Goal: Communication & Community: Answer question/provide support

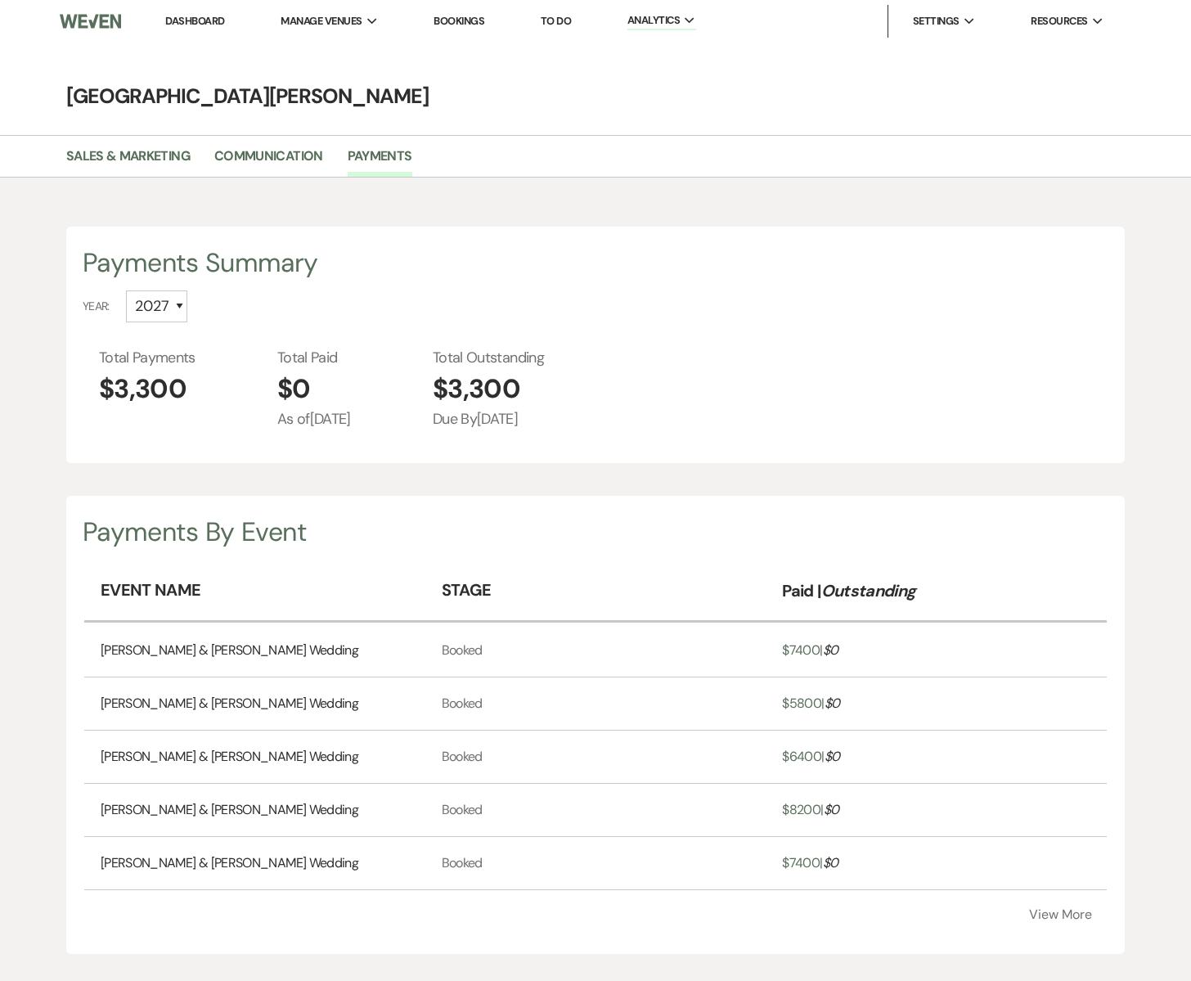
select select "2027"
select select "2025"
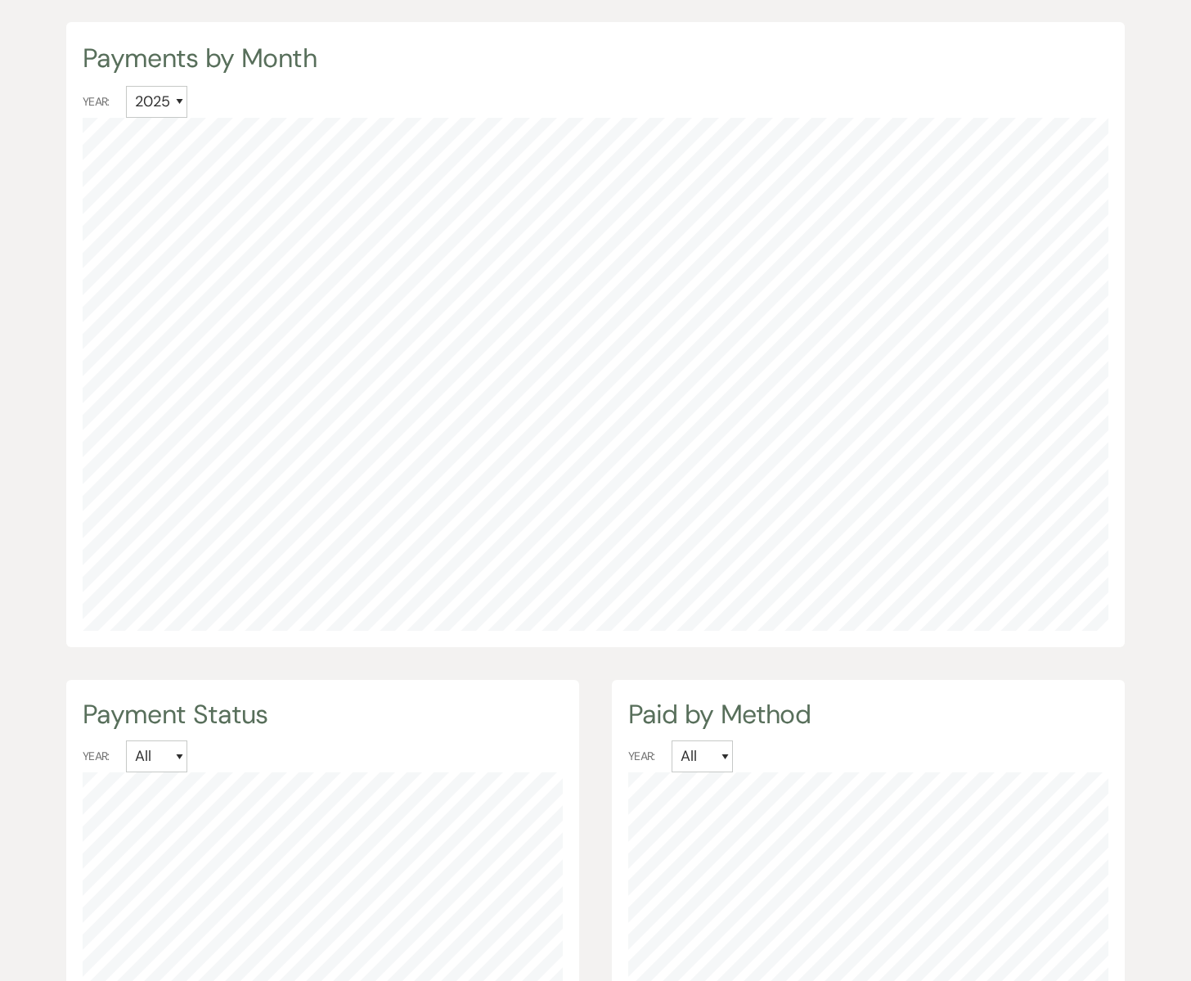
scroll to position [981, 1191]
select select "6"
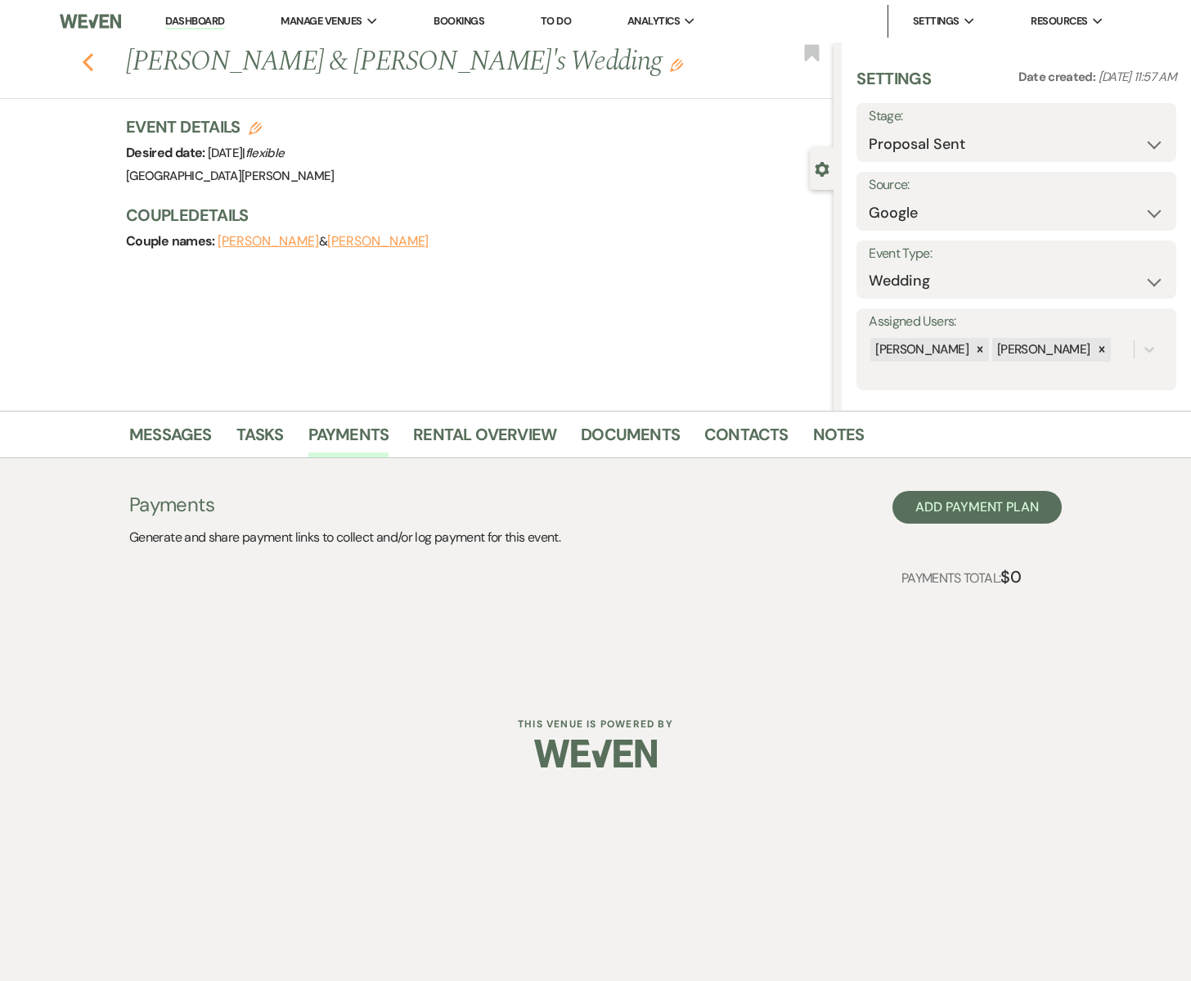
click at [92, 65] on icon "Previous" at bounding box center [88, 62] width 12 height 20
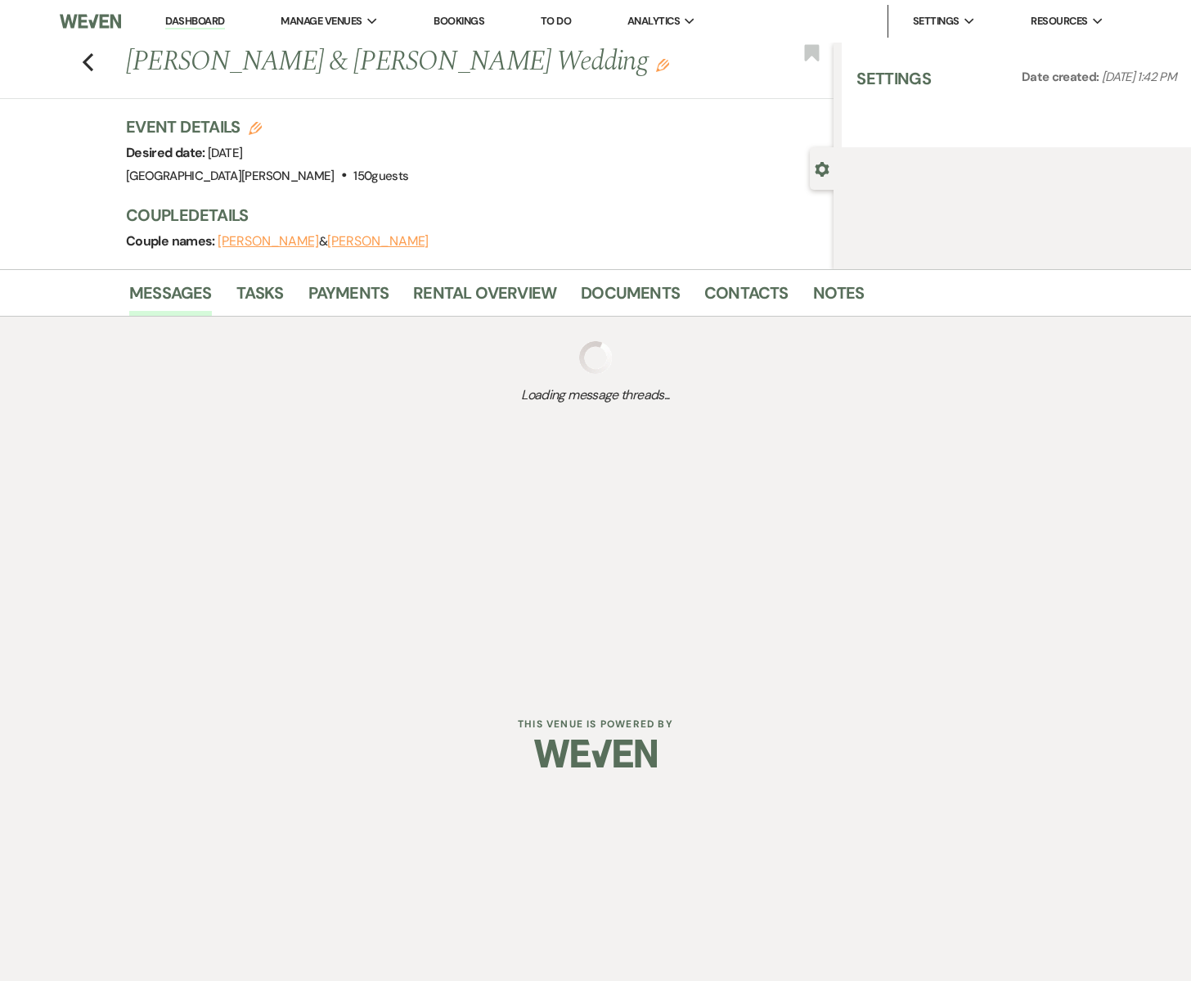
select select "8"
select select "5"
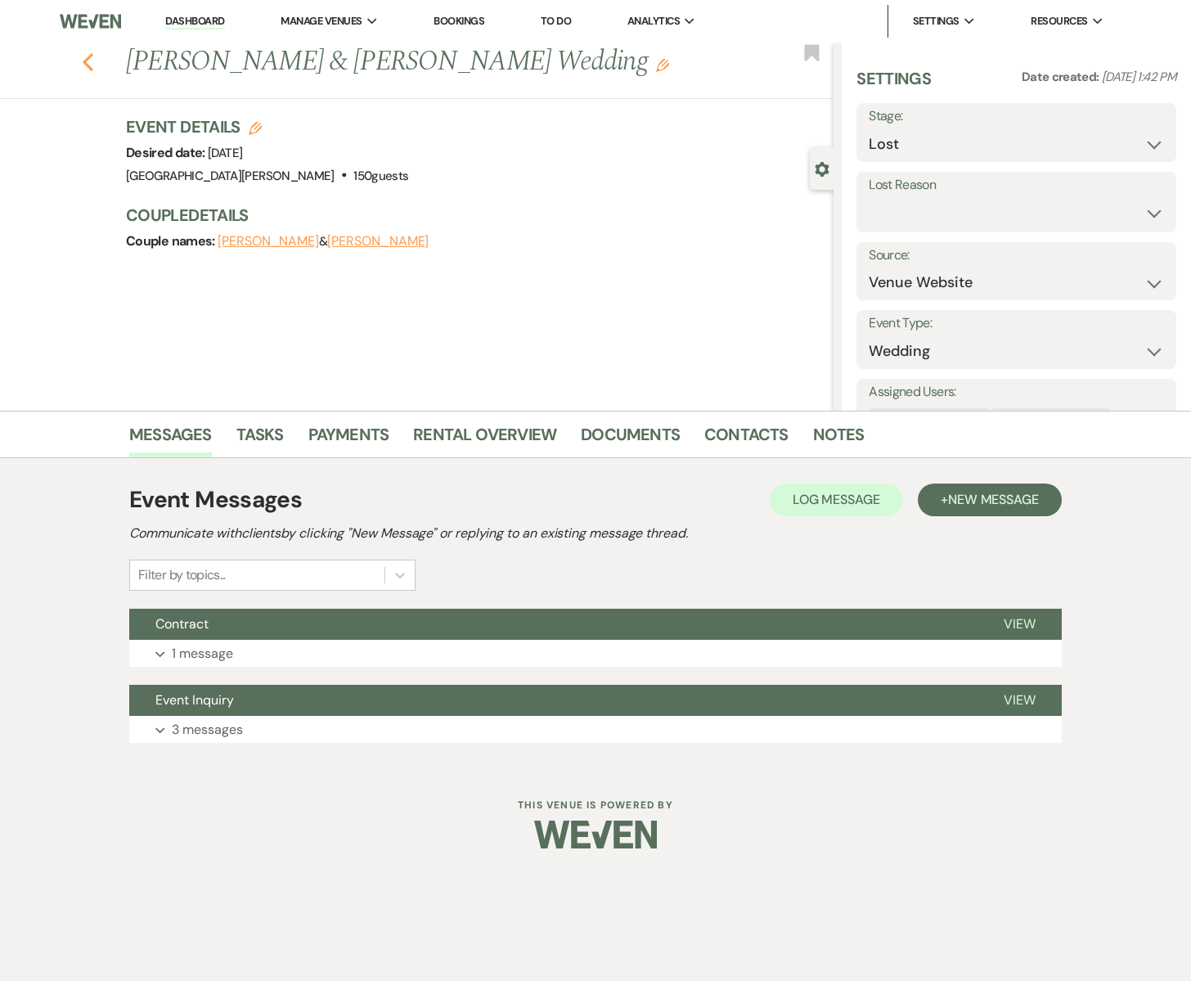
click at [91, 61] on icon "Previous" at bounding box center [88, 62] width 12 height 20
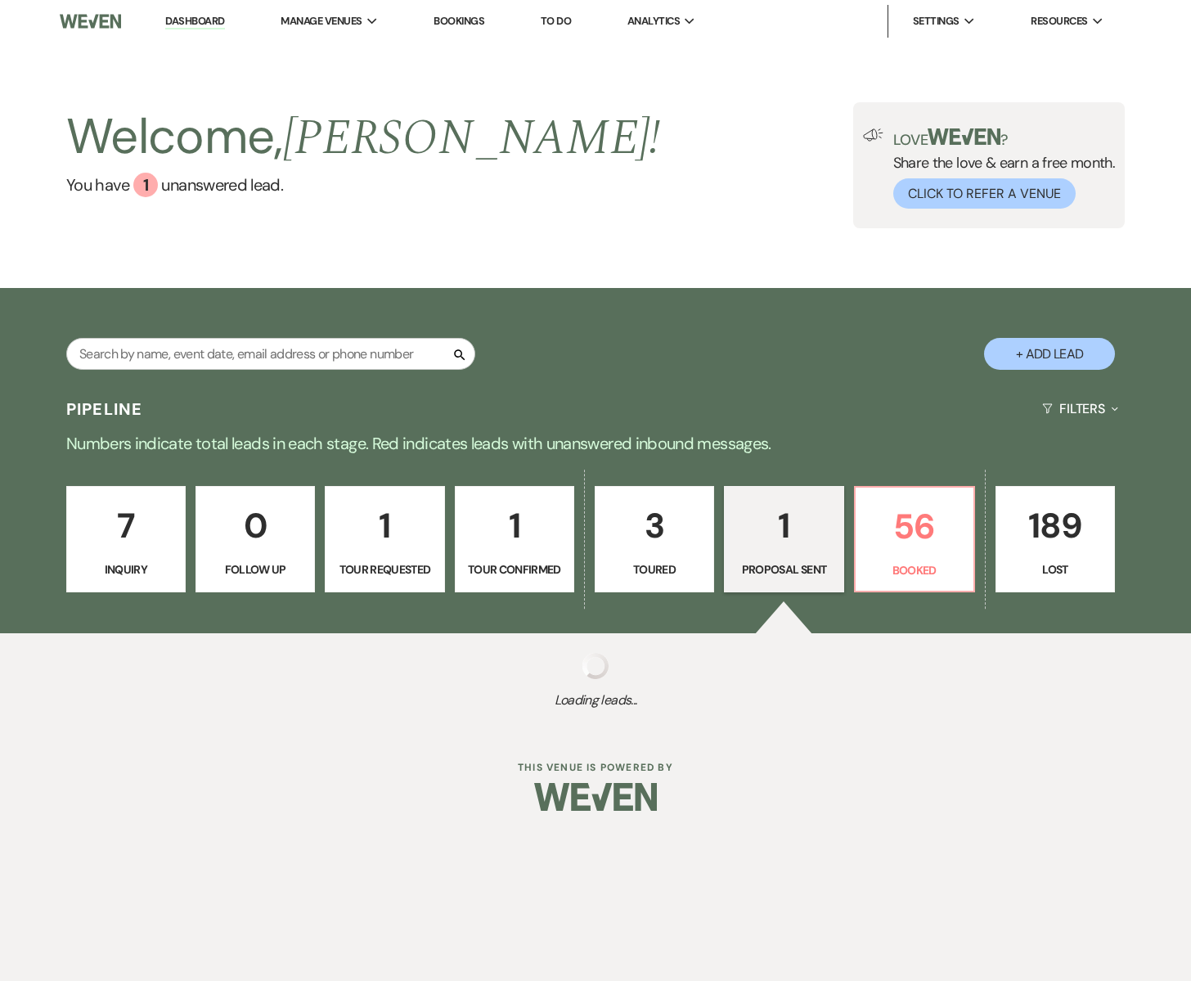
select select "6"
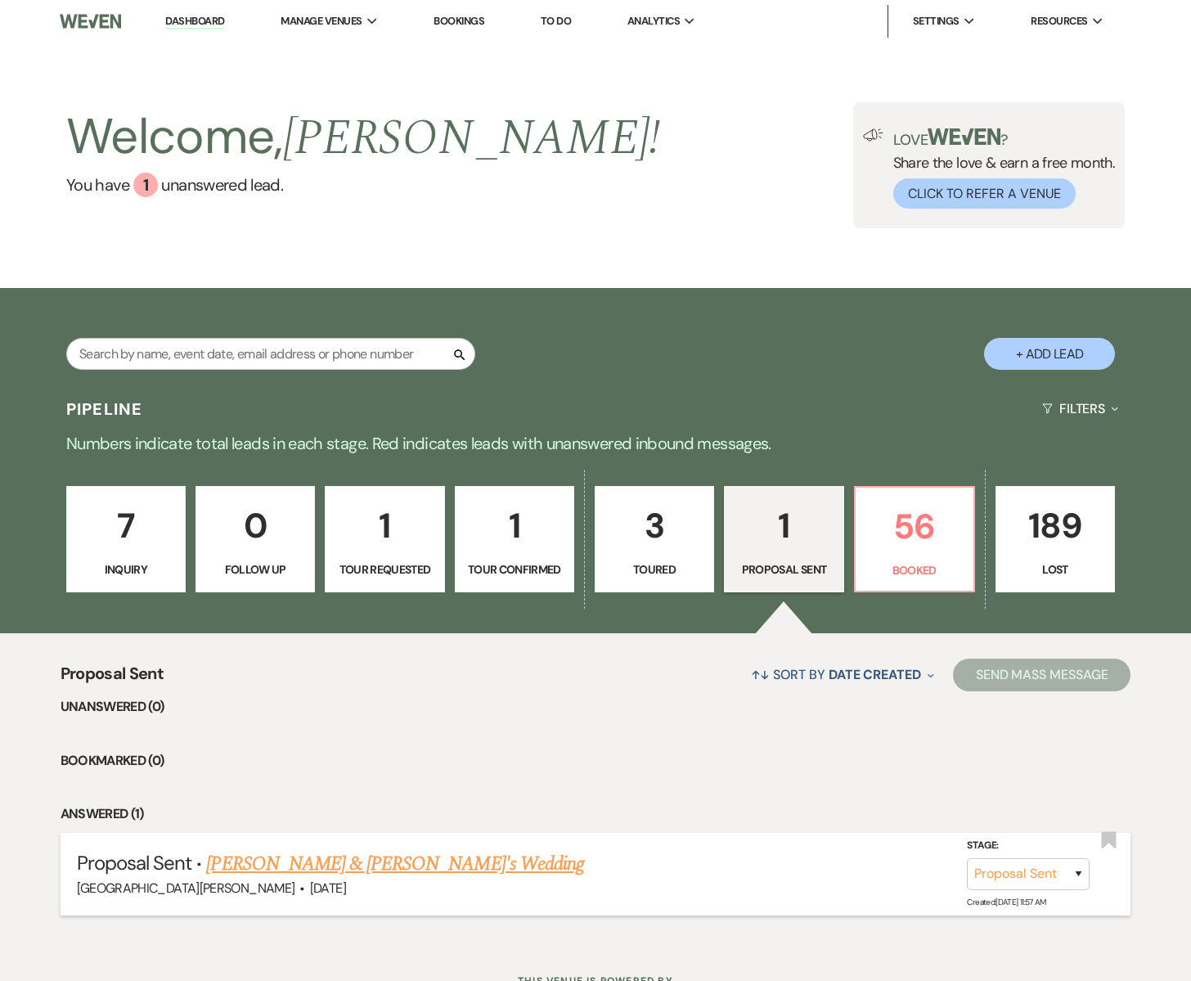
click at [344, 859] on link "[PERSON_NAME] & [PERSON_NAME]'s Wedding" at bounding box center [395, 863] width 378 height 29
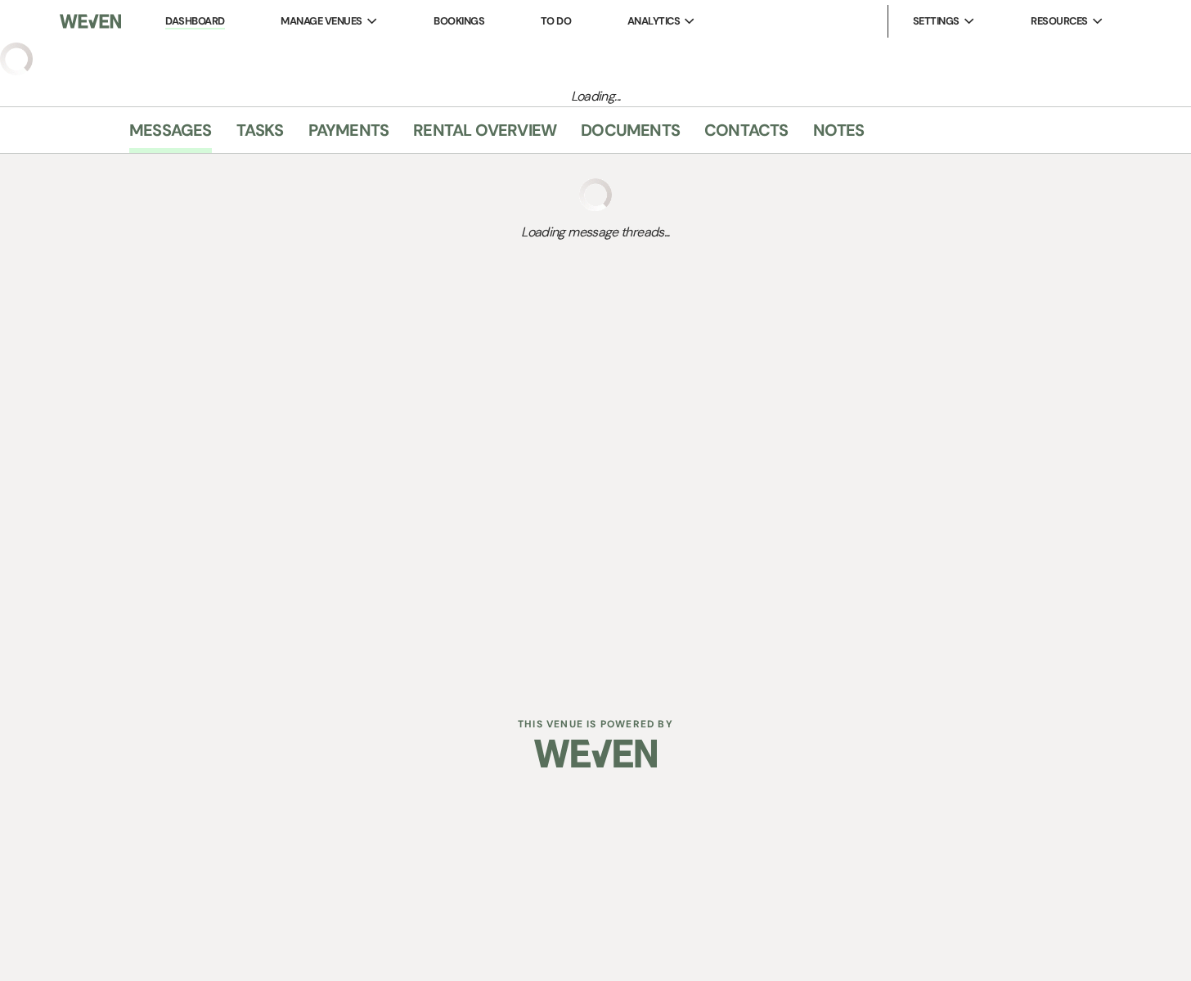
select select "6"
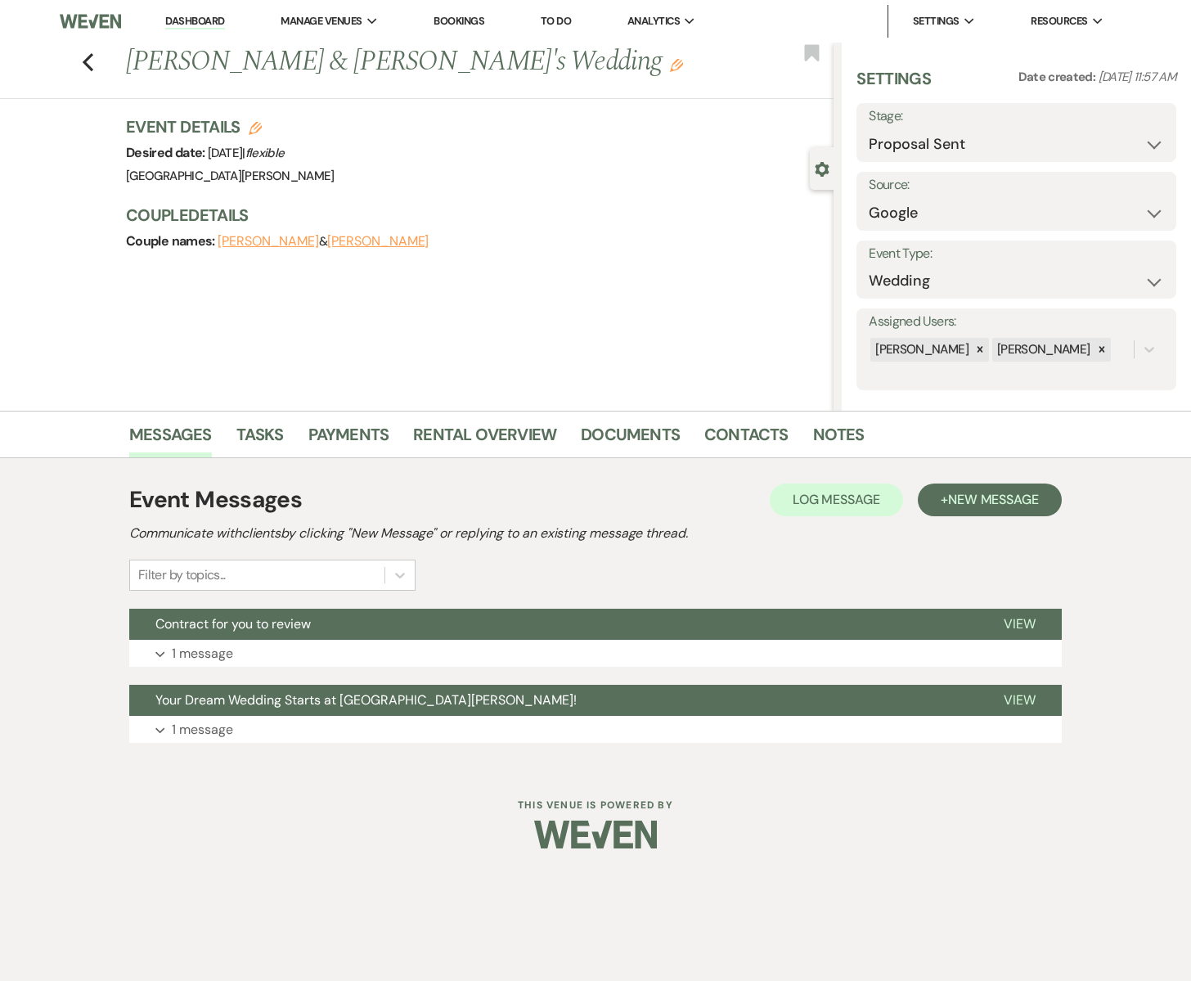
click at [93, 62] on div "Previous [PERSON_NAME] & [PERSON_NAME]'s Wedding Edit Bookmark" at bounding box center [413, 71] width 842 height 56
click at [92, 56] on icon "Previous" at bounding box center [88, 62] width 12 height 20
select select "6"
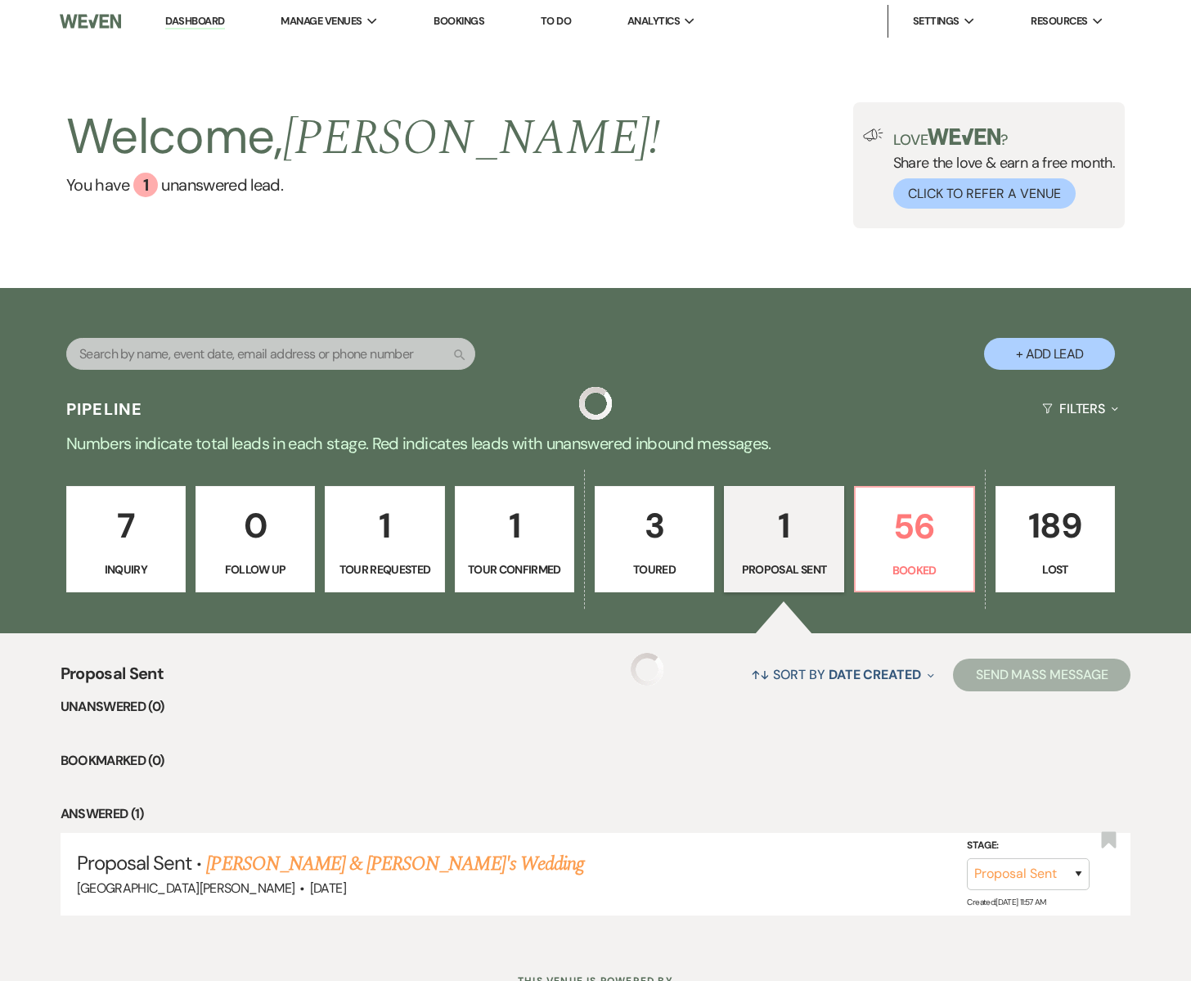
scroll to position [67, 0]
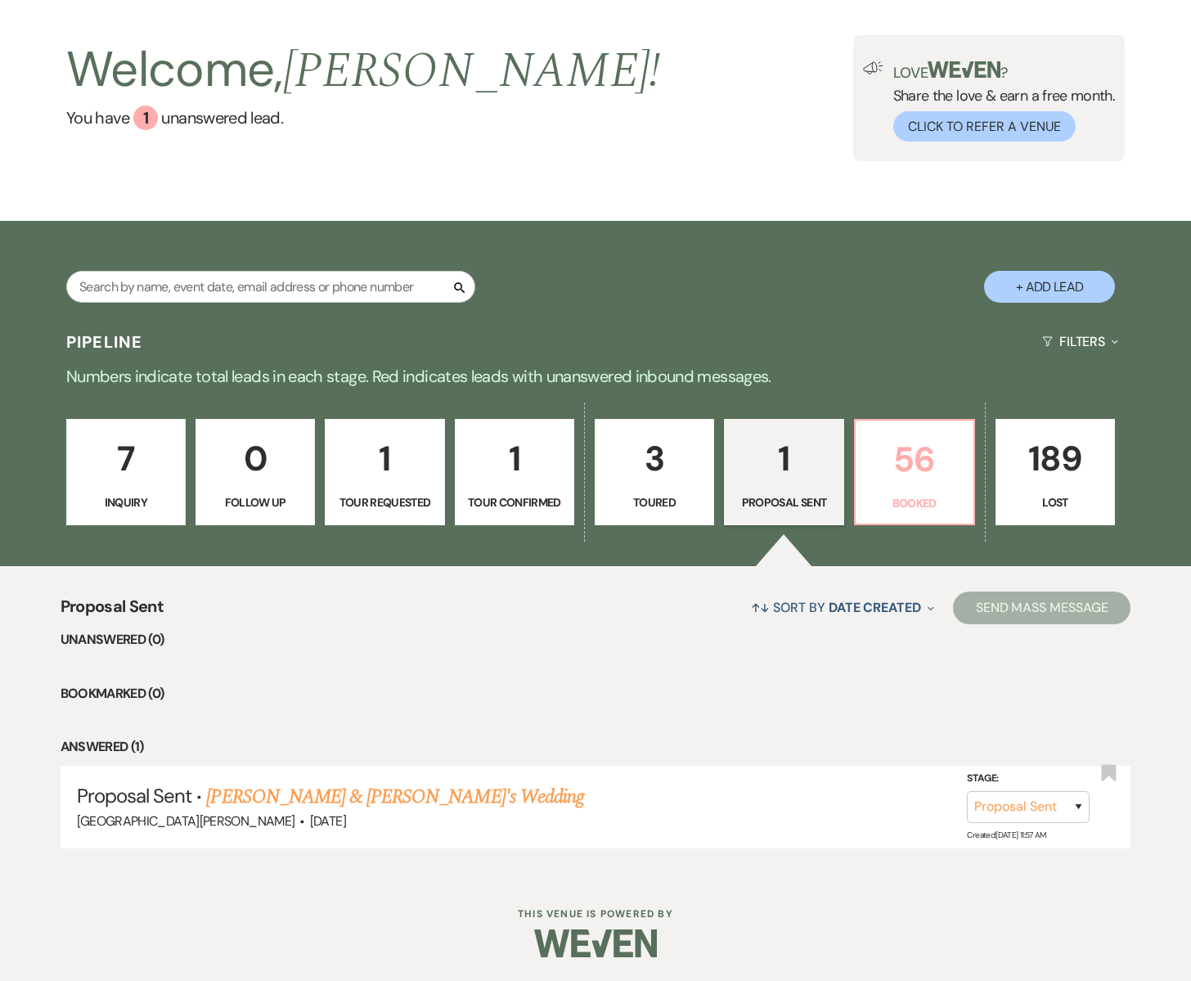
click at [937, 469] on p "56" at bounding box center [914, 459] width 98 height 55
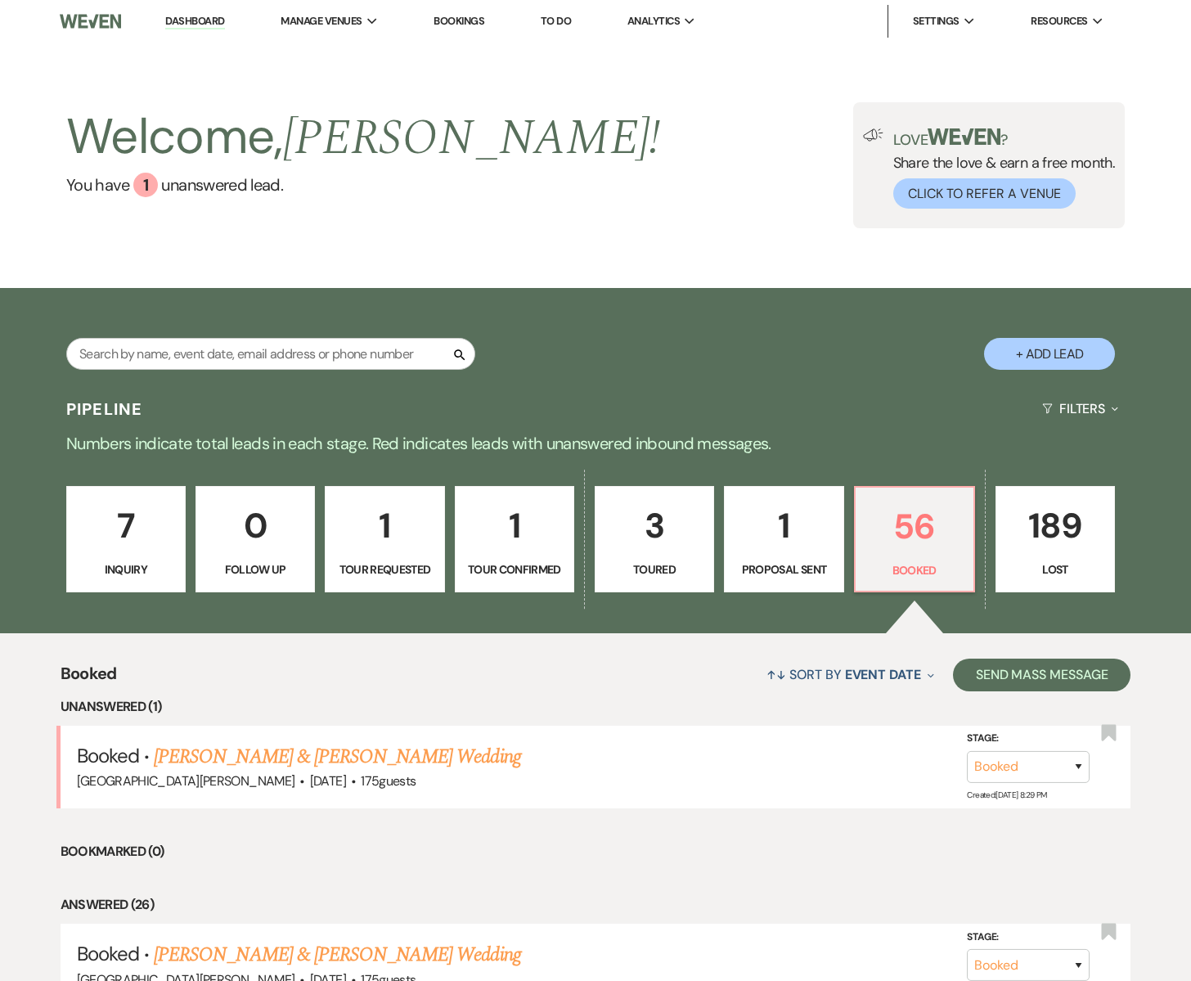
click at [266, 766] on link "[PERSON_NAME] & [PERSON_NAME] Wedding" at bounding box center [337, 756] width 366 height 29
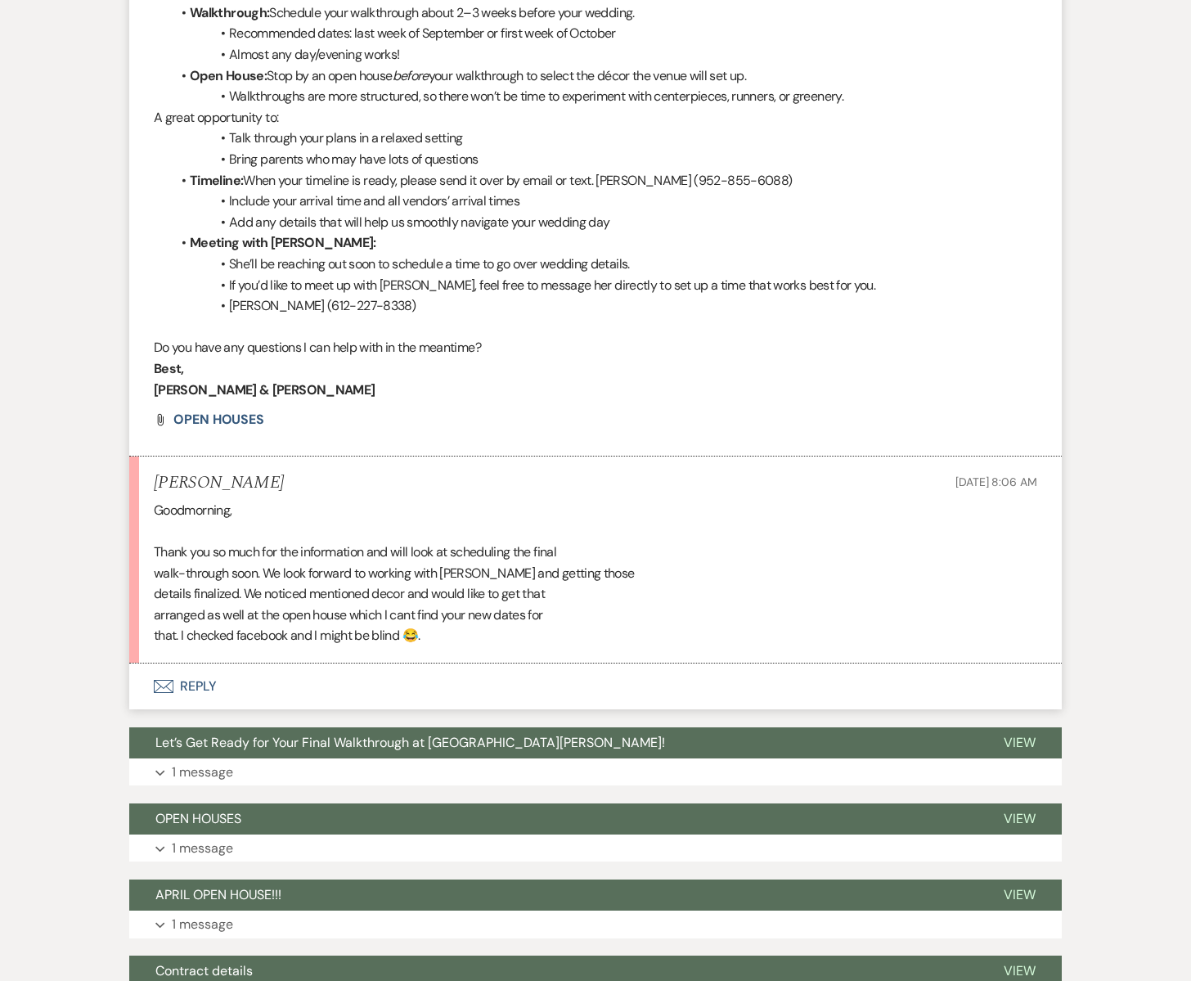
scroll to position [1976, 0]
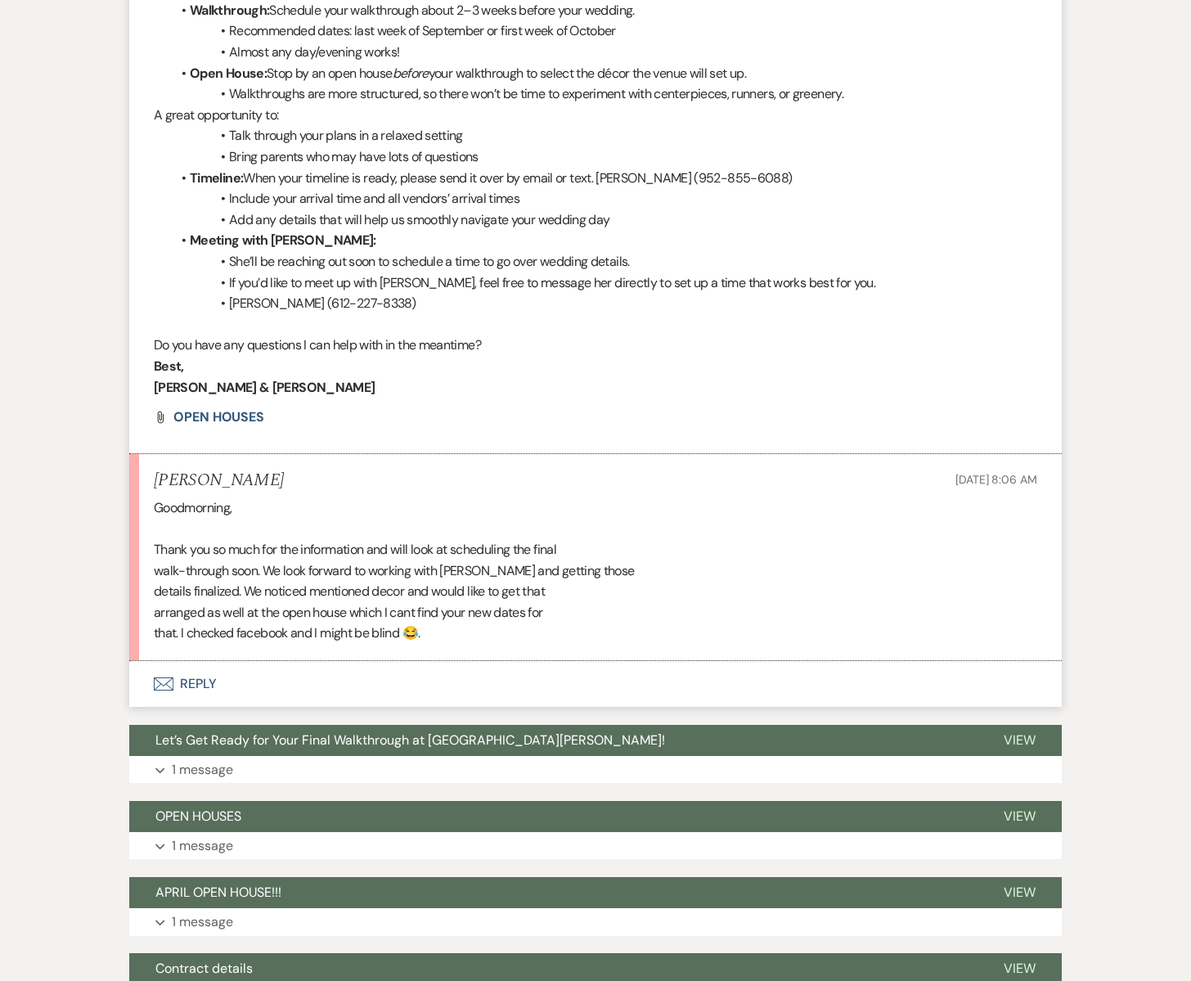
click at [162, 679] on icon "Envelope" at bounding box center [164, 683] width 20 height 13
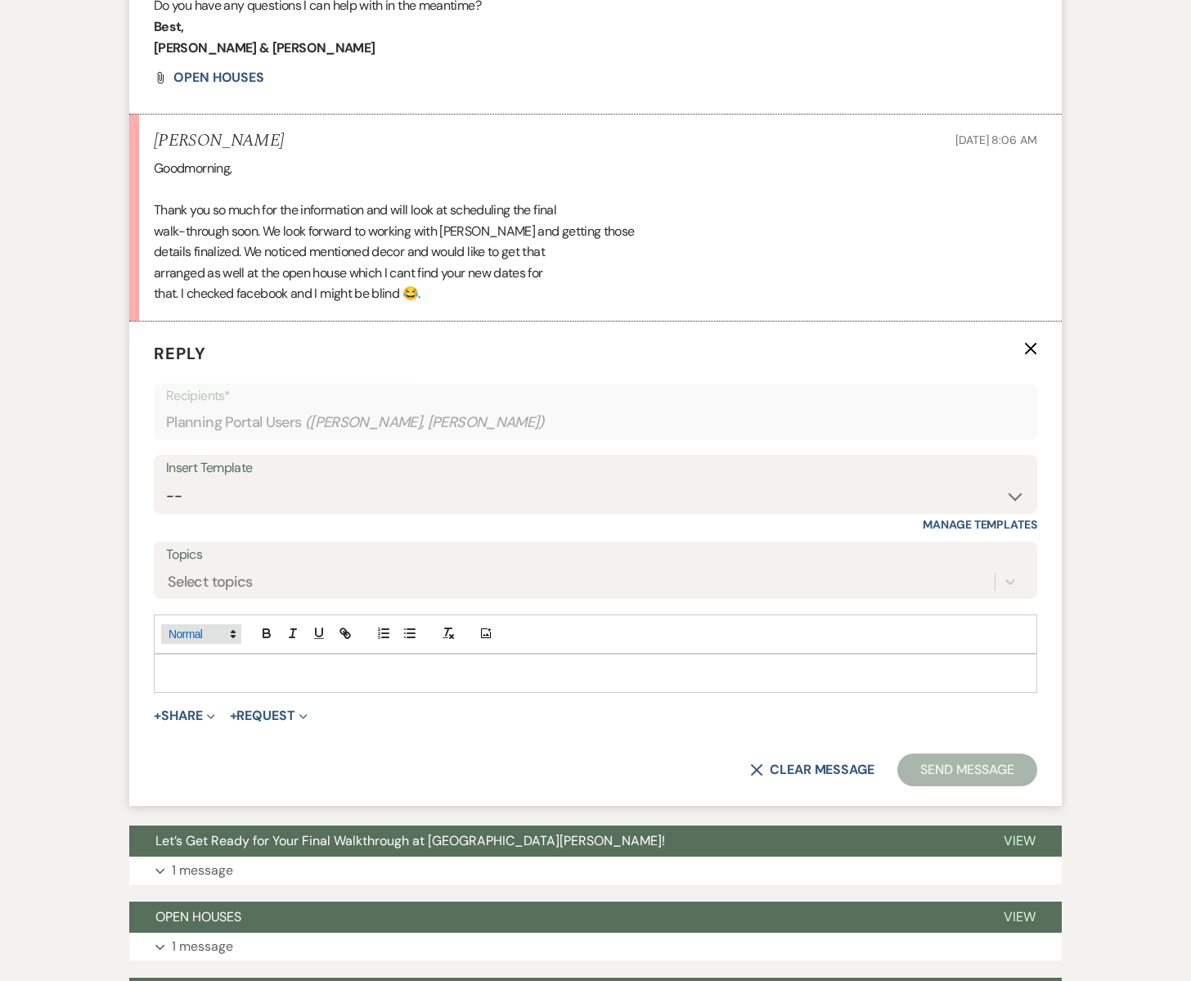
scroll to position [2315, 0]
click at [179, 680] on p at bounding box center [595, 673] width 857 height 18
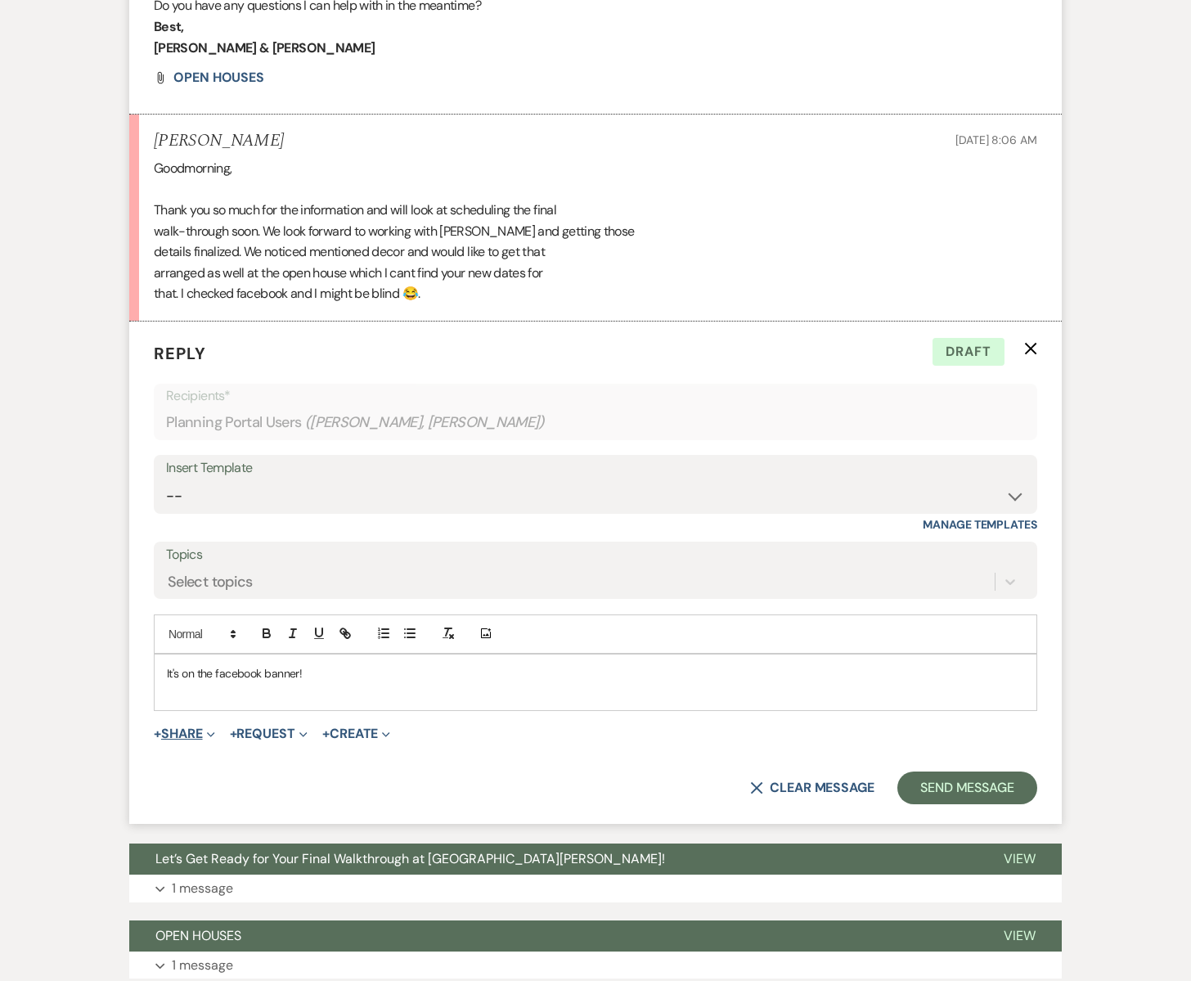
click at [196, 736] on button "+ Share Expand" at bounding box center [184, 733] width 61 height 13
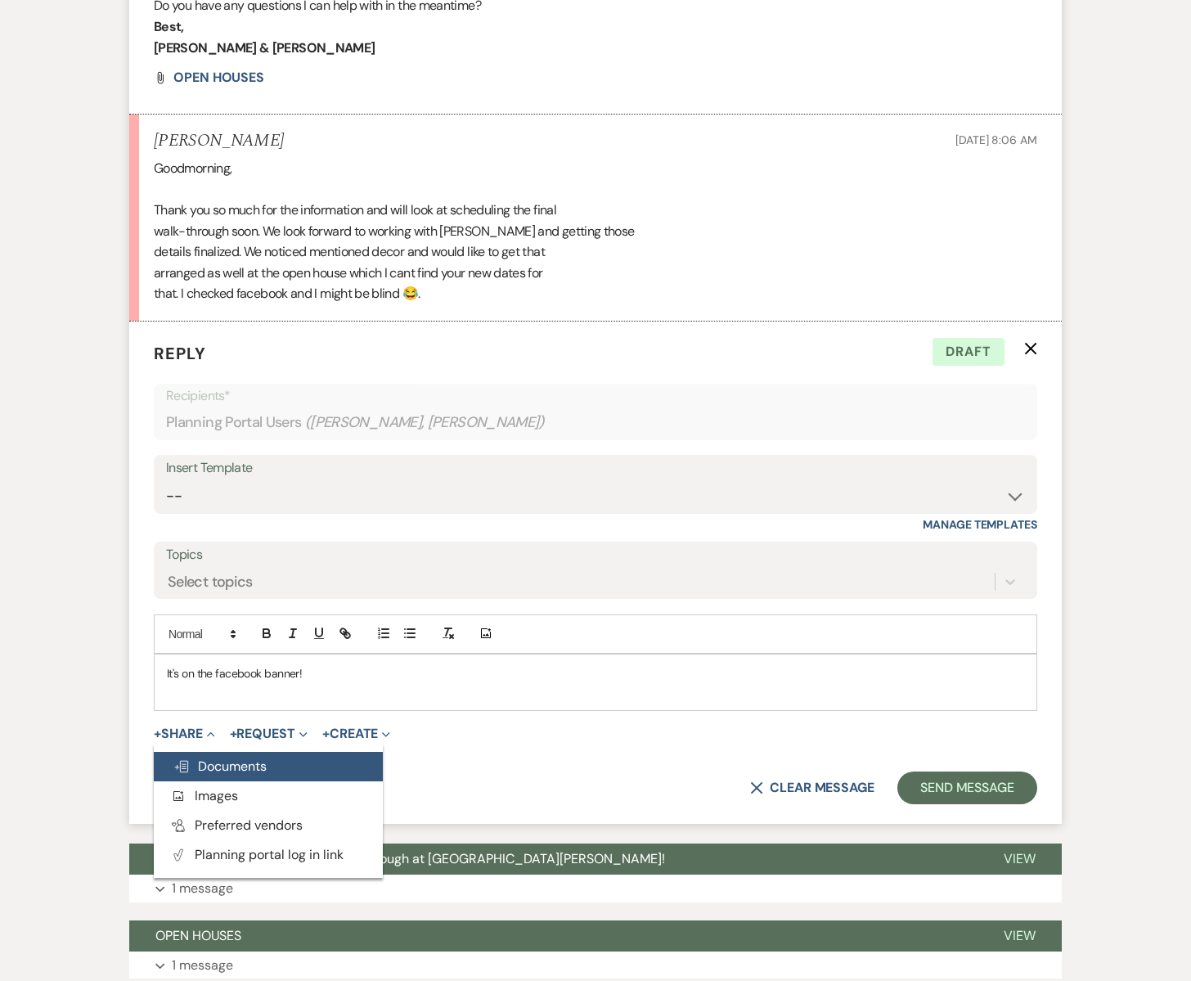
click at [236, 768] on span "Doc Upload Documents" at bounding box center [219, 765] width 93 height 17
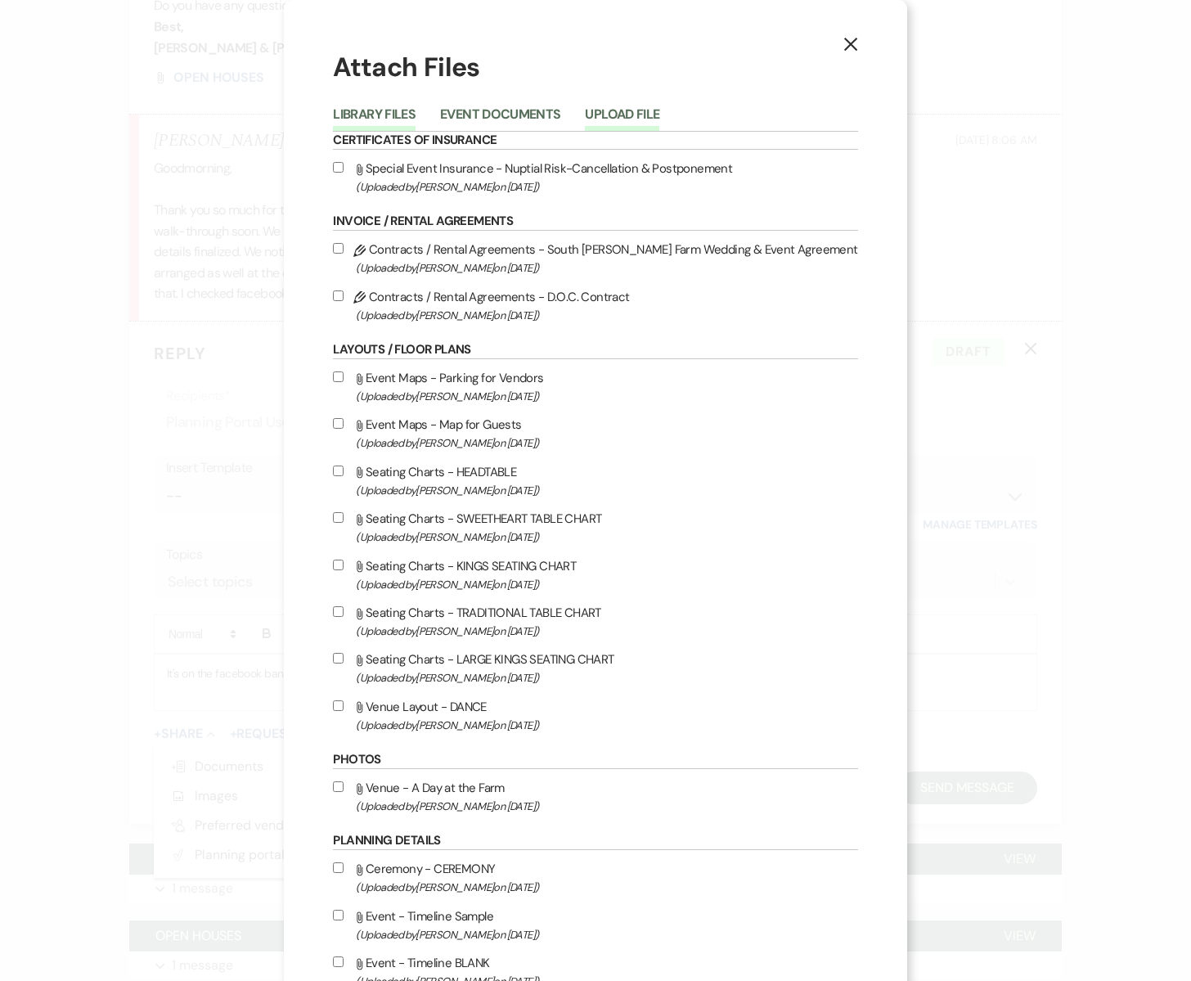
click at [659, 115] on button "Upload File" at bounding box center [622, 119] width 74 height 23
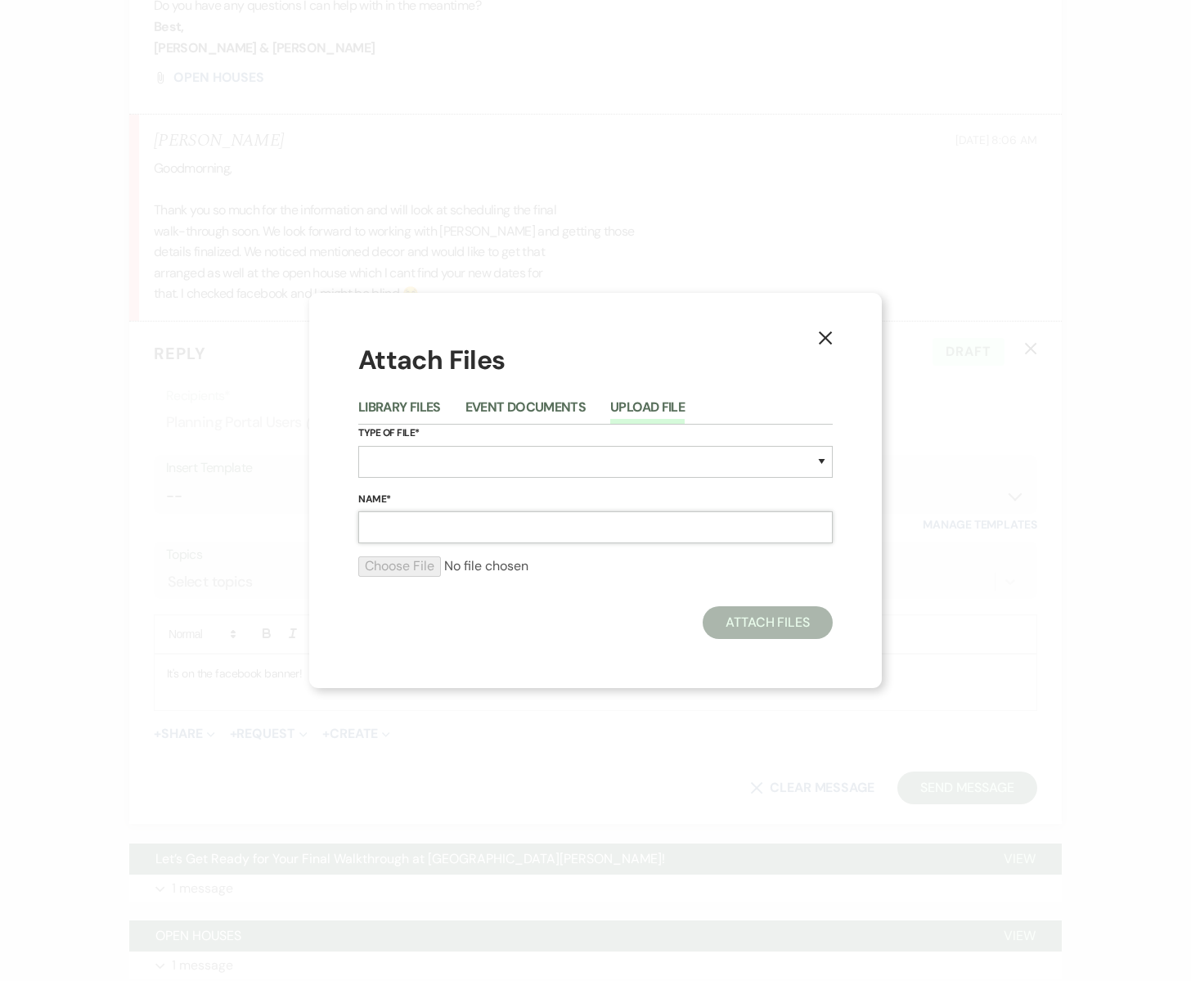
click at [426, 521] on input "Name*" at bounding box center [595, 527] width 474 height 32
type input "open houses"
click at [396, 460] on select "Special Event Insurance Vendor Certificate of Insurance Contracts / Rental Agre…" at bounding box center [595, 462] width 474 height 32
select select "0"
click at [358, 446] on select "Special Event Insurance Vendor Certificate of Insurance Contracts / Rental Agre…" at bounding box center [595, 462] width 474 height 32
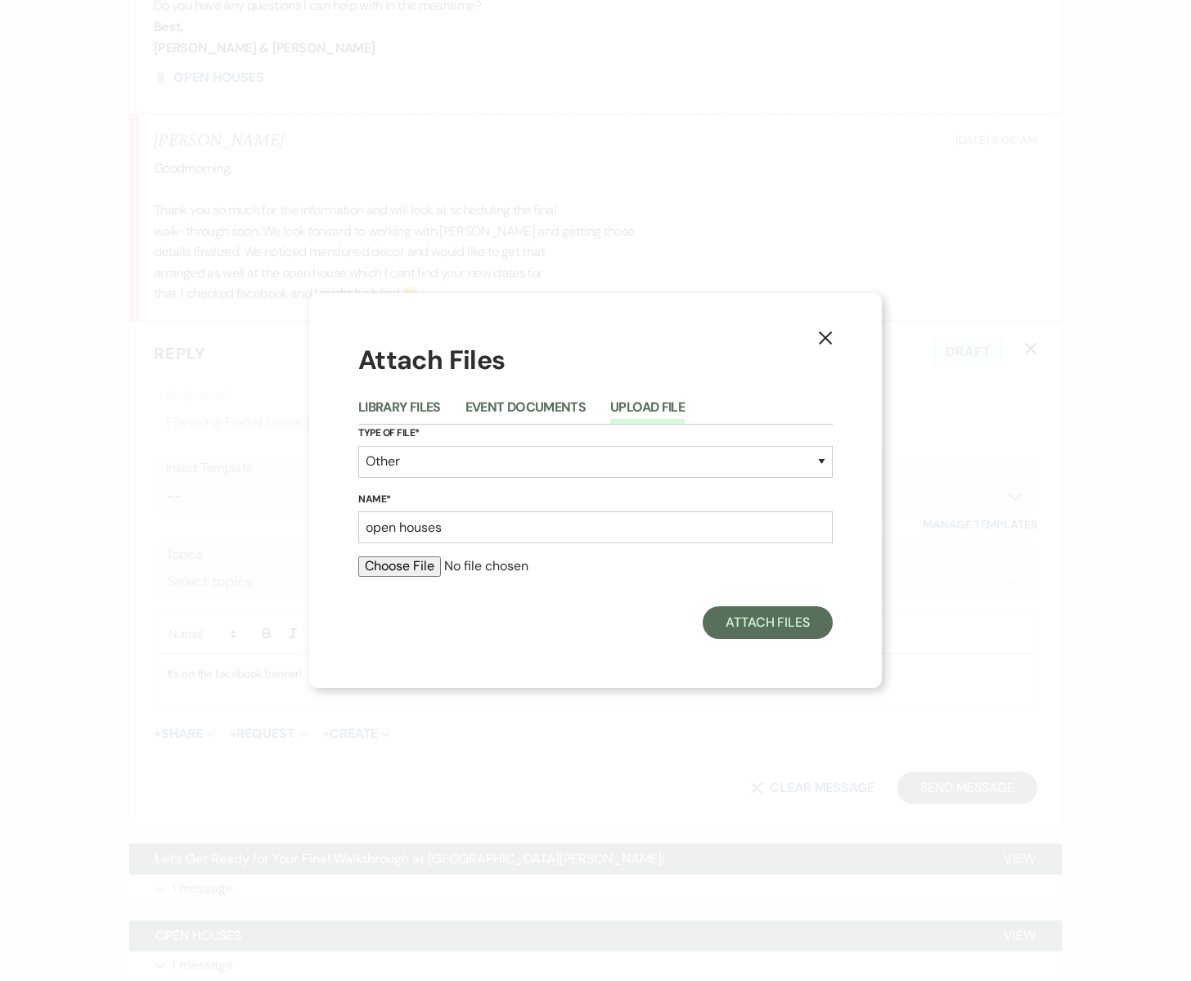
click at [413, 564] on input "file" at bounding box center [595, 566] width 474 height 20
type input "C:\fakepath\2025 Open Houses.jpg"
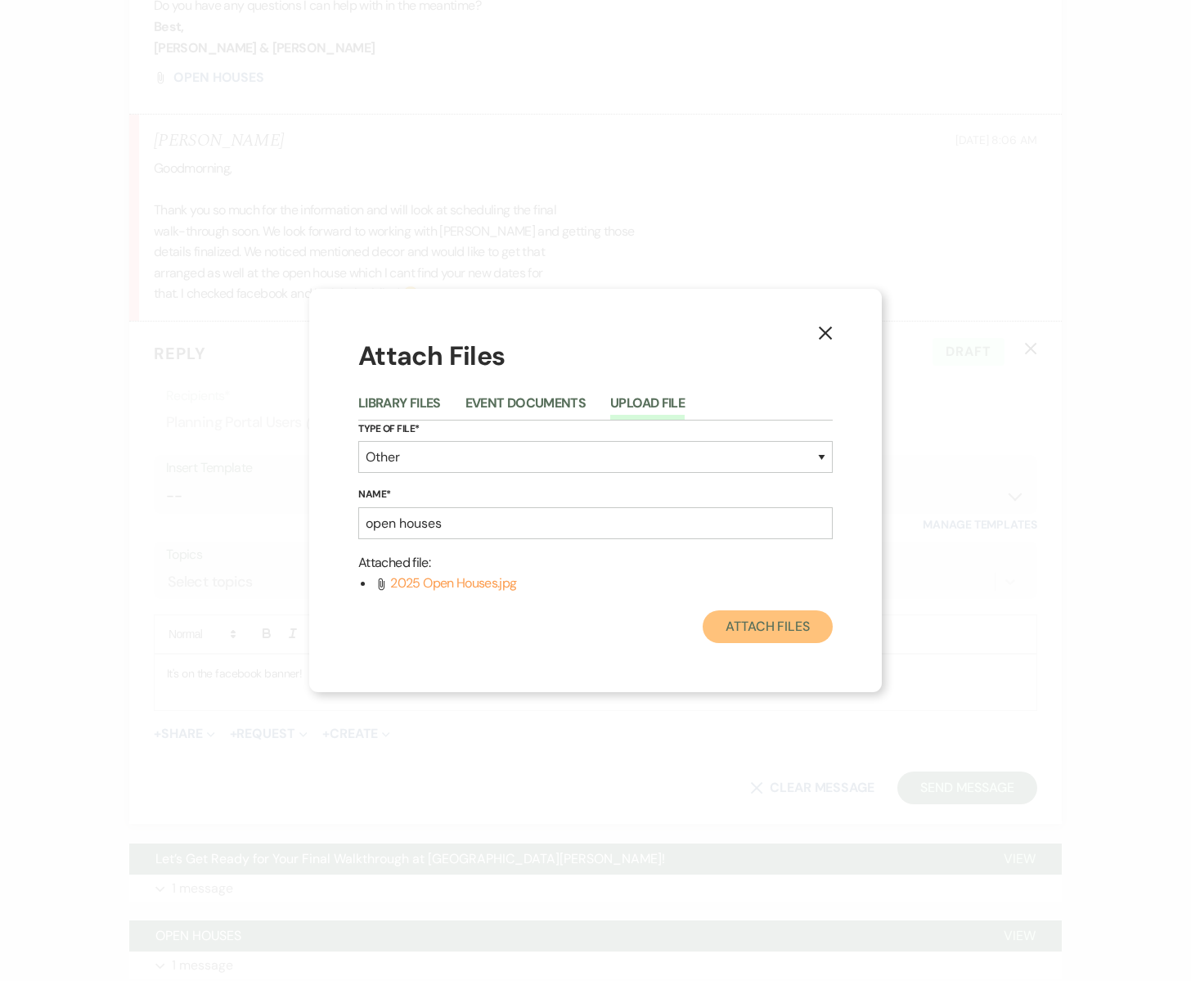
click at [789, 633] on button "Attach Files" at bounding box center [768, 626] width 130 height 33
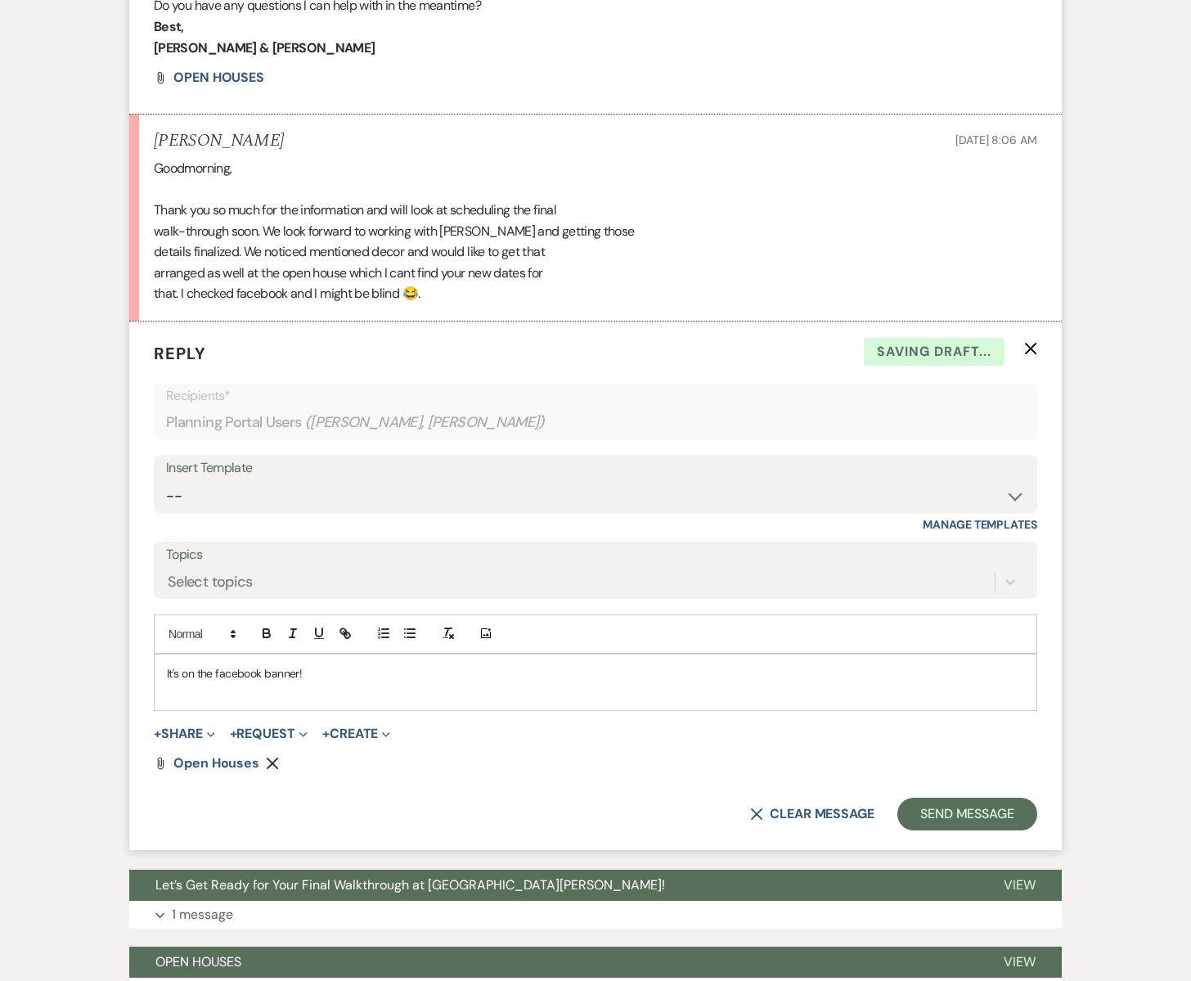
click at [168, 694] on p at bounding box center [595, 691] width 857 height 18
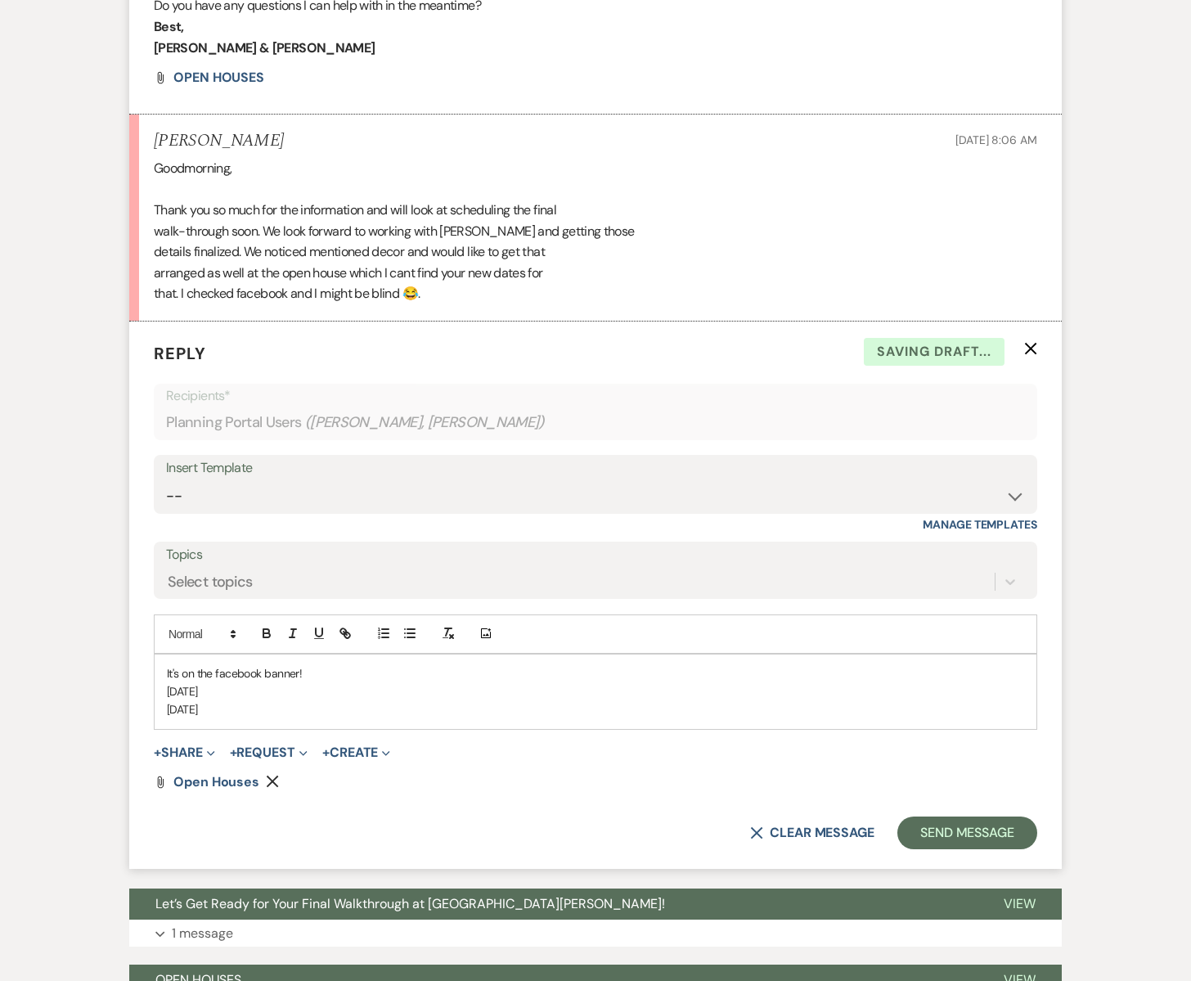
click at [322, 671] on p "It's on the facebook banner!" at bounding box center [595, 673] width 857 height 18
click at [165, 668] on div "It's on the facebook banner! [DATE] [DATE]" at bounding box center [596, 691] width 882 height 74
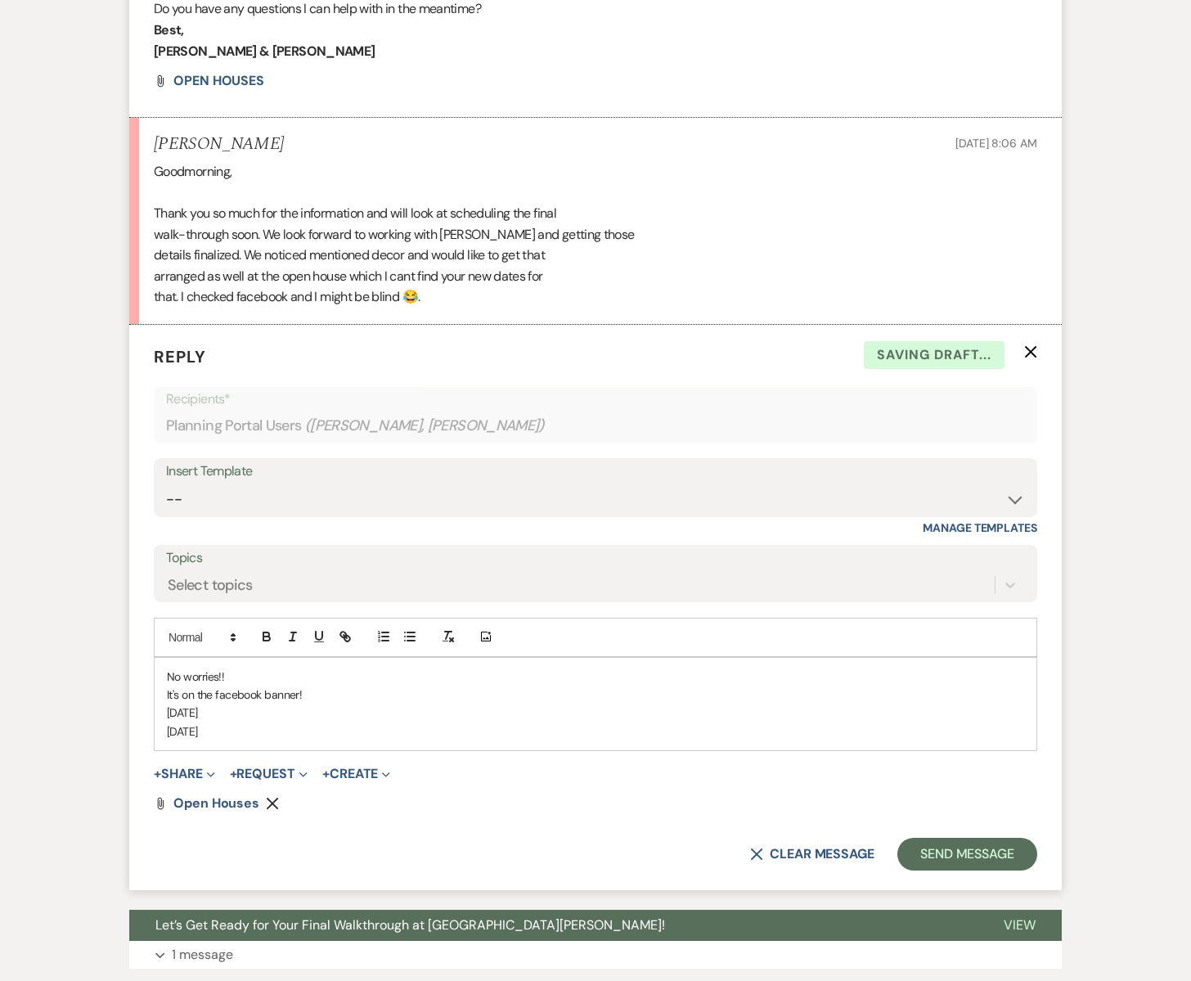
click at [259, 709] on p "[DATE]" at bounding box center [595, 712] width 857 height 18
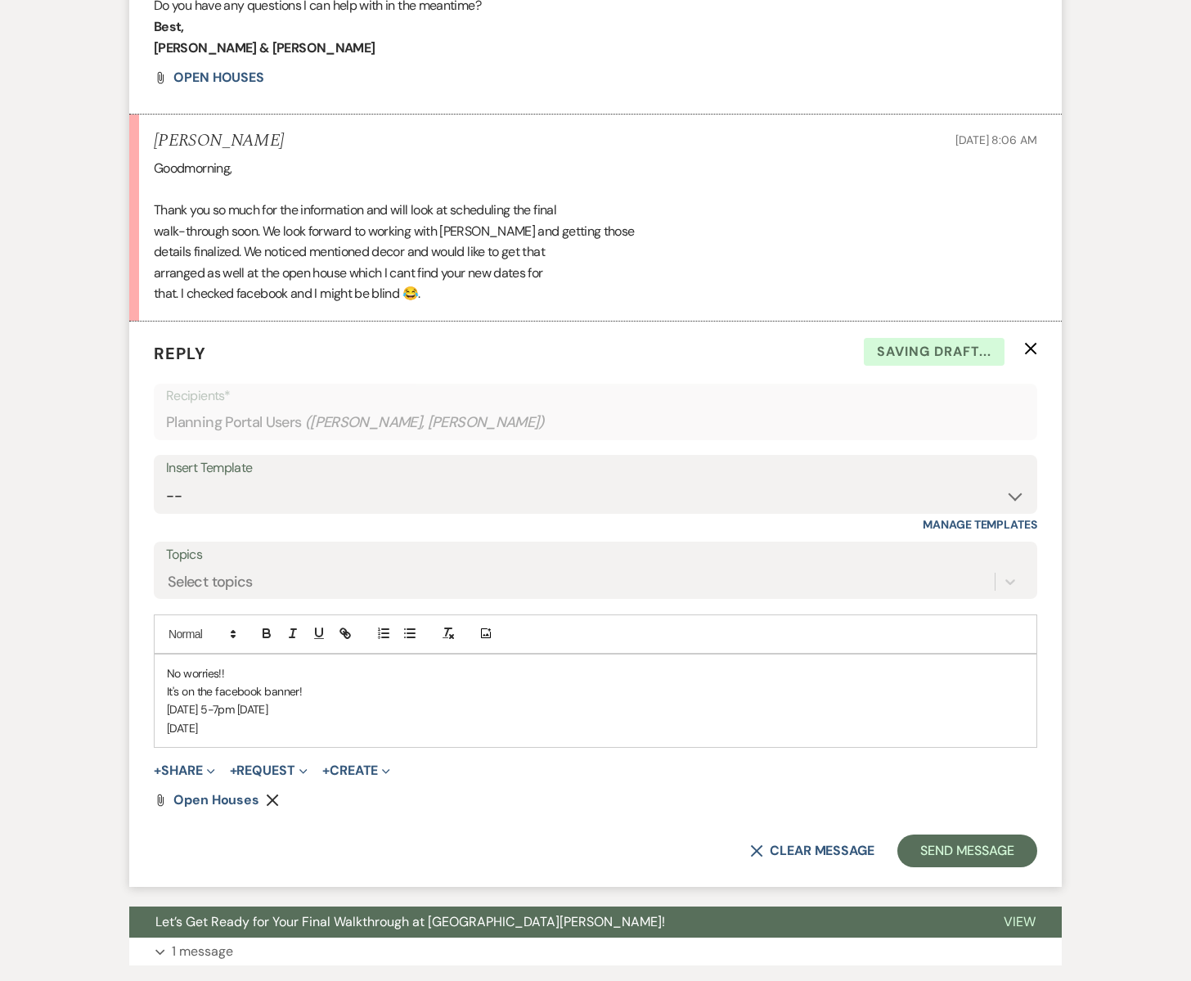
click at [260, 724] on p "[DATE]" at bounding box center [595, 728] width 857 height 18
click at [359, 728] on p "[DATE] 10-12noon [DATE]" at bounding box center [595, 728] width 857 height 18
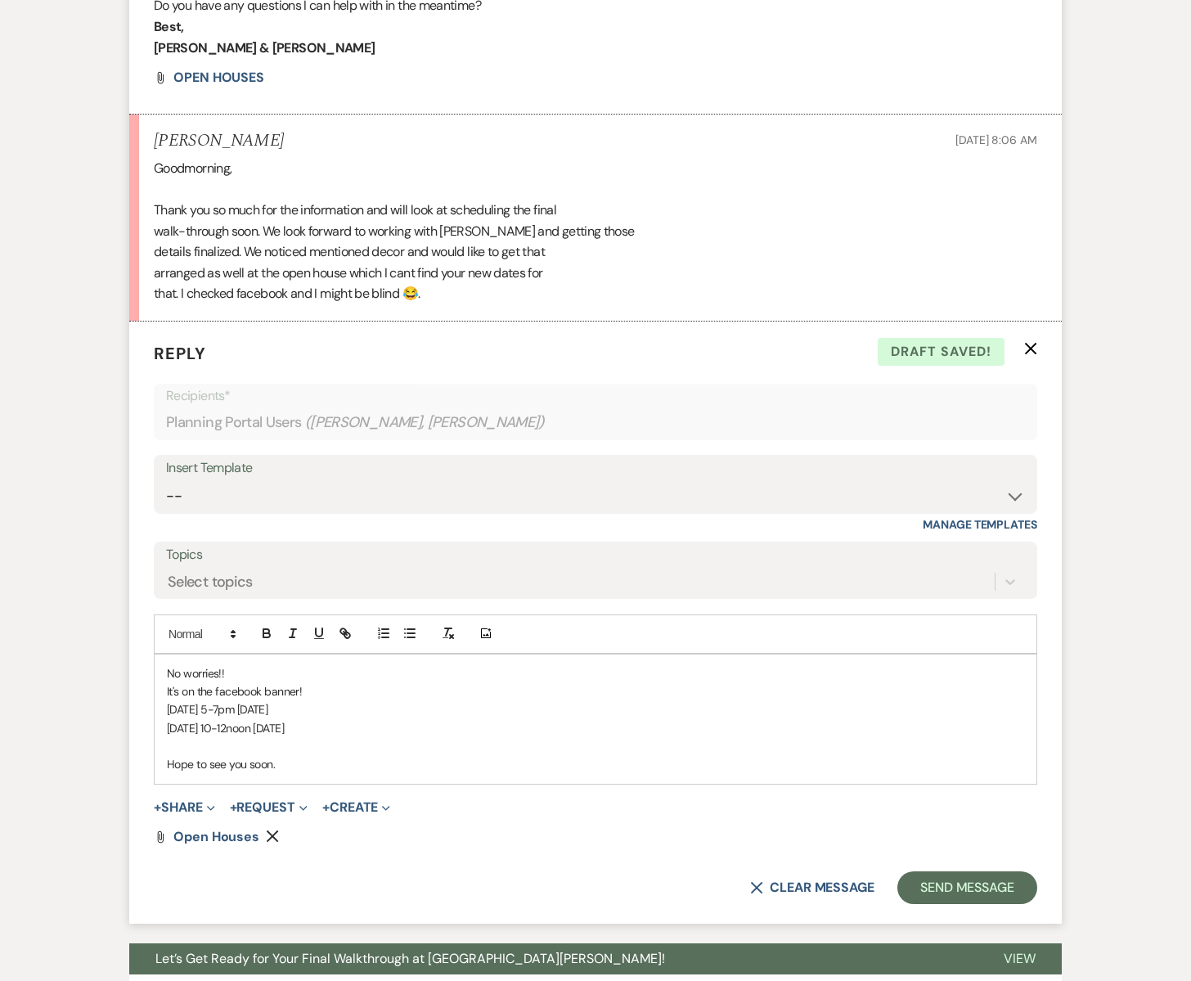
click at [173, 741] on p at bounding box center [595, 746] width 857 height 18
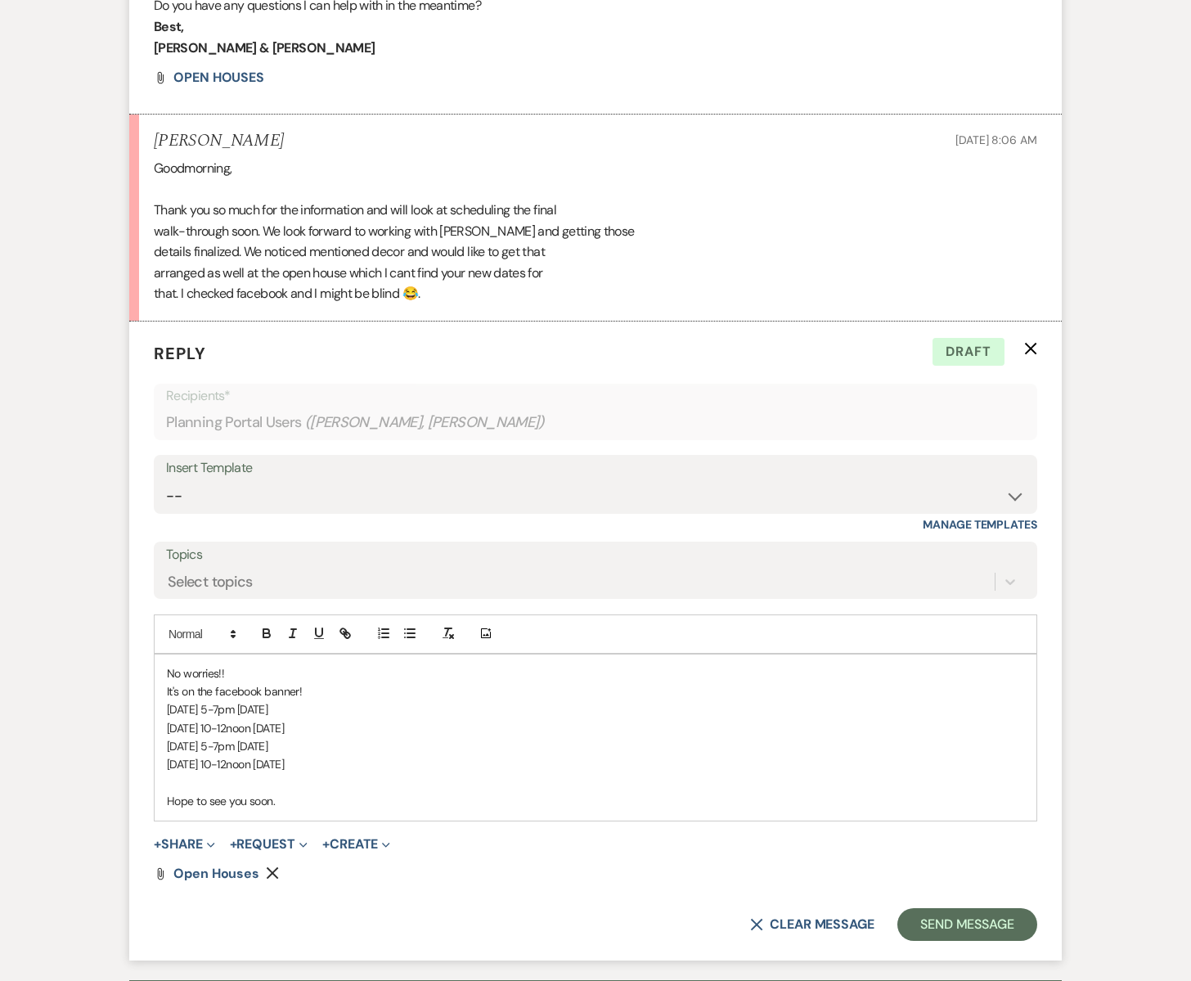
click at [168, 689] on p "It's on the facebook banner!" at bounding box center [595, 691] width 857 height 18
click at [310, 692] on p "(It's on the facebook banner!" at bounding box center [595, 691] width 857 height 18
click at [939, 924] on button "Send Message" at bounding box center [967, 924] width 140 height 33
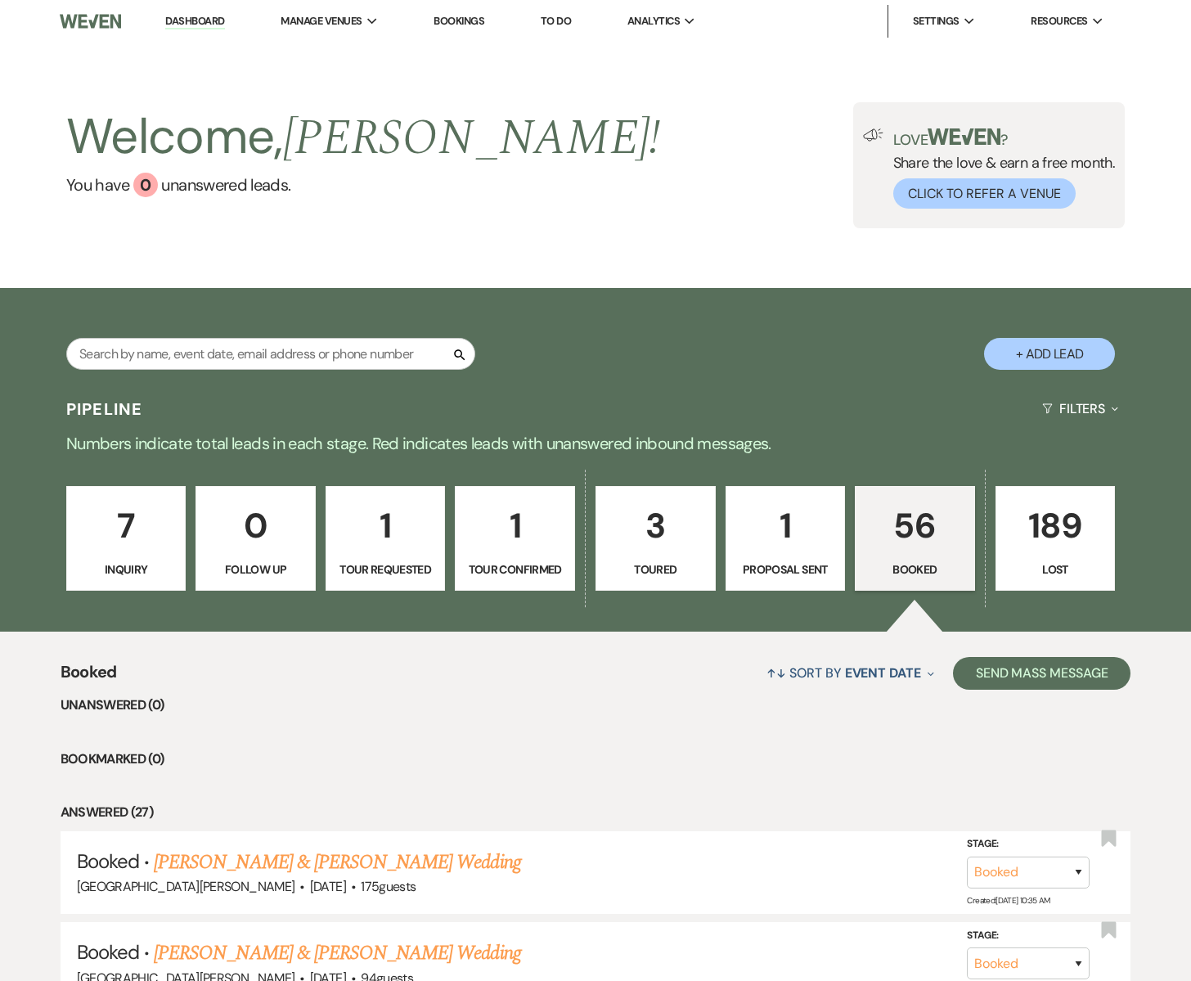
click at [884, 543] on p "56" at bounding box center [914, 525] width 99 height 55
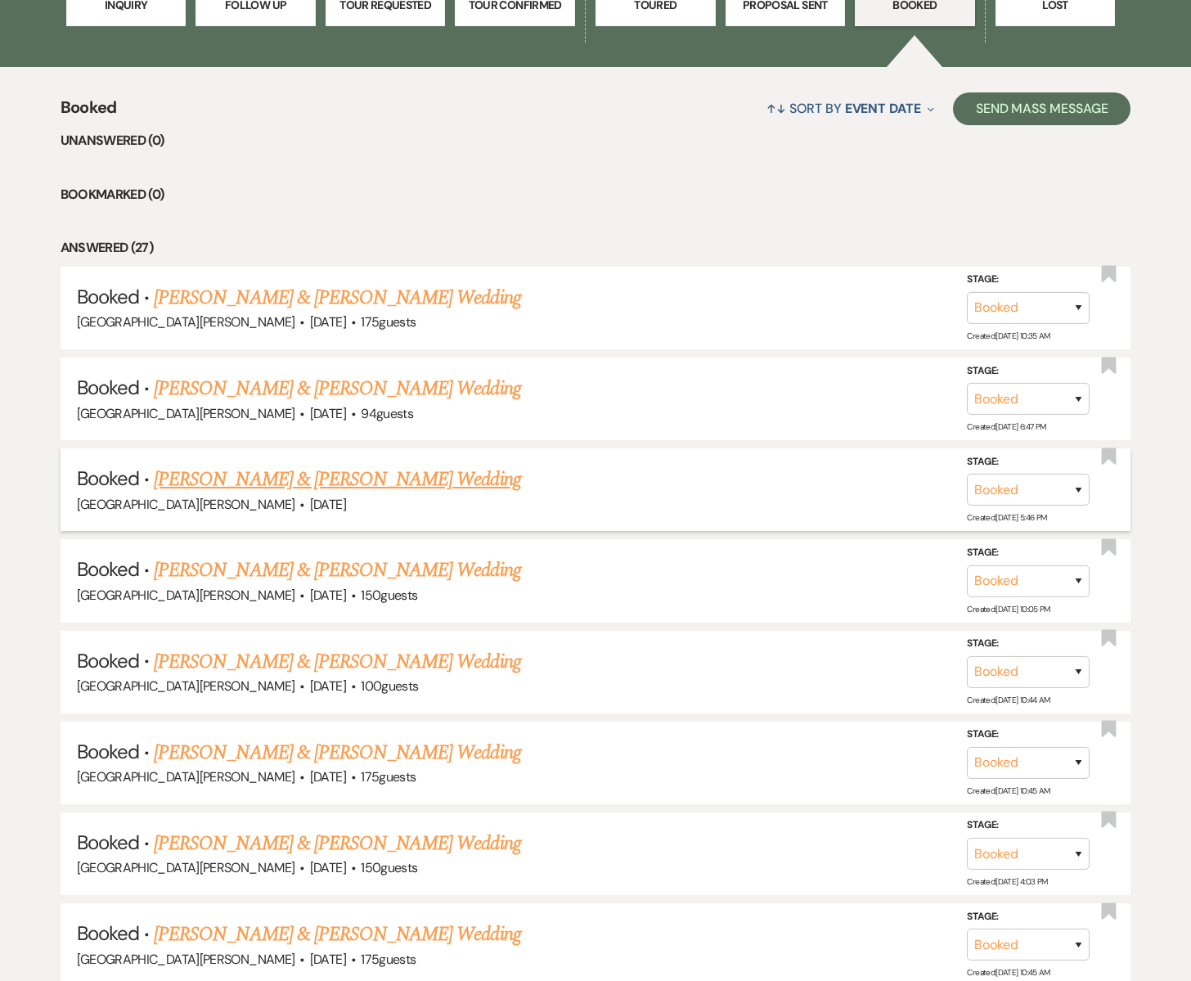
scroll to position [574, 0]
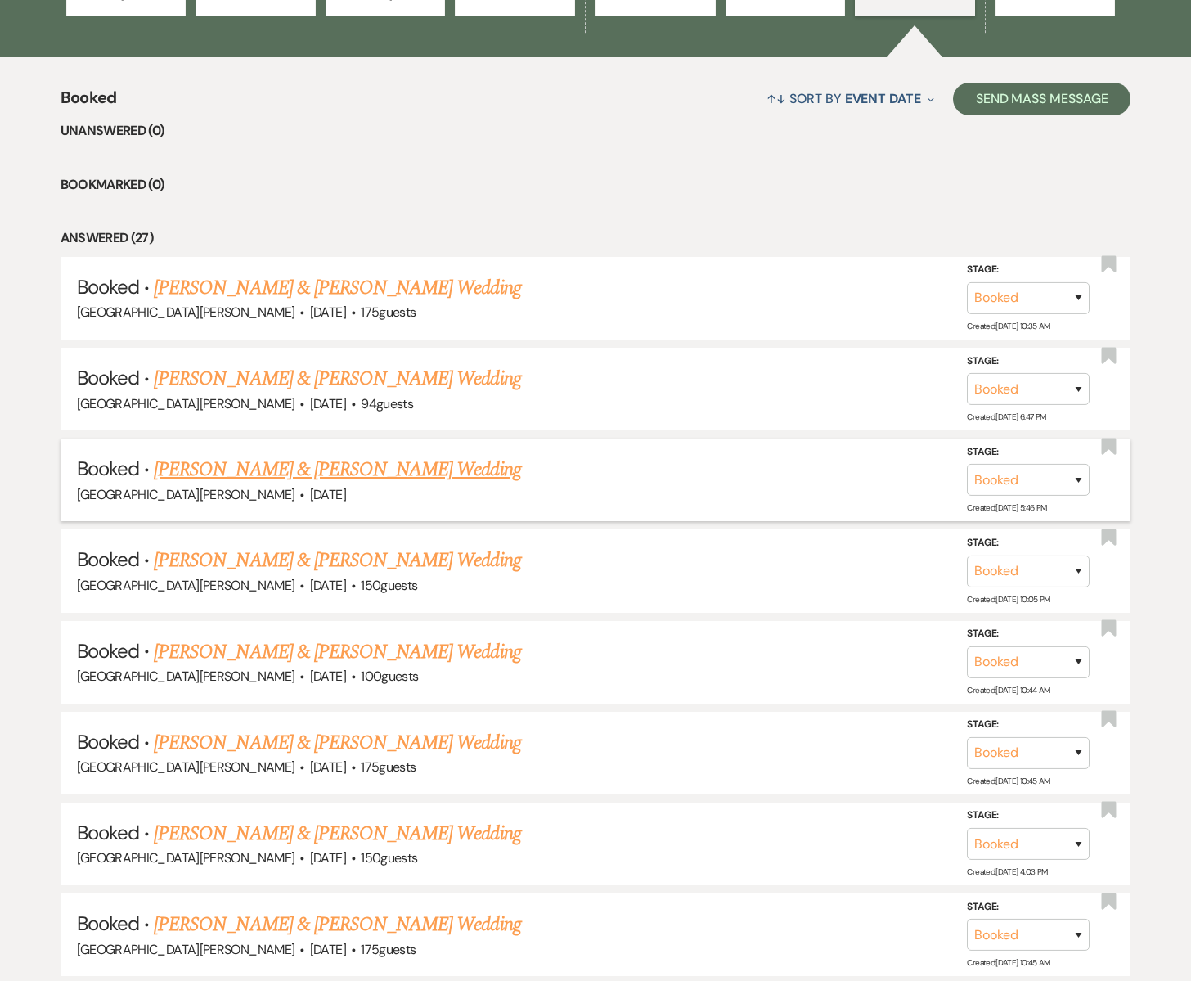
click at [276, 474] on link "[PERSON_NAME] & [PERSON_NAME] Wedding" at bounding box center [337, 469] width 366 height 29
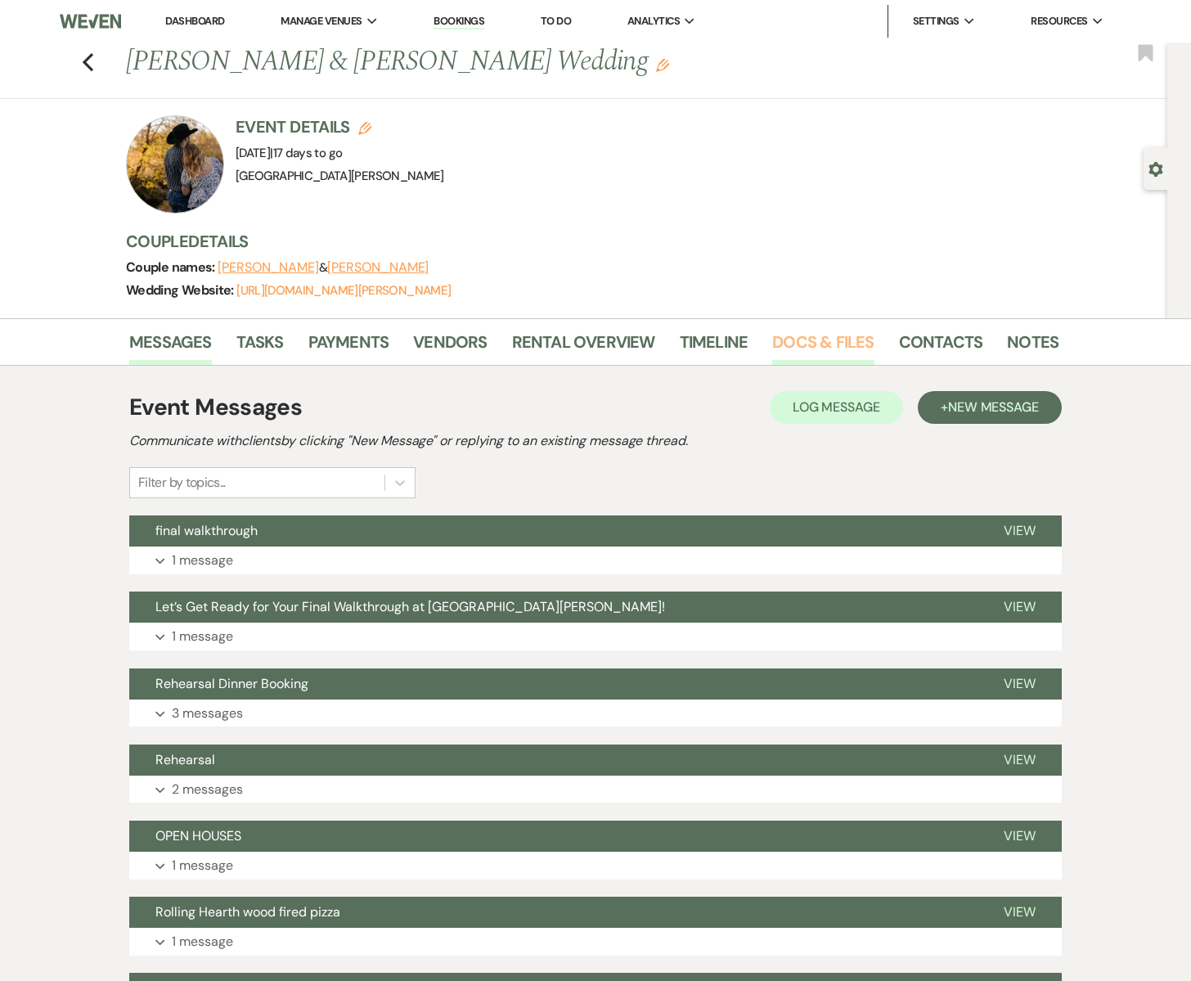
click at [798, 345] on link "Docs & Files" at bounding box center [822, 347] width 101 height 36
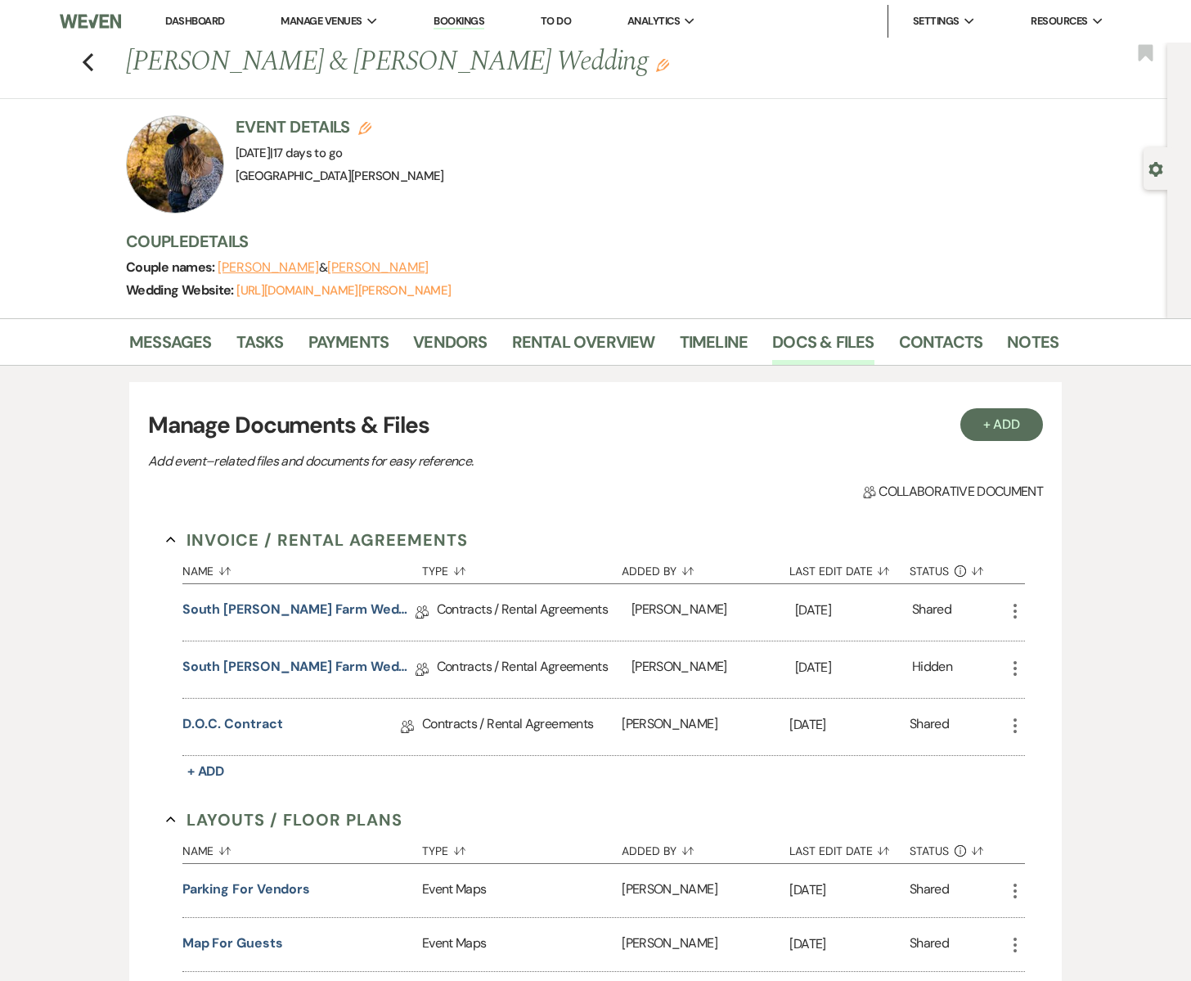
click at [452, 613] on div "Contracts / Rental Agreements" at bounding box center [534, 612] width 195 height 56
click at [270, 608] on link "South [PERSON_NAME] Farm Wedding & Event Agreement" at bounding box center [298, 612] width 233 height 25
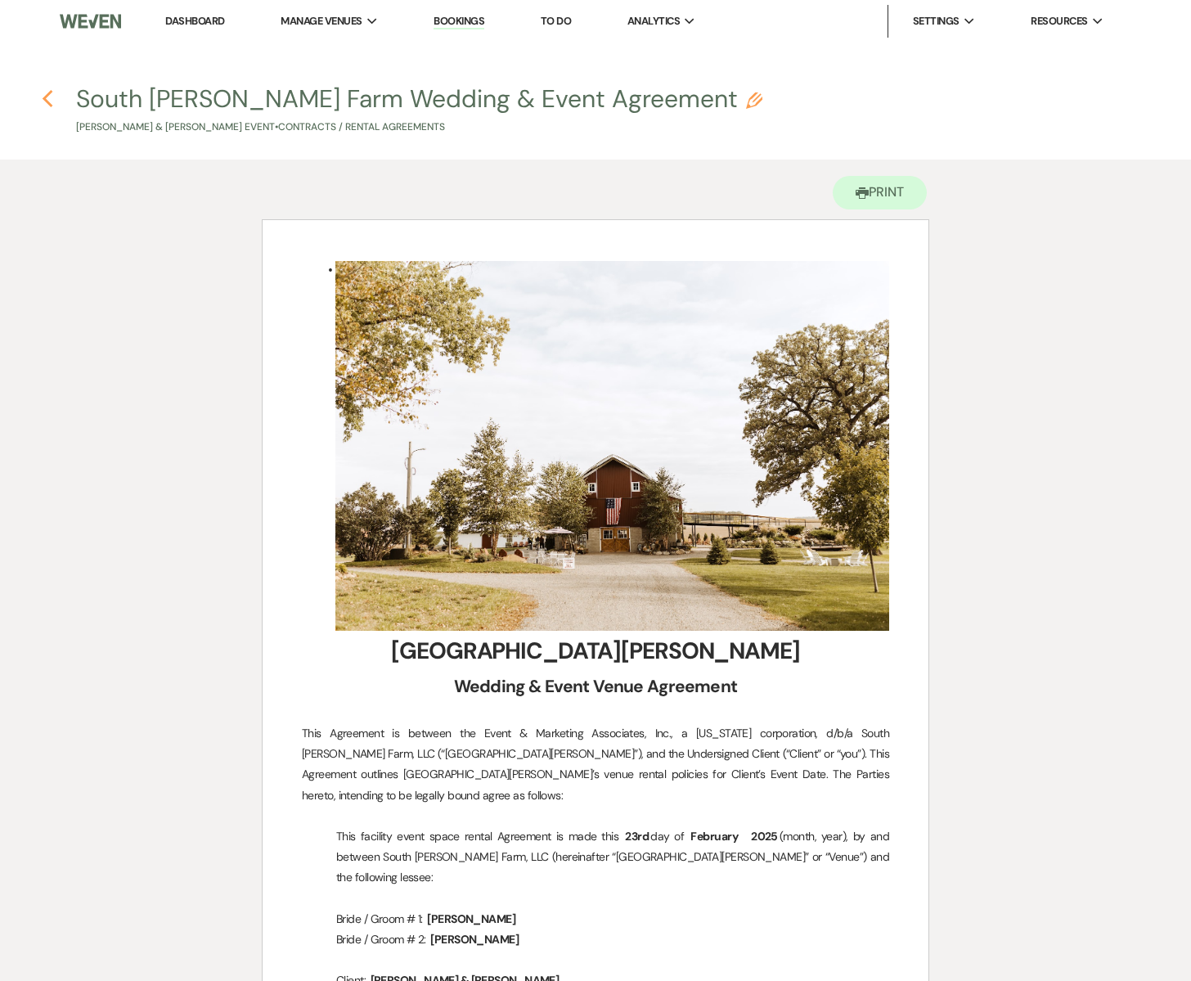
click at [49, 97] on icon "Previous" at bounding box center [48, 99] width 12 height 20
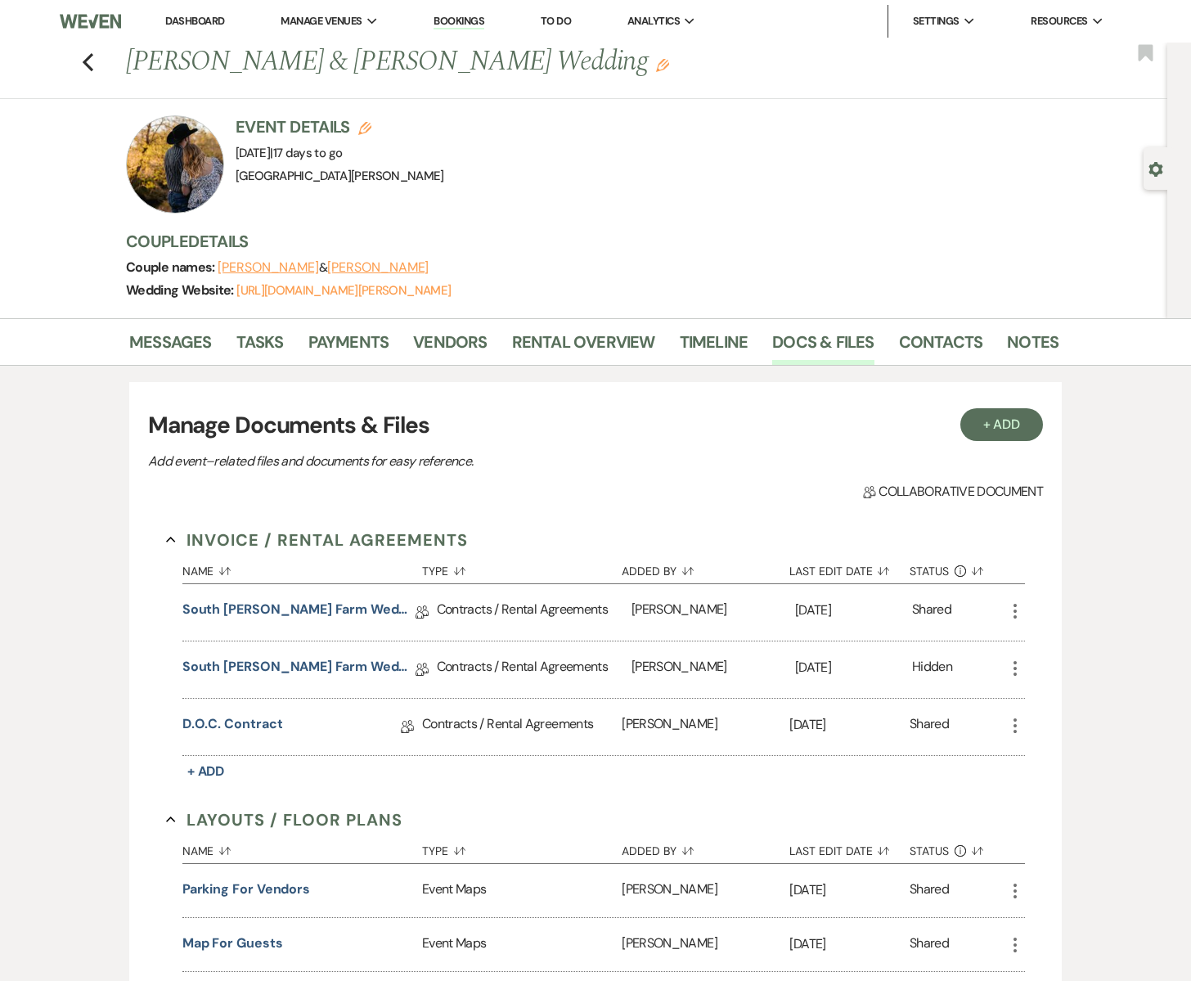
click at [255, 266] on button "[PERSON_NAME]" at bounding box center [268, 267] width 101 height 13
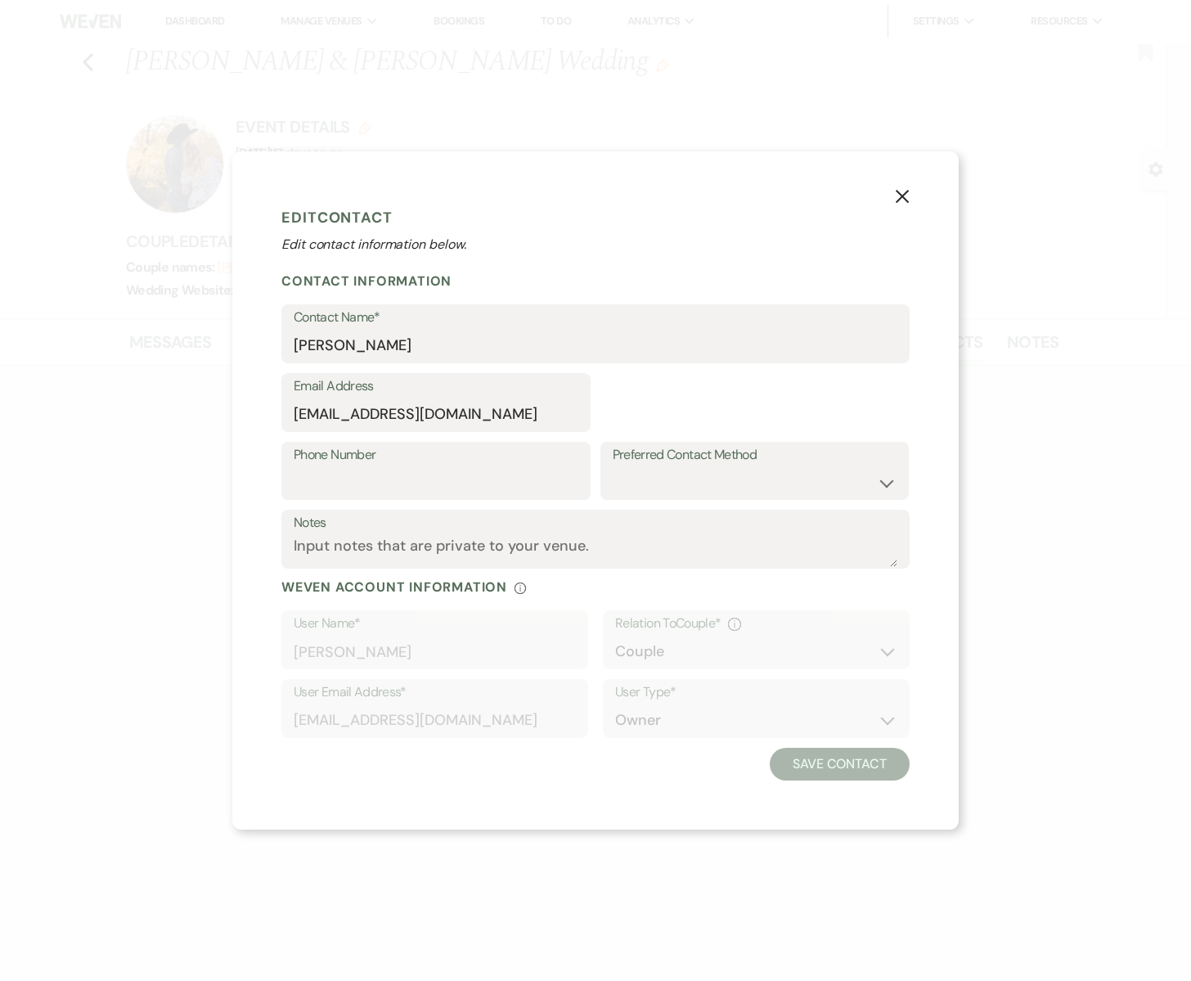
select select "1"
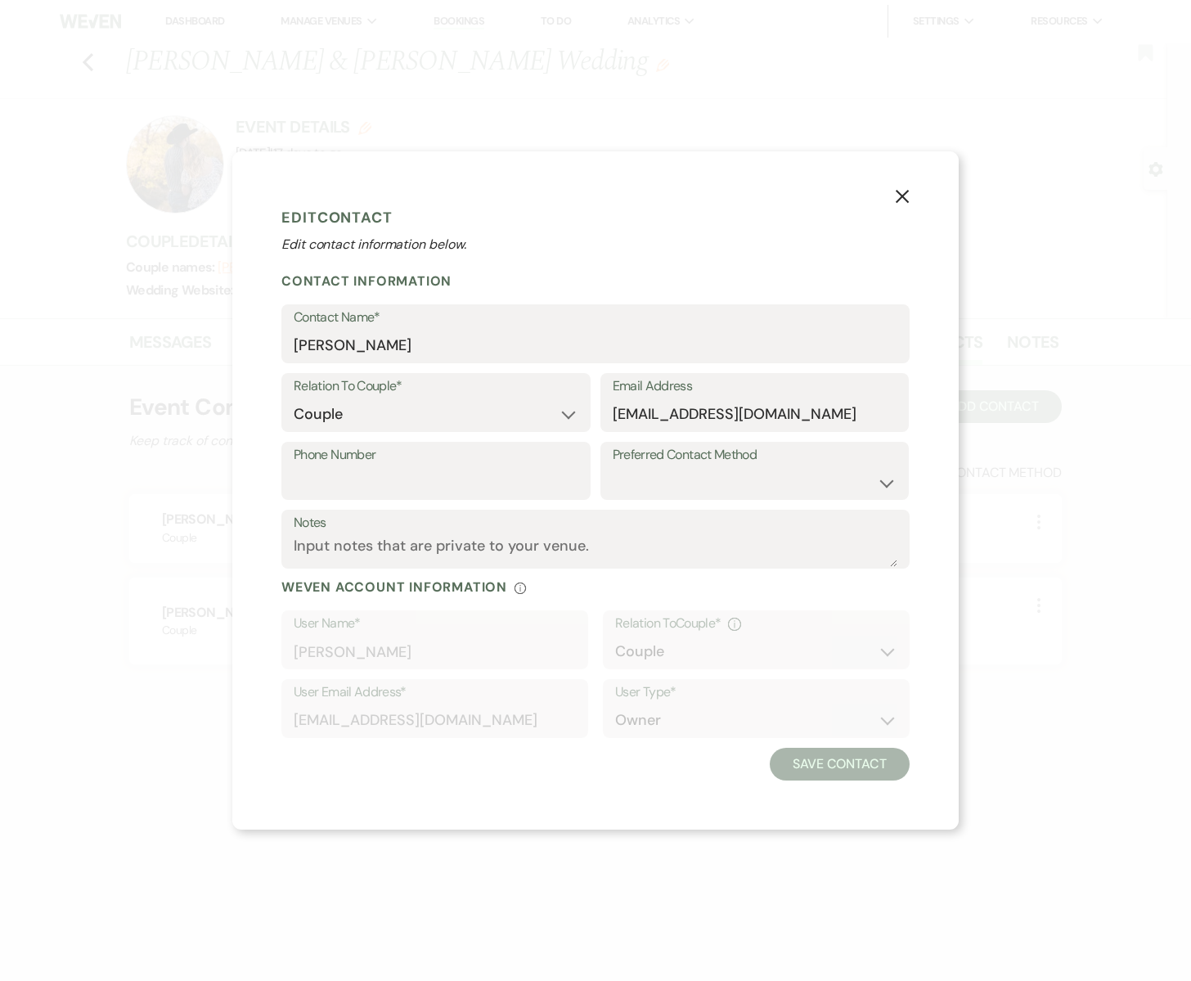
click at [903, 195] on use "button" at bounding box center [902, 195] width 13 height 13
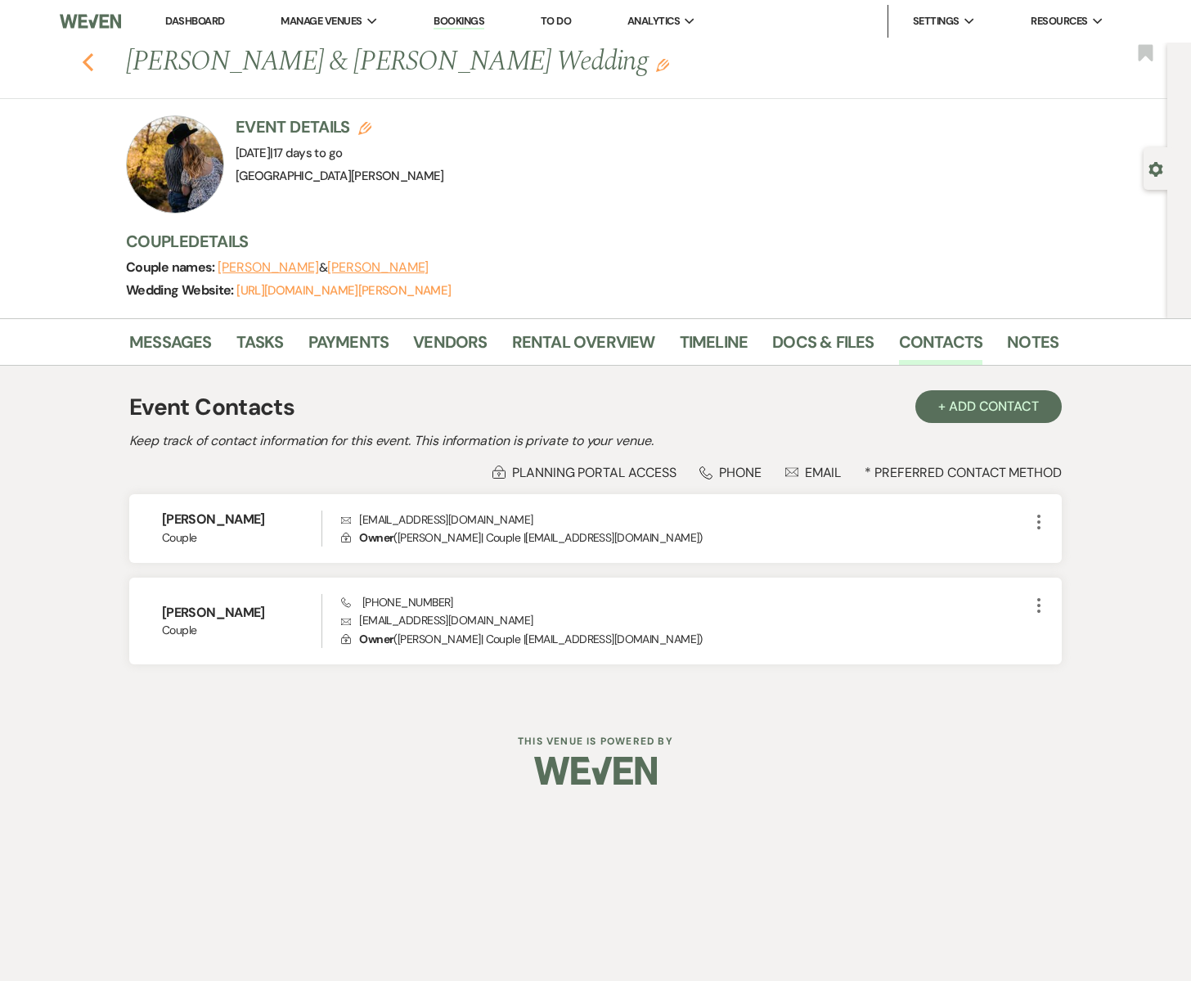
click at [90, 61] on icon "Previous" at bounding box center [88, 62] width 12 height 20
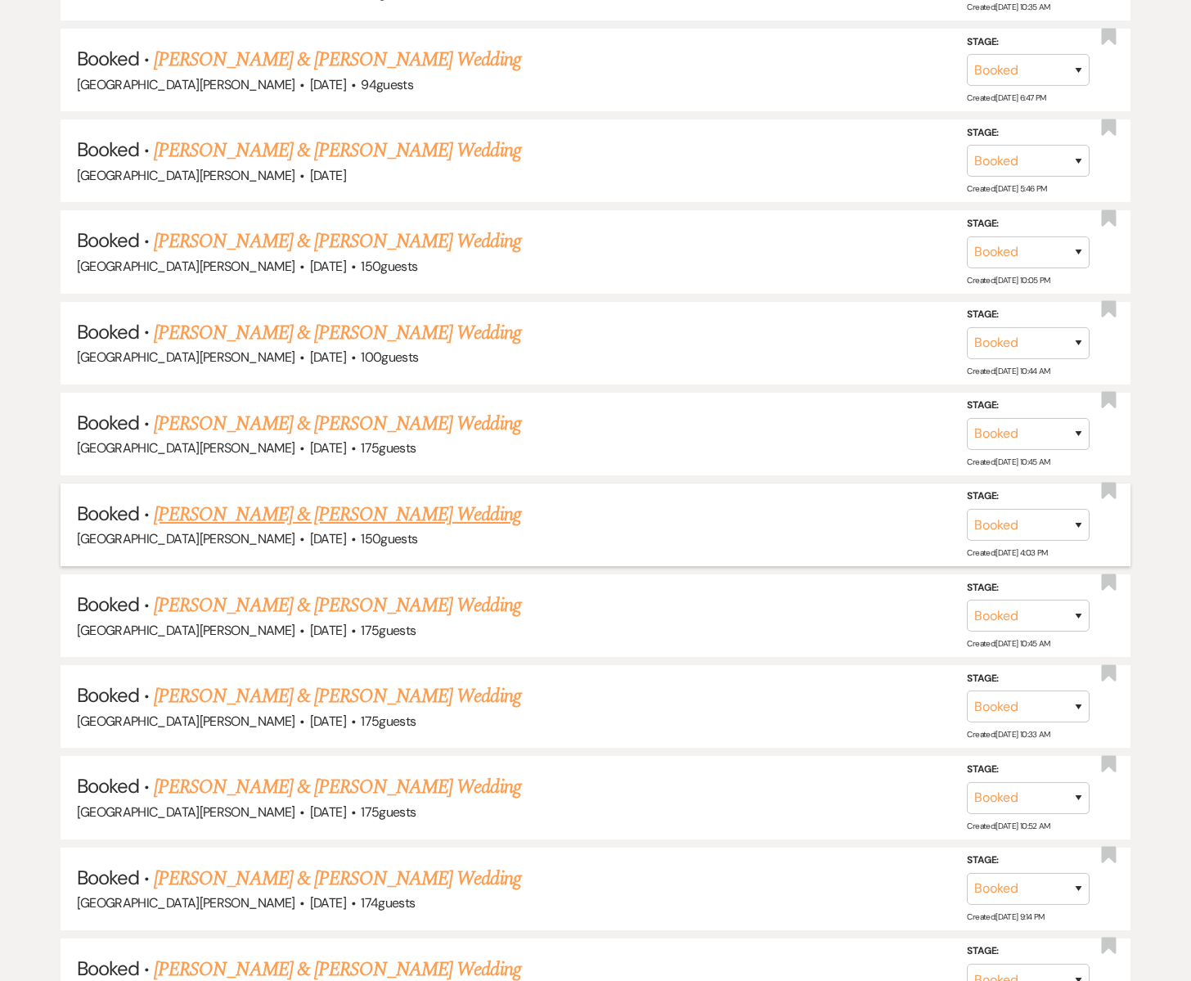
scroll to position [929, 0]
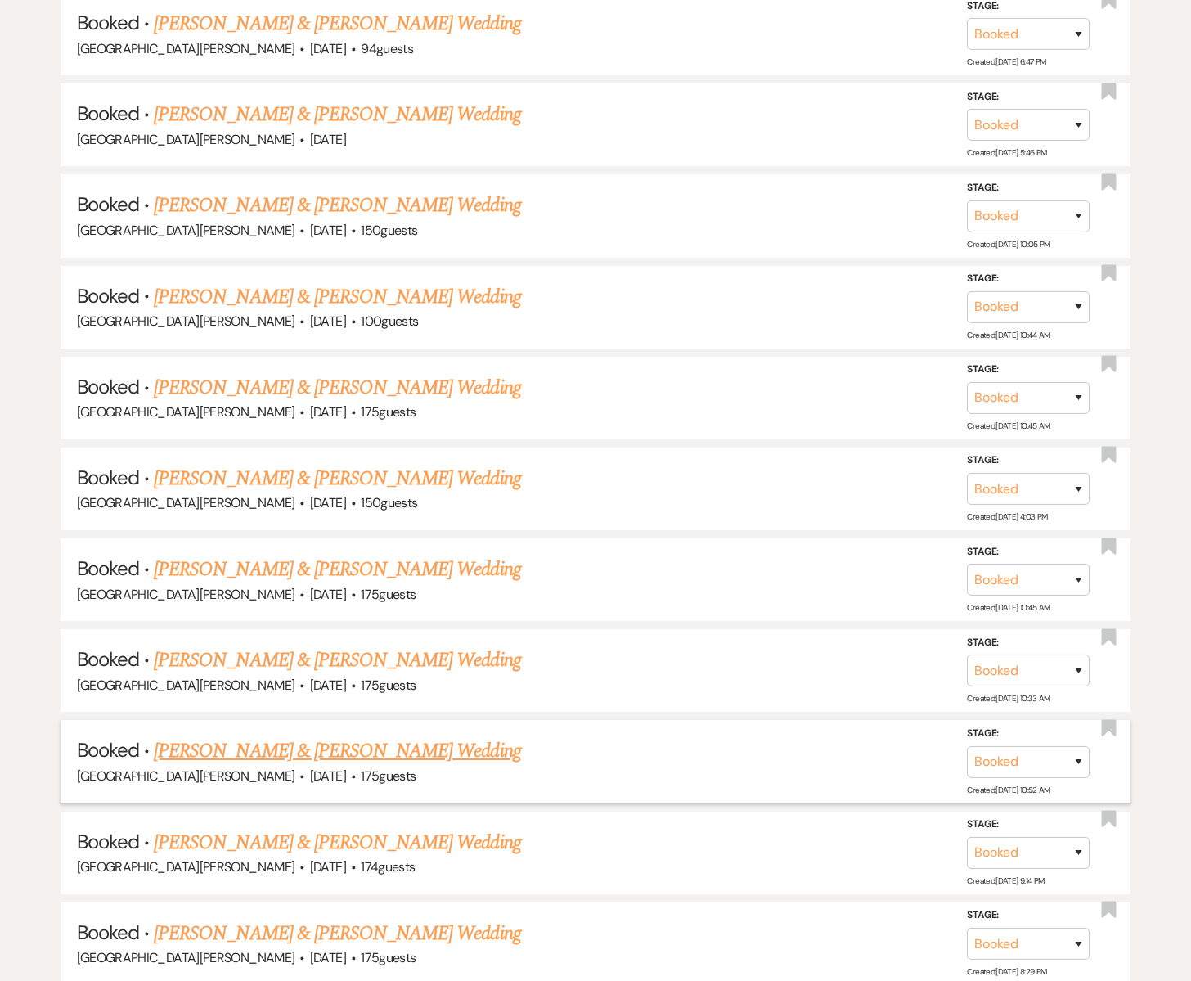
click at [308, 750] on link "[PERSON_NAME] & [PERSON_NAME] Wedding" at bounding box center [337, 750] width 366 height 29
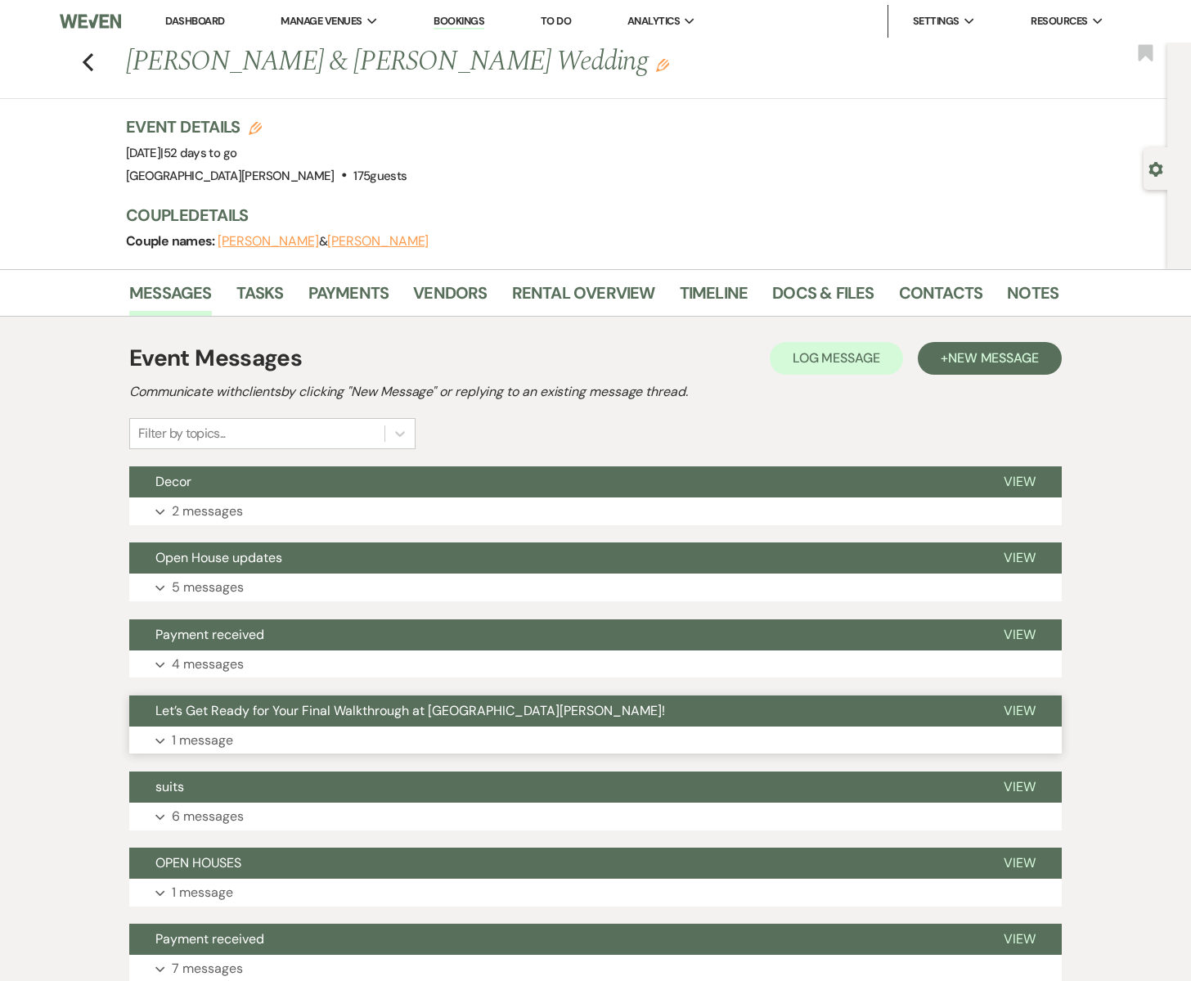
scroll to position [1, 0]
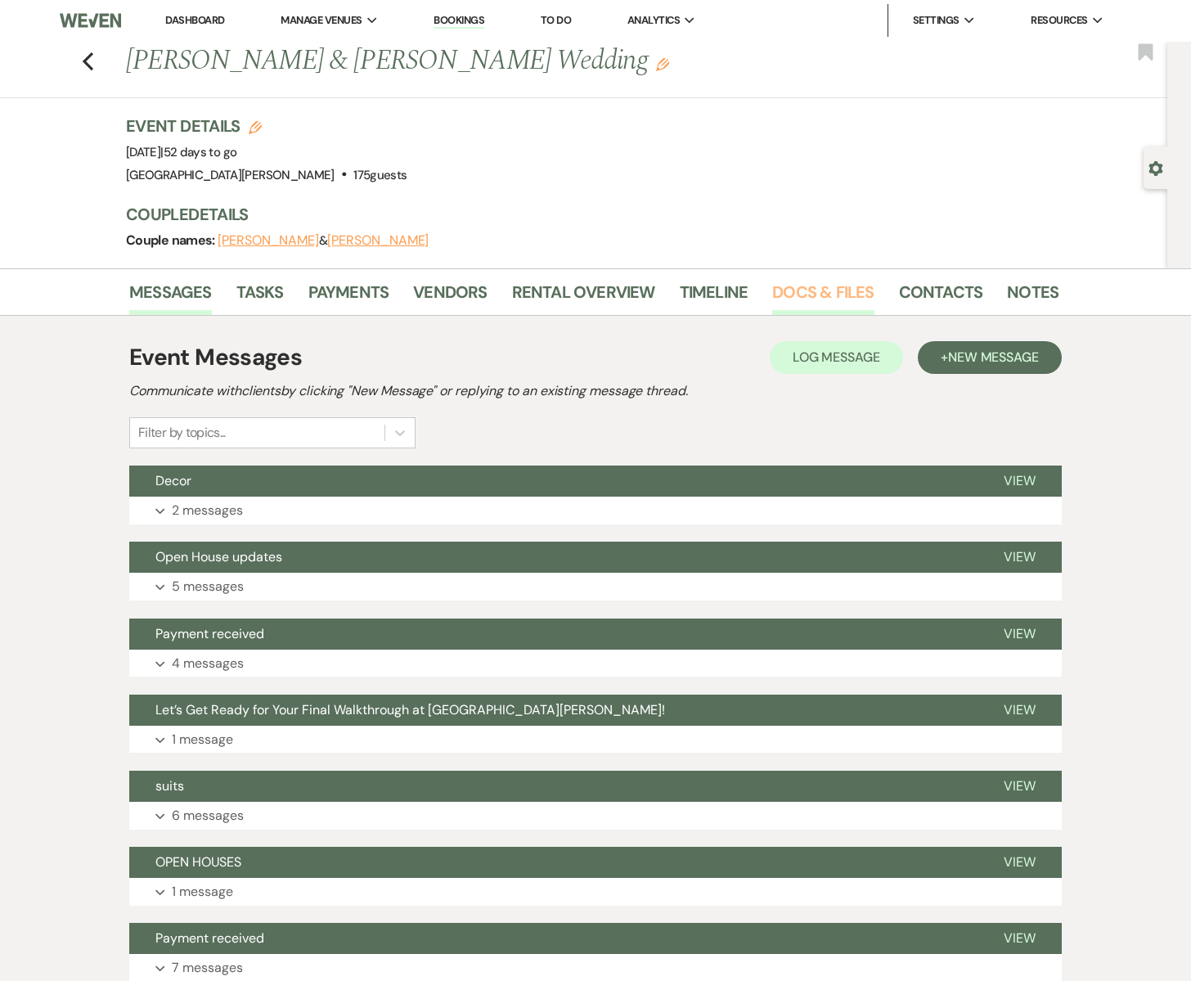
click at [808, 291] on link "Docs & Files" at bounding box center [822, 297] width 101 height 36
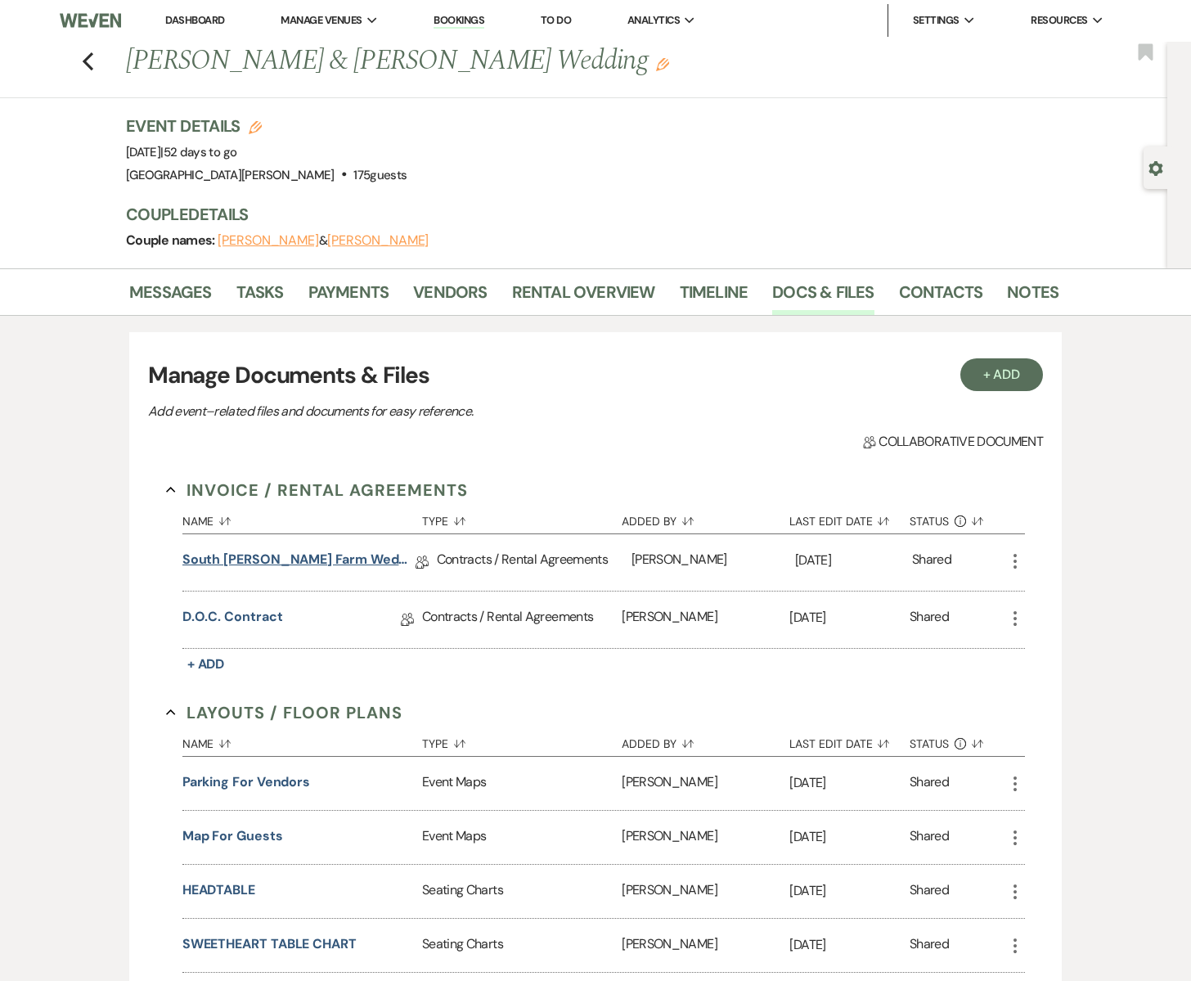
click at [317, 559] on link "South [PERSON_NAME] Farm Wedding & Event Agreement" at bounding box center [298, 562] width 233 height 25
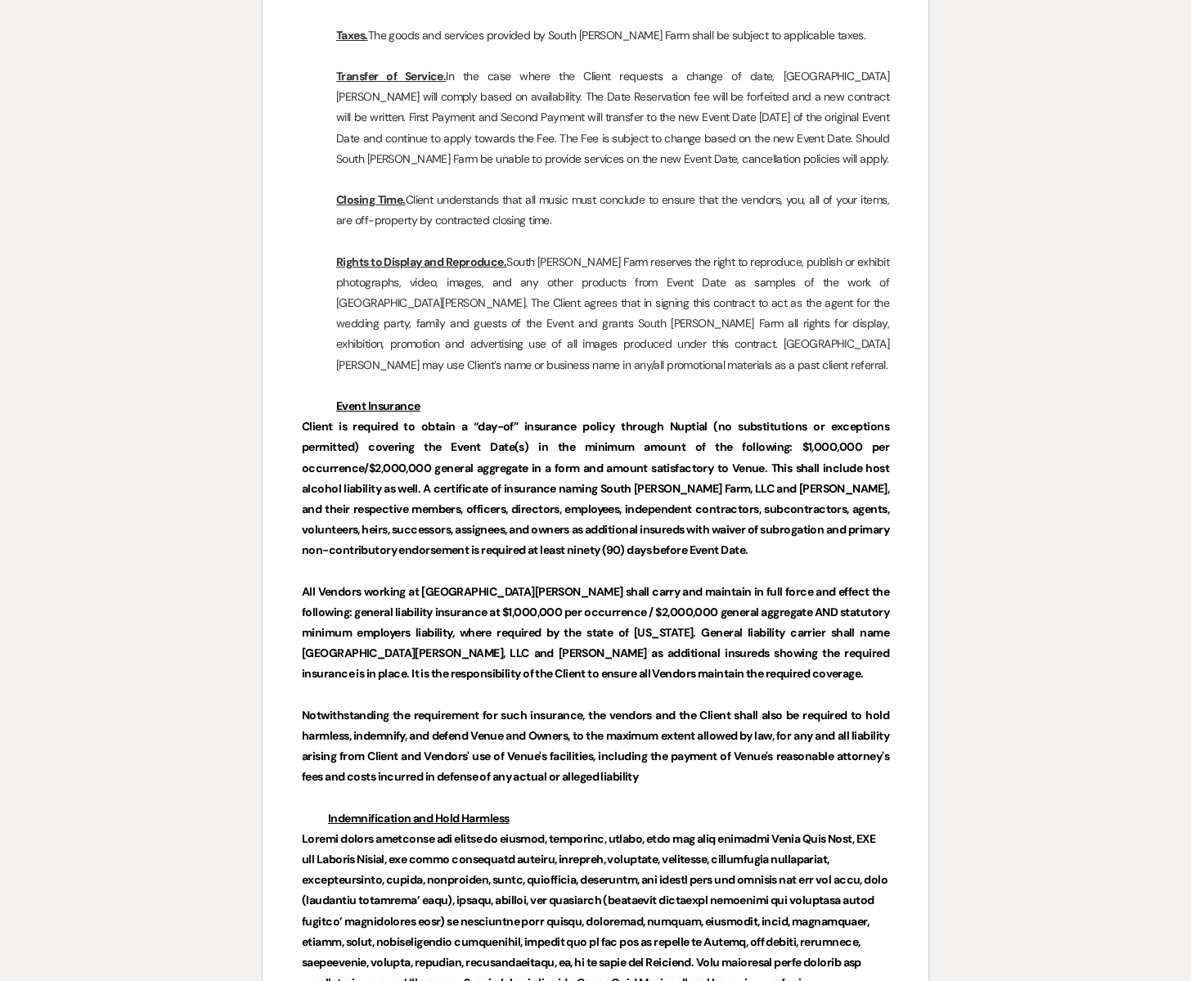
scroll to position [6513, 0]
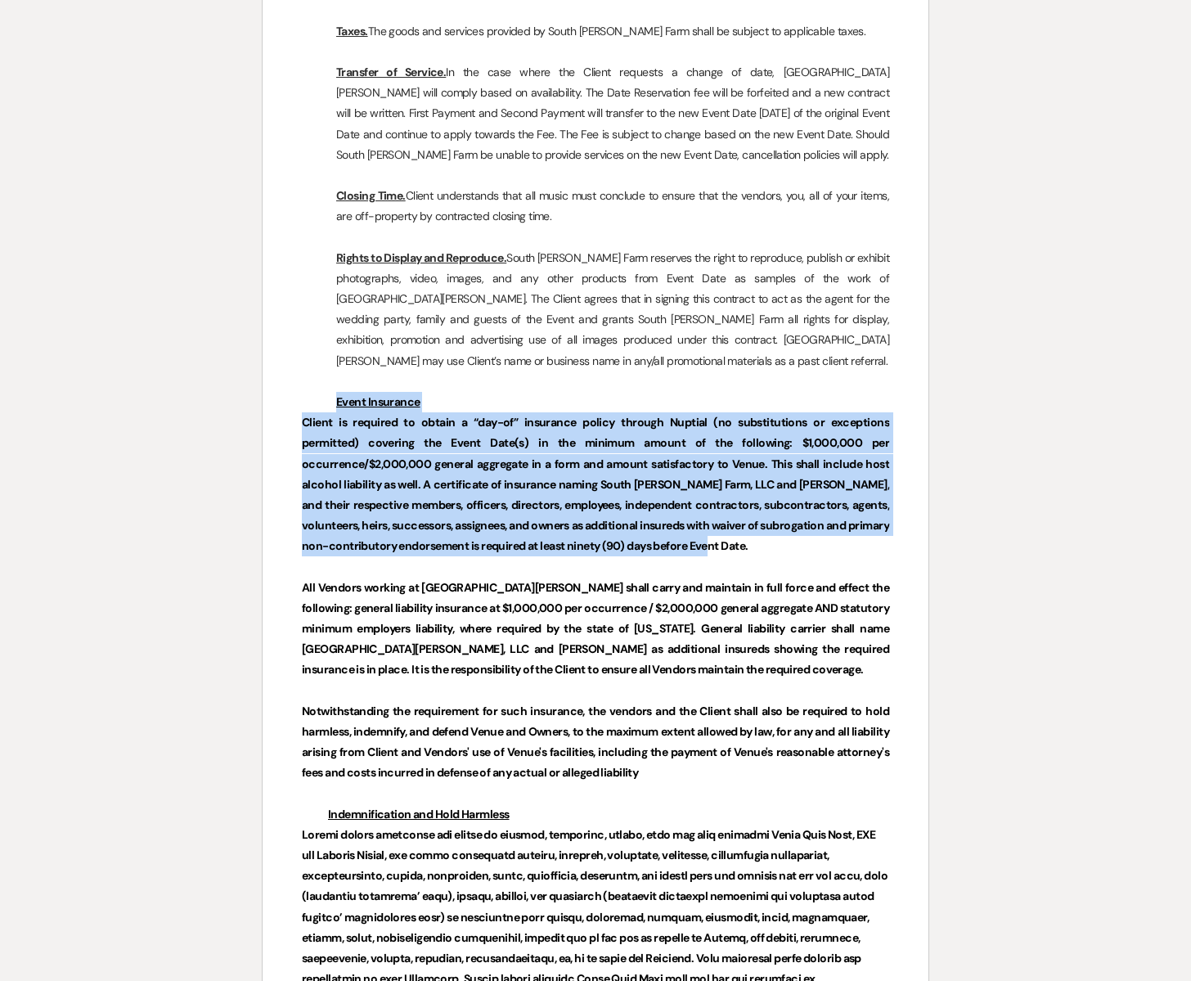
drag, startPoint x: 306, startPoint y: 115, endPoint x: 871, endPoint y: 258, distance: 583.2
copy div "Event Insurance Client is required to obtain a “day-of” insurance policy throug…"
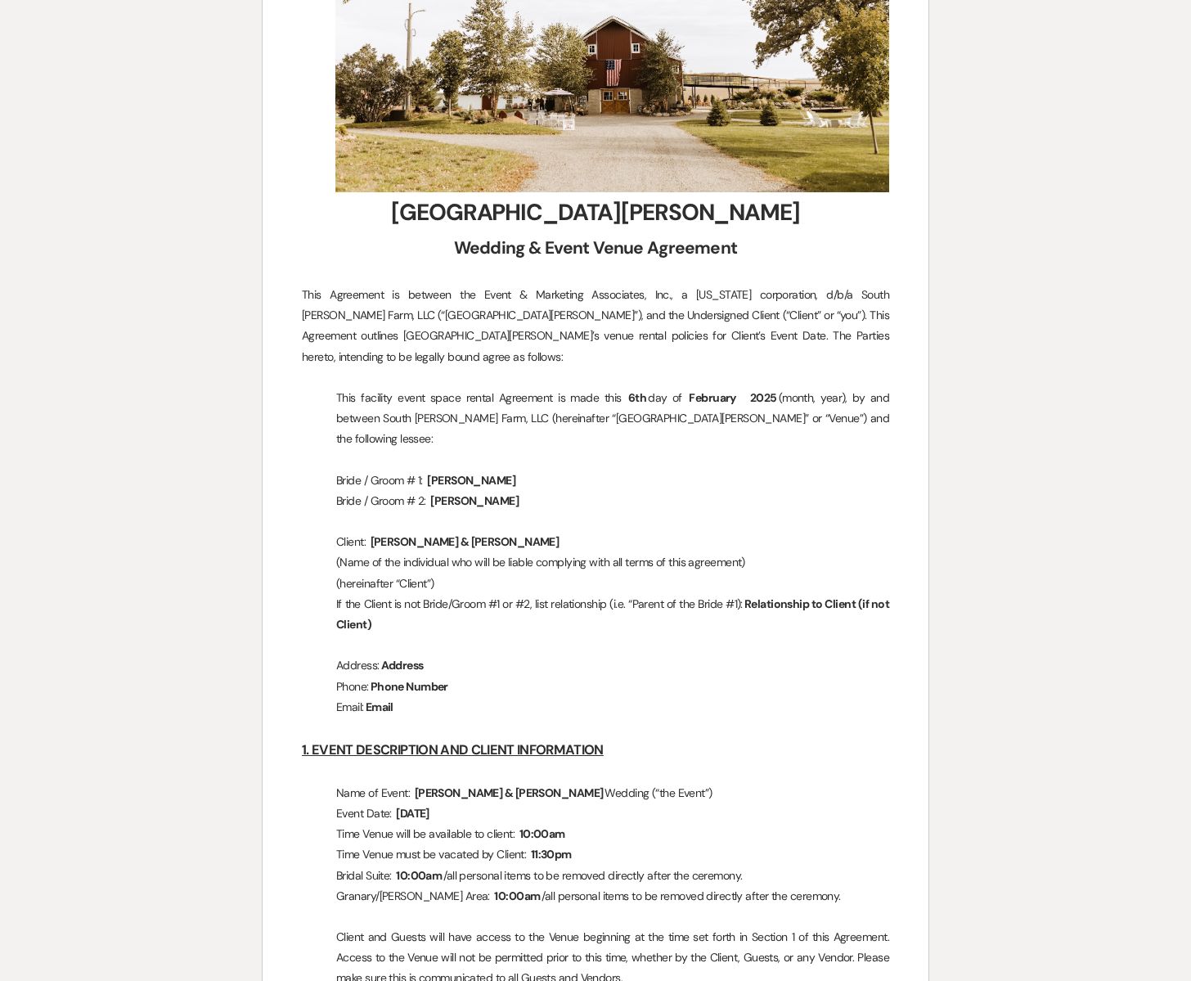
scroll to position [0, 0]
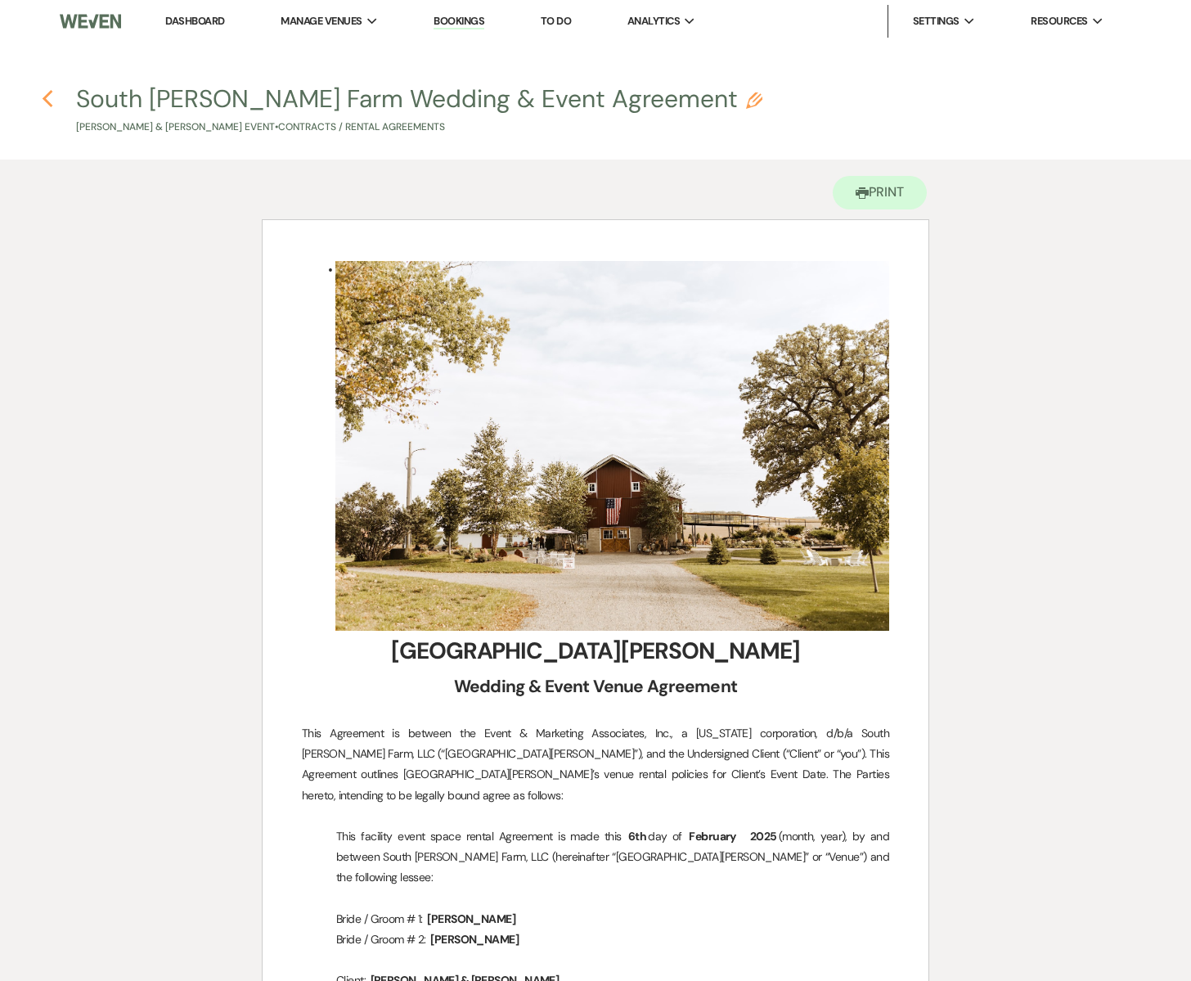
click at [51, 99] on icon "Previous" at bounding box center [48, 99] width 12 height 20
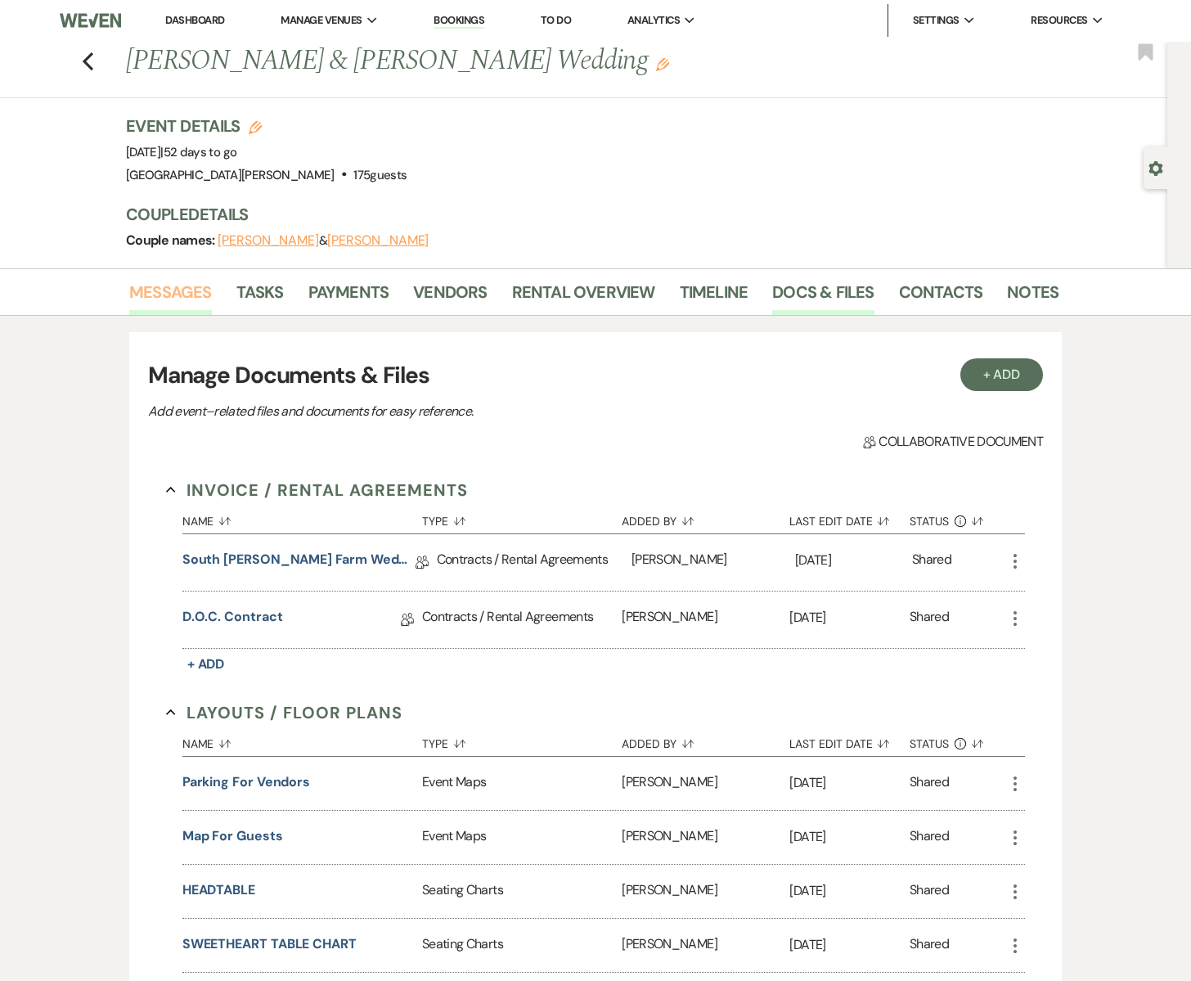
click at [183, 293] on link "Messages" at bounding box center [170, 297] width 83 height 36
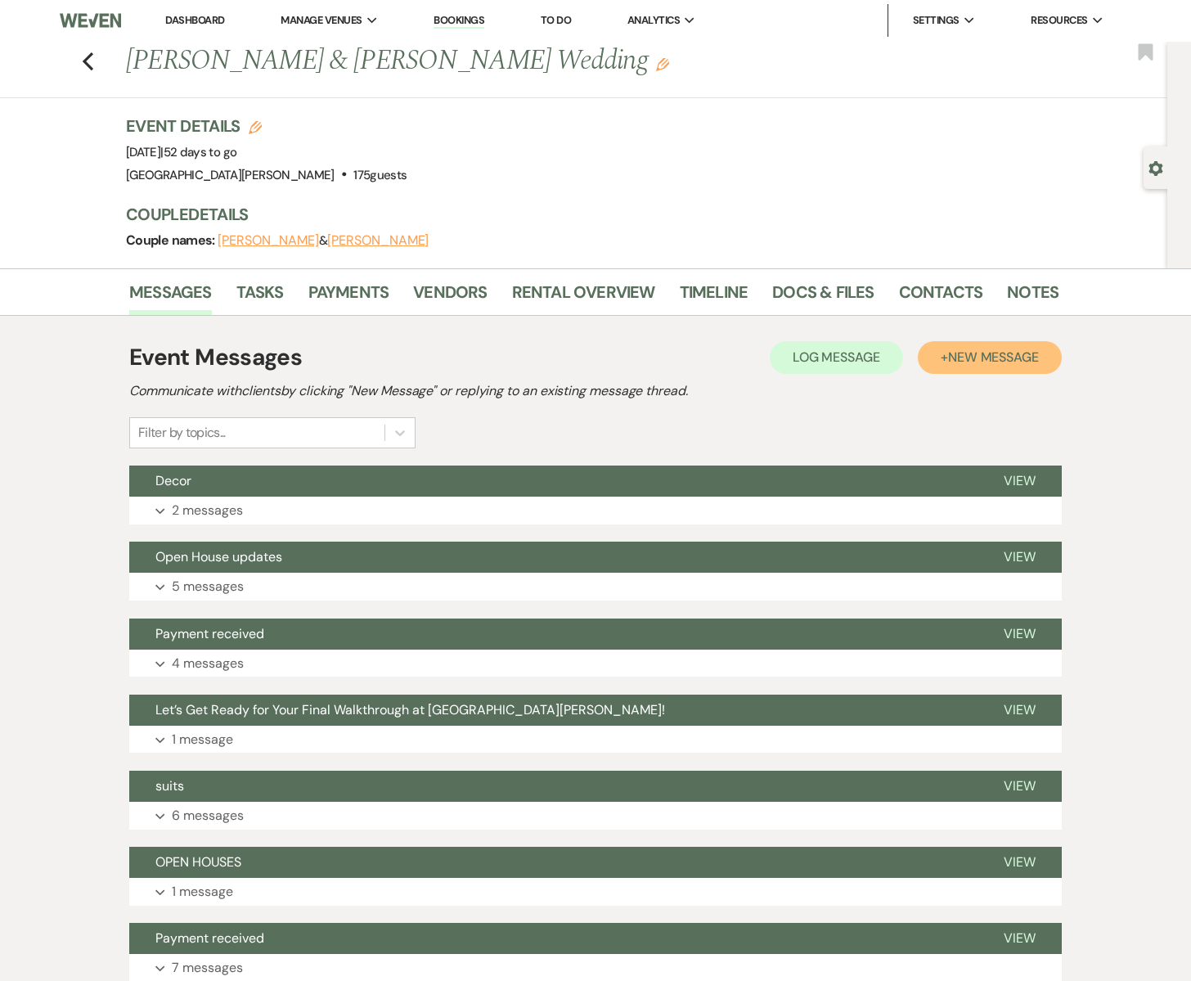
click at [1003, 359] on span "New Message" at bounding box center [993, 356] width 91 height 17
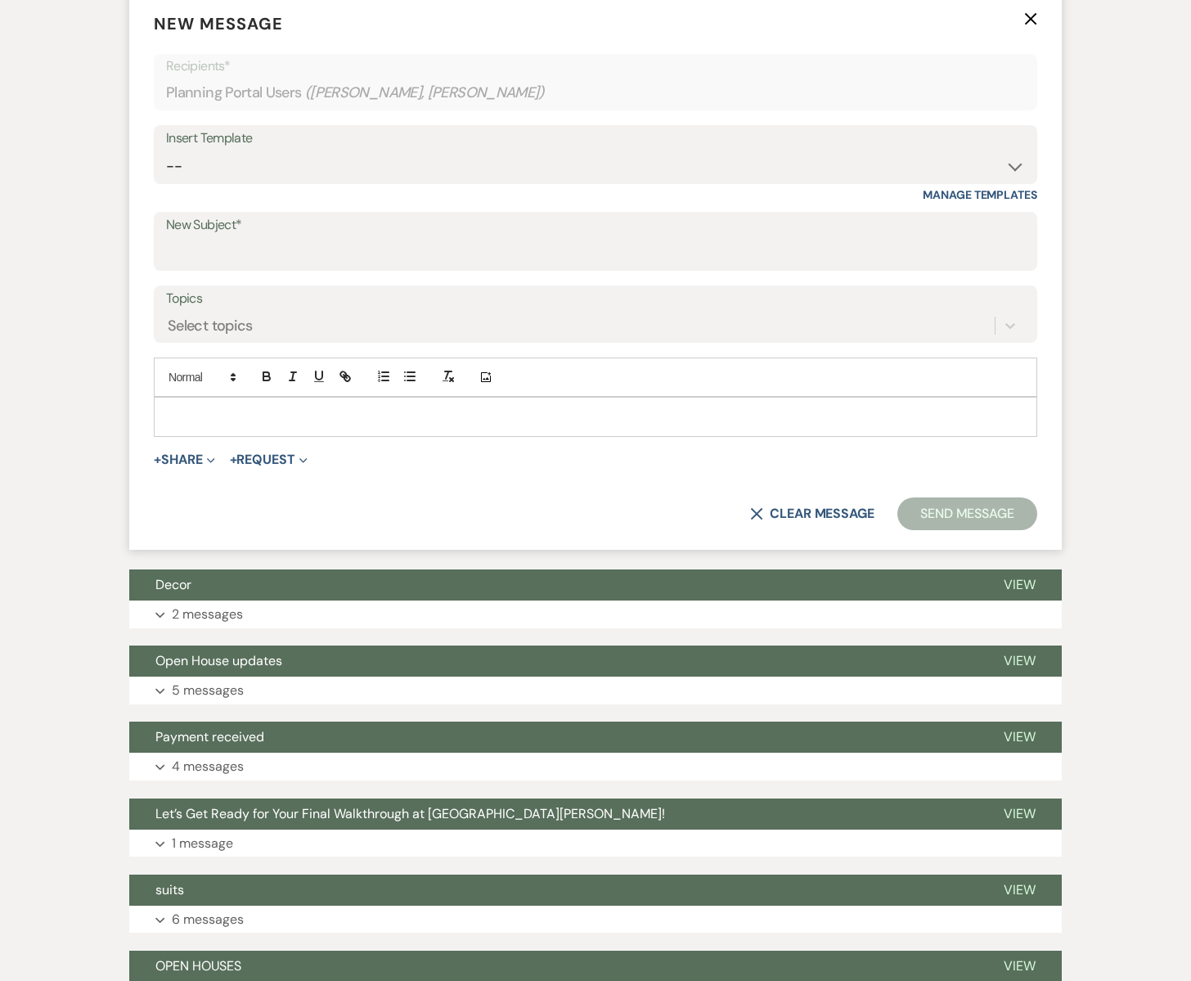
scroll to position [522, 0]
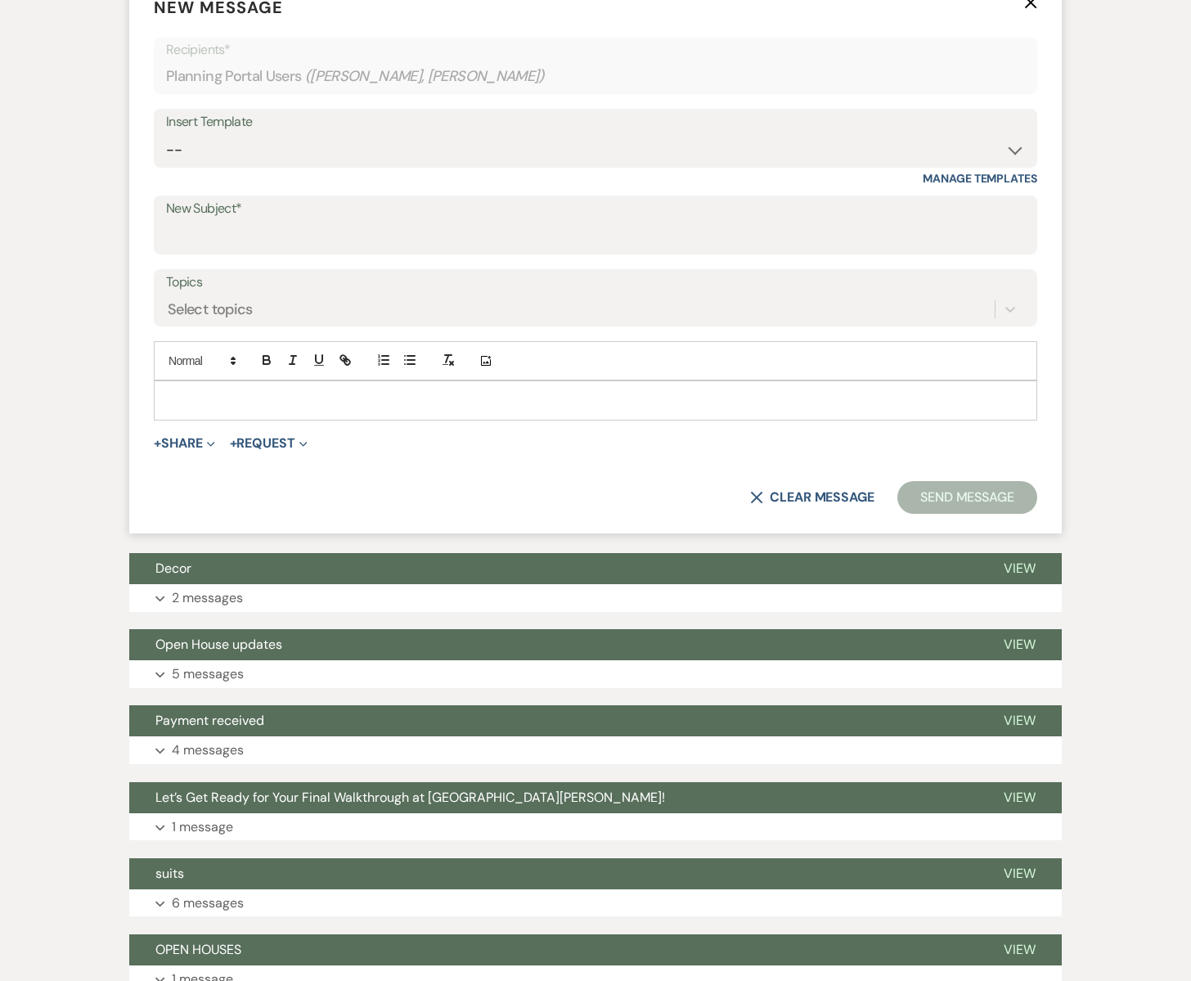
click at [251, 403] on p at bounding box center [595, 400] width 857 height 18
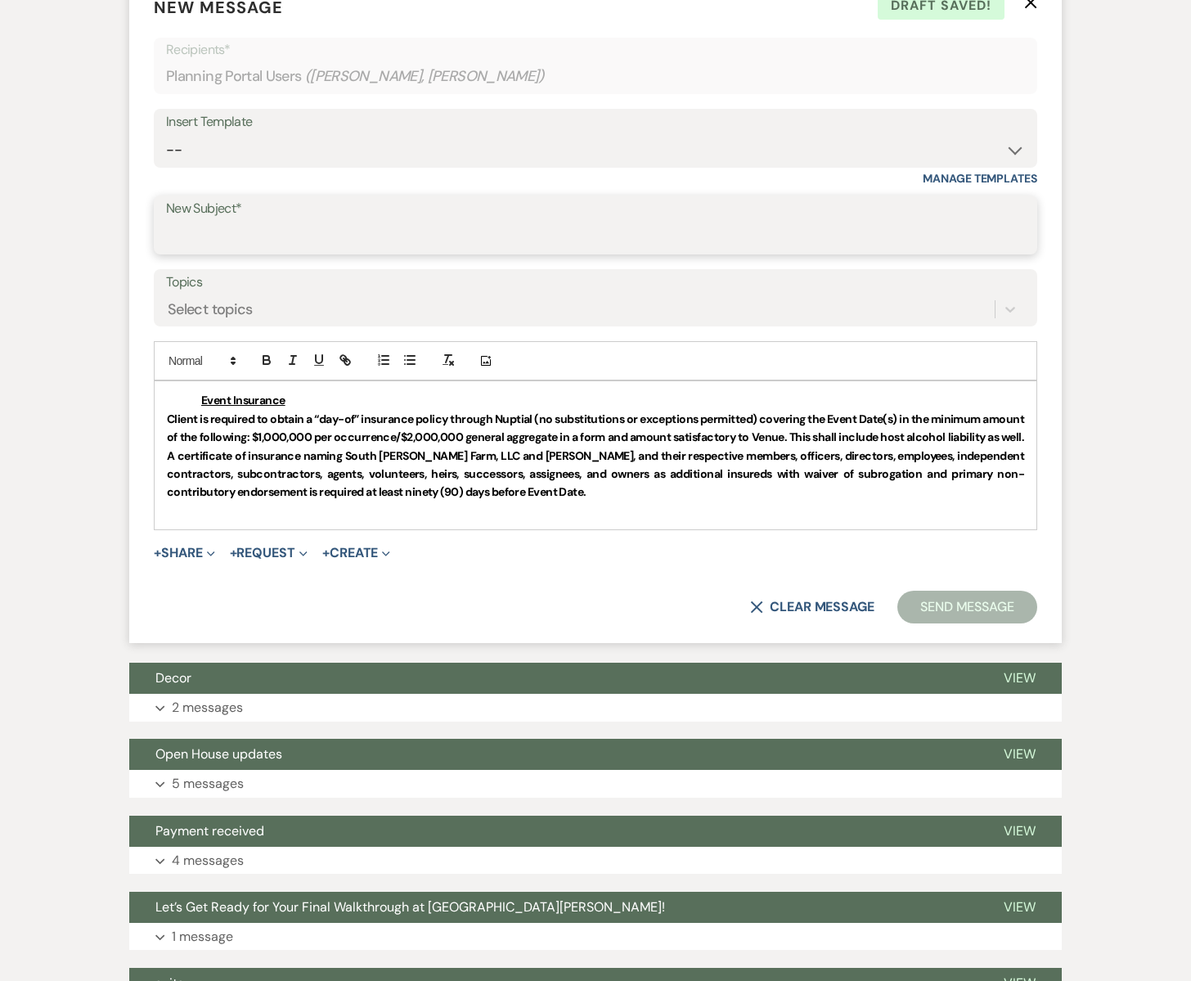
click at [203, 227] on input "New Subject*" at bounding box center [595, 237] width 859 height 32
type input "Insurance through Nuptial"
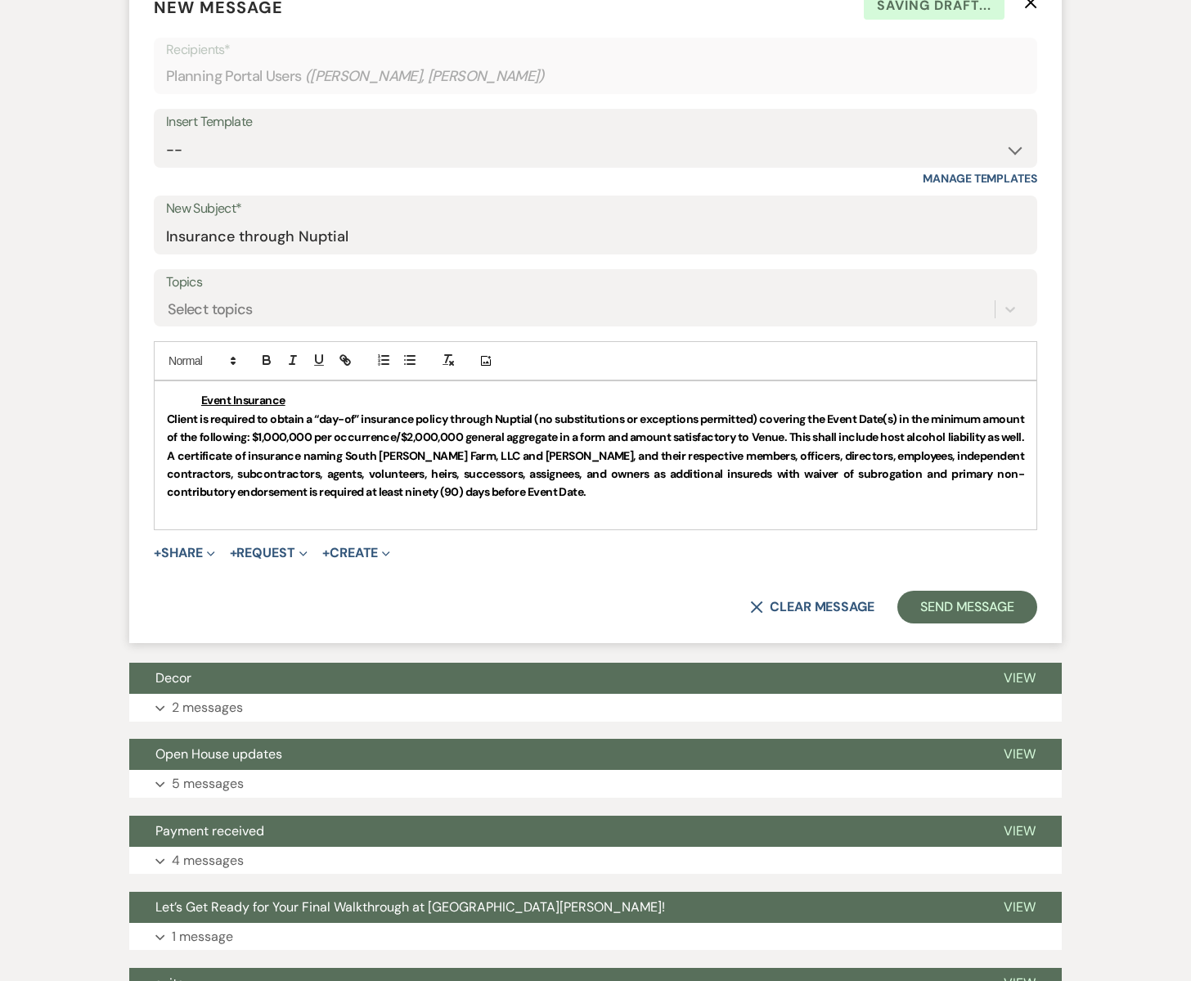
click at [186, 390] on div "Event Insurance Client is required to obtain a “day-of” insurance policy throug…" at bounding box center [596, 455] width 882 height 148
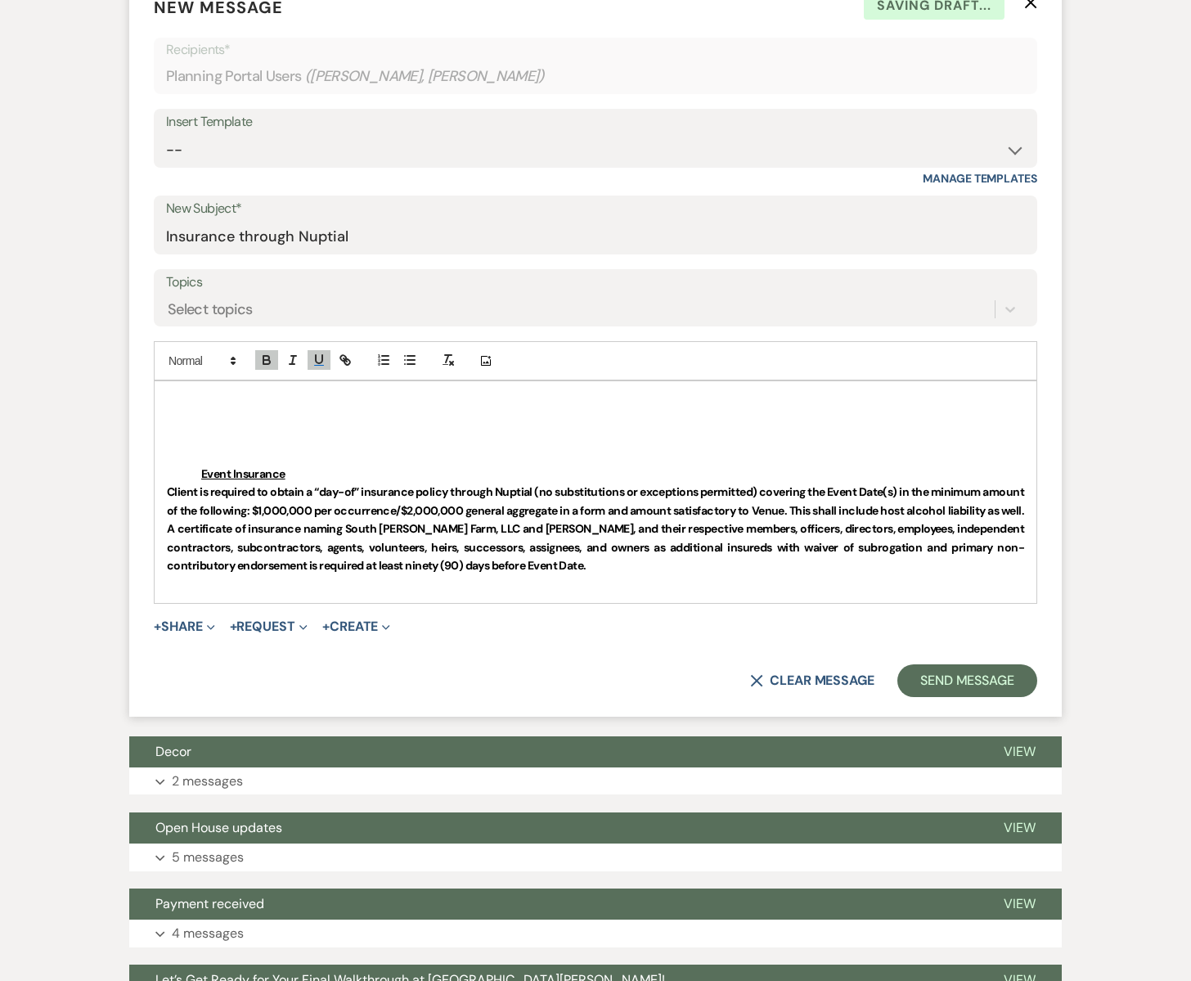
click at [174, 400] on p at bounding box center [595, 400] width 857 height 18
click at [326, 403] on p "Hi [PERSON_NAME] & [PERSON_NAME], just a remeind your event insurance is throug…" at bounding box center [595, 400] width 857 height 18
click at [350, 399] on p "Hi [PERSON_NAME] & [PERSON_NAME], just a remeind your event insurance is throug…" at bounding box center [595, 400] width 857 height 18
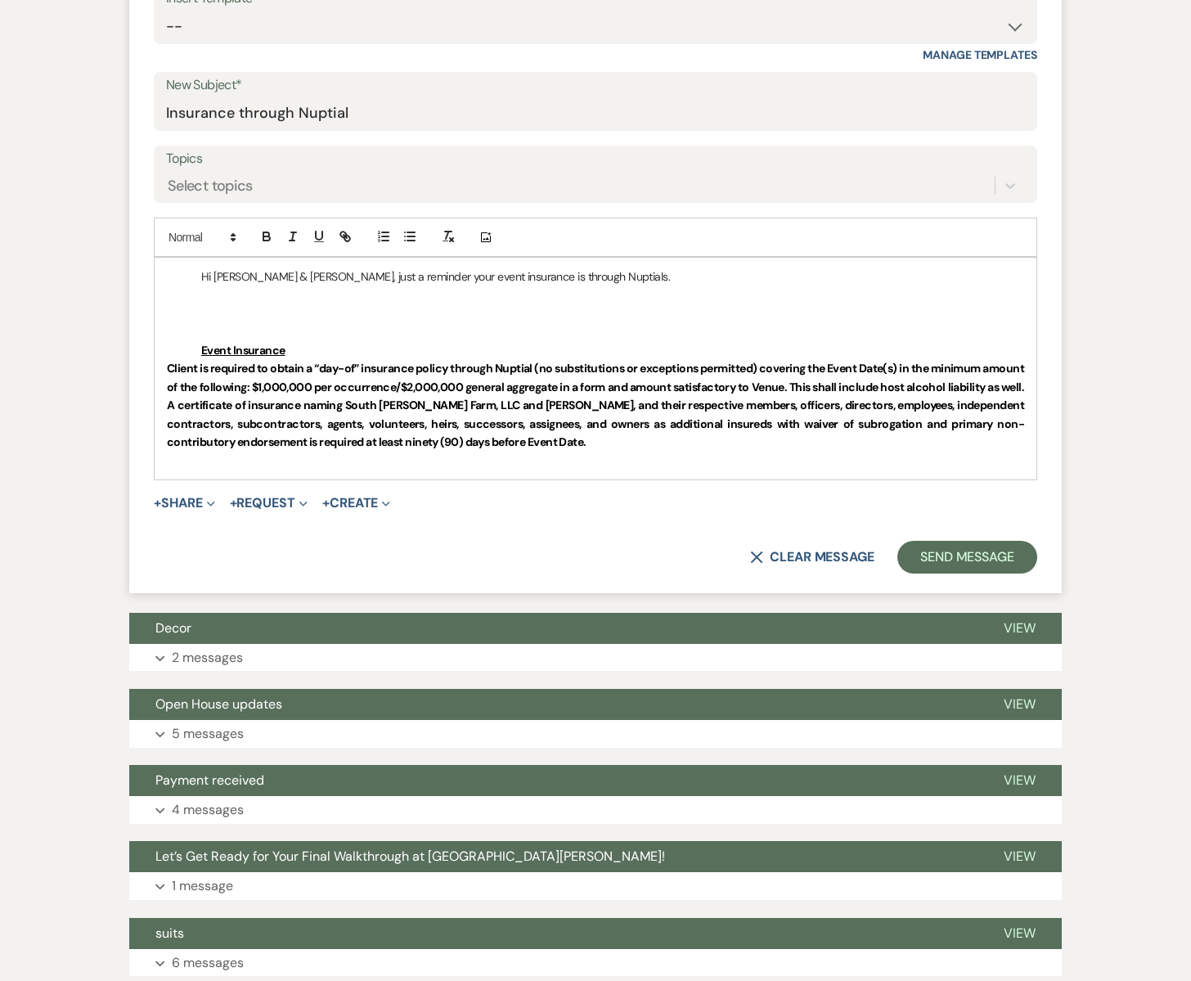
scroll to position [646, 0]
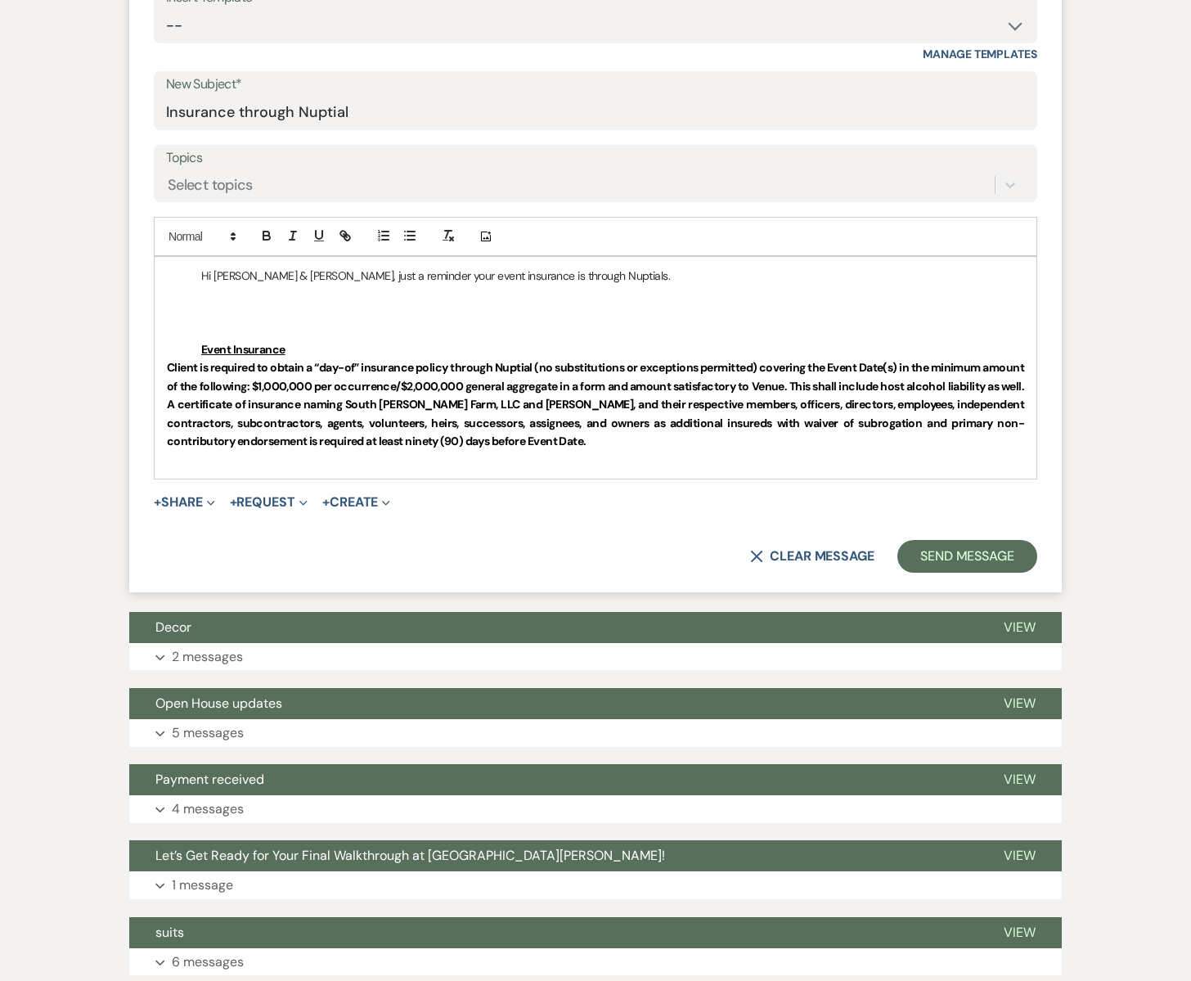
click at [579, 272] on p "Hi [PERSON_NAME] & [PERSON_NAME], just a reminder your event insurance is throu…" at bounding box center [595, 276] width 857 height 18
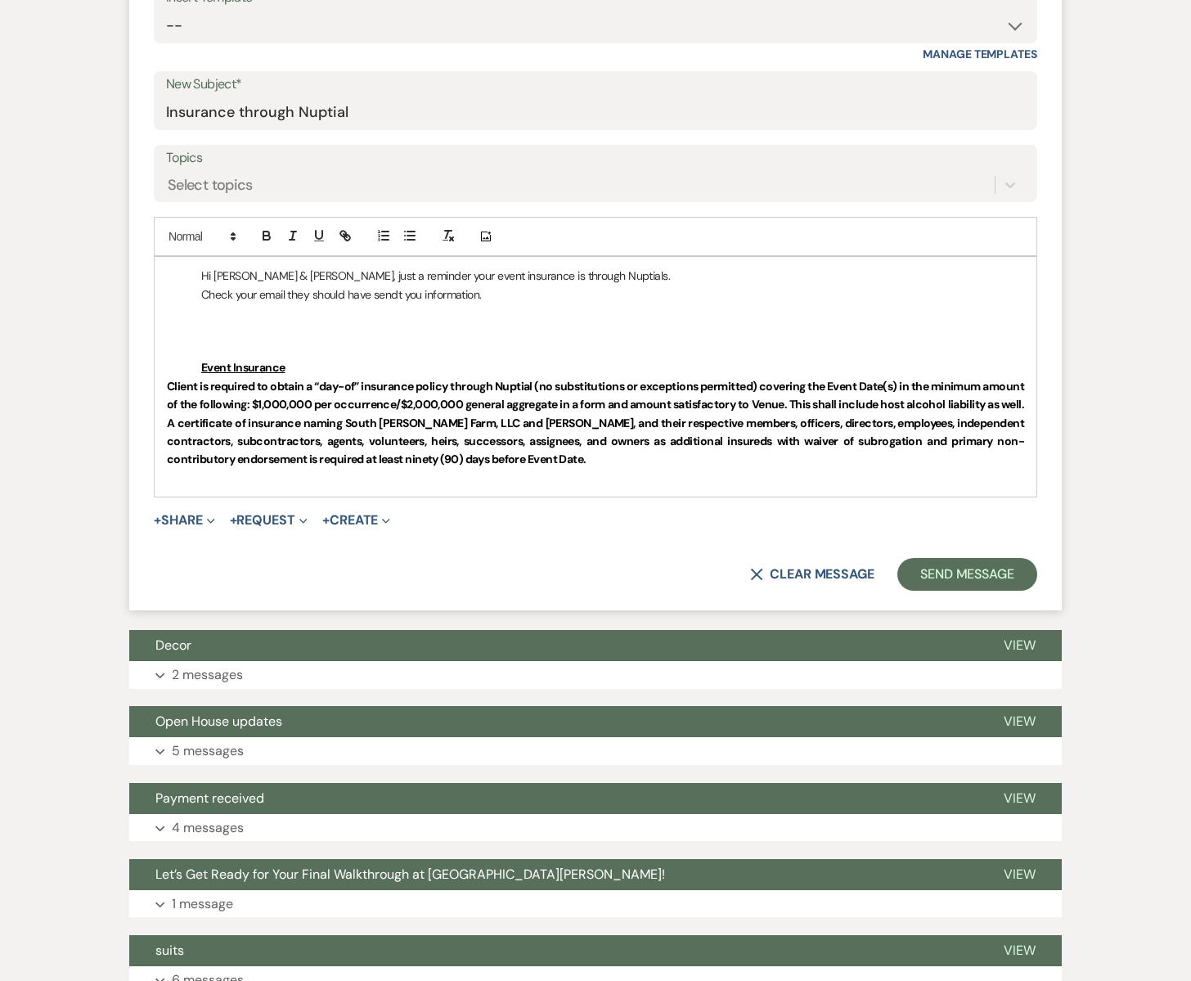
click at [397, 294] on p "Check your email they should have sendt you information." at bounding box center [595, 294] width 857 height 18
click at [287, 294] on p "Check your email they should have sent you information." at bounding box center [595, 294] width 857 height 18
click at [286, 297] on p "Check your email , they should have sent you information." at bounding box center [595, 294] width 857 height 18
click at [499, 298] on p "Check your email, they should have sent you information." at bounding box center [595, 294] width 857 height 18
click at [281, 274] on p "Hi [PERSON_NAME] & [PERSON_NAME], just a reminder your event insurance is throu…" at bounding box center [595, 276] width 857 height 18
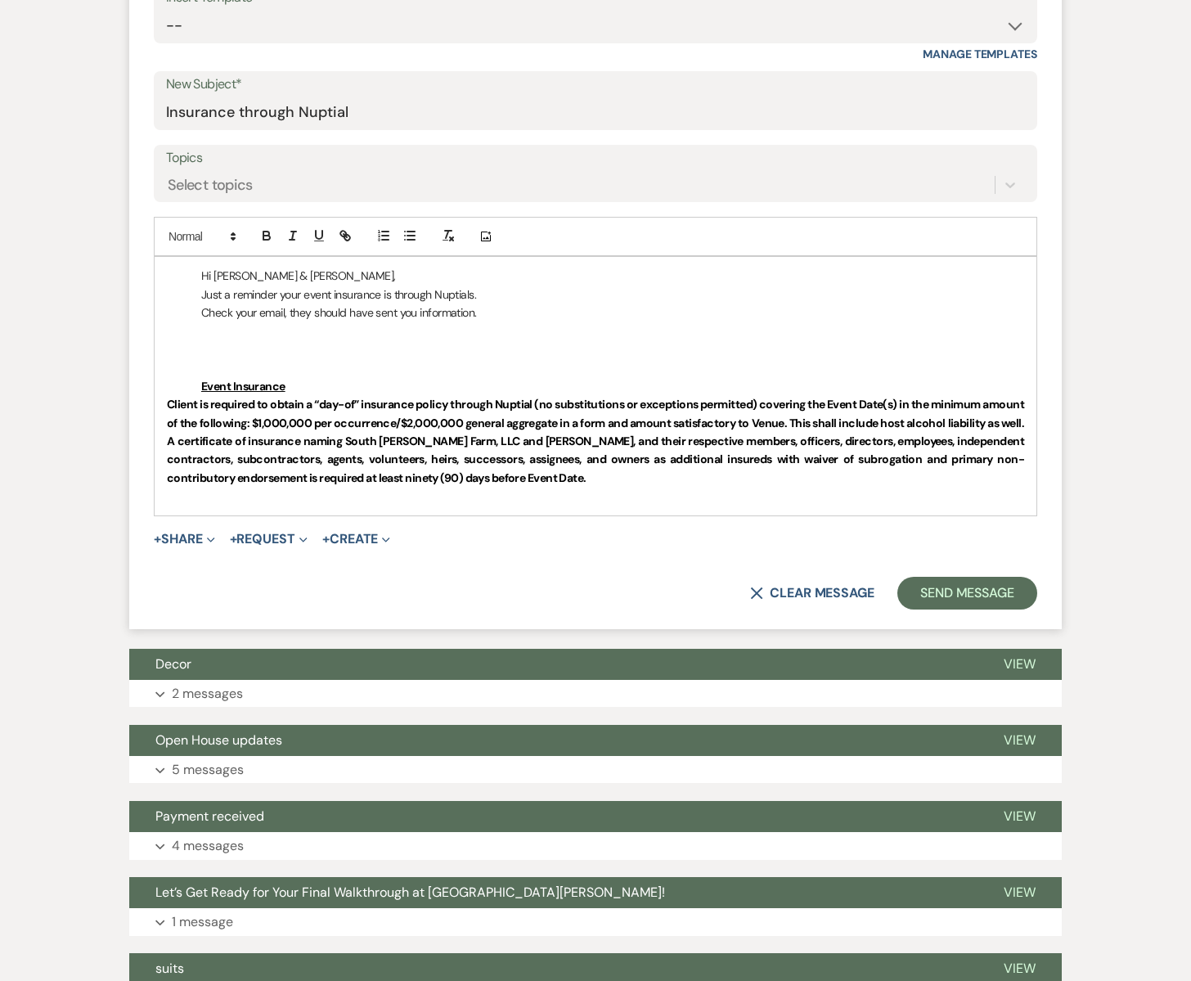
scroll to position [645, 0]
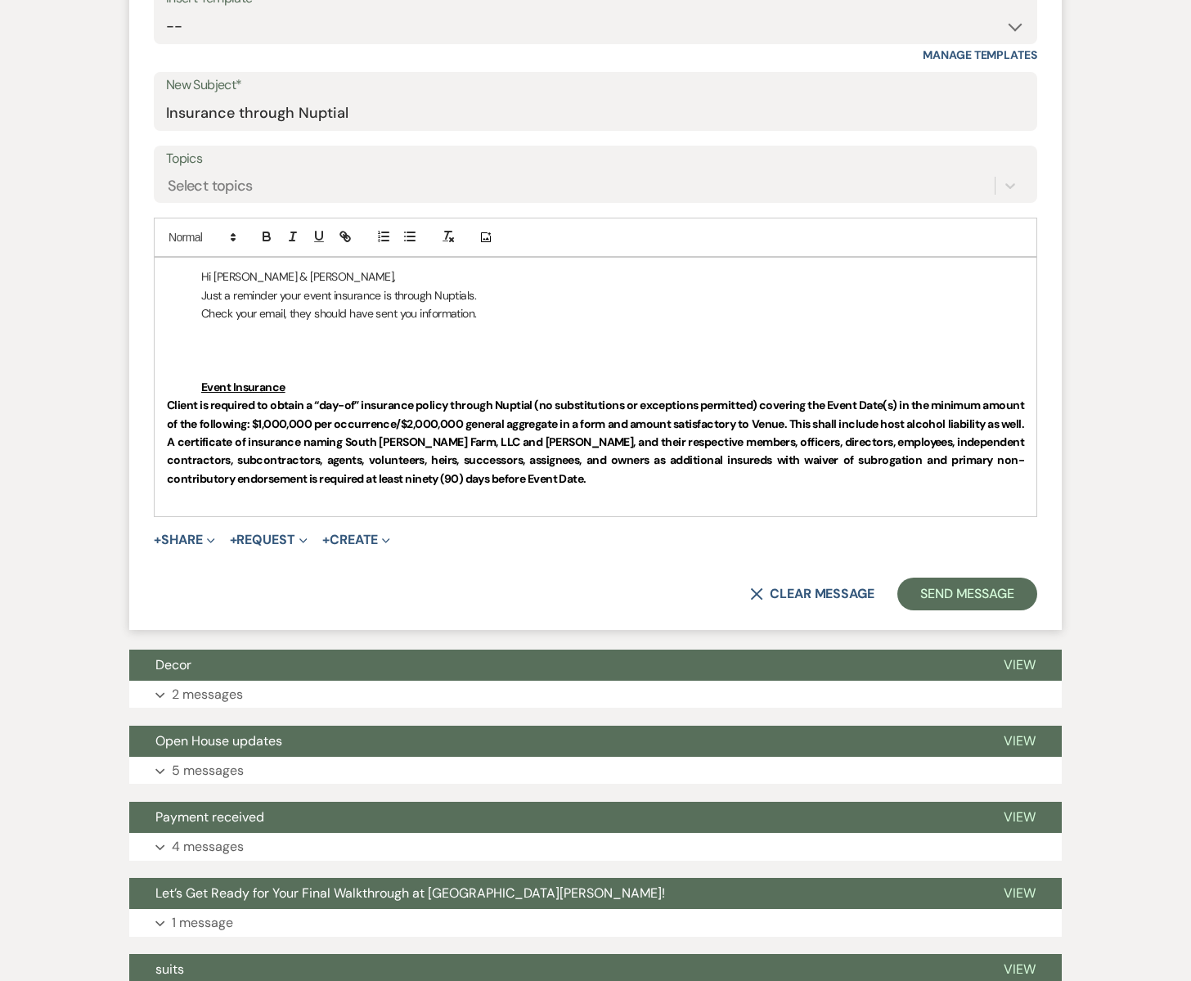
click at [475, 312] on p "Check your email, they should have sent you information." at bounding box center [595, 313] width 857 height 18
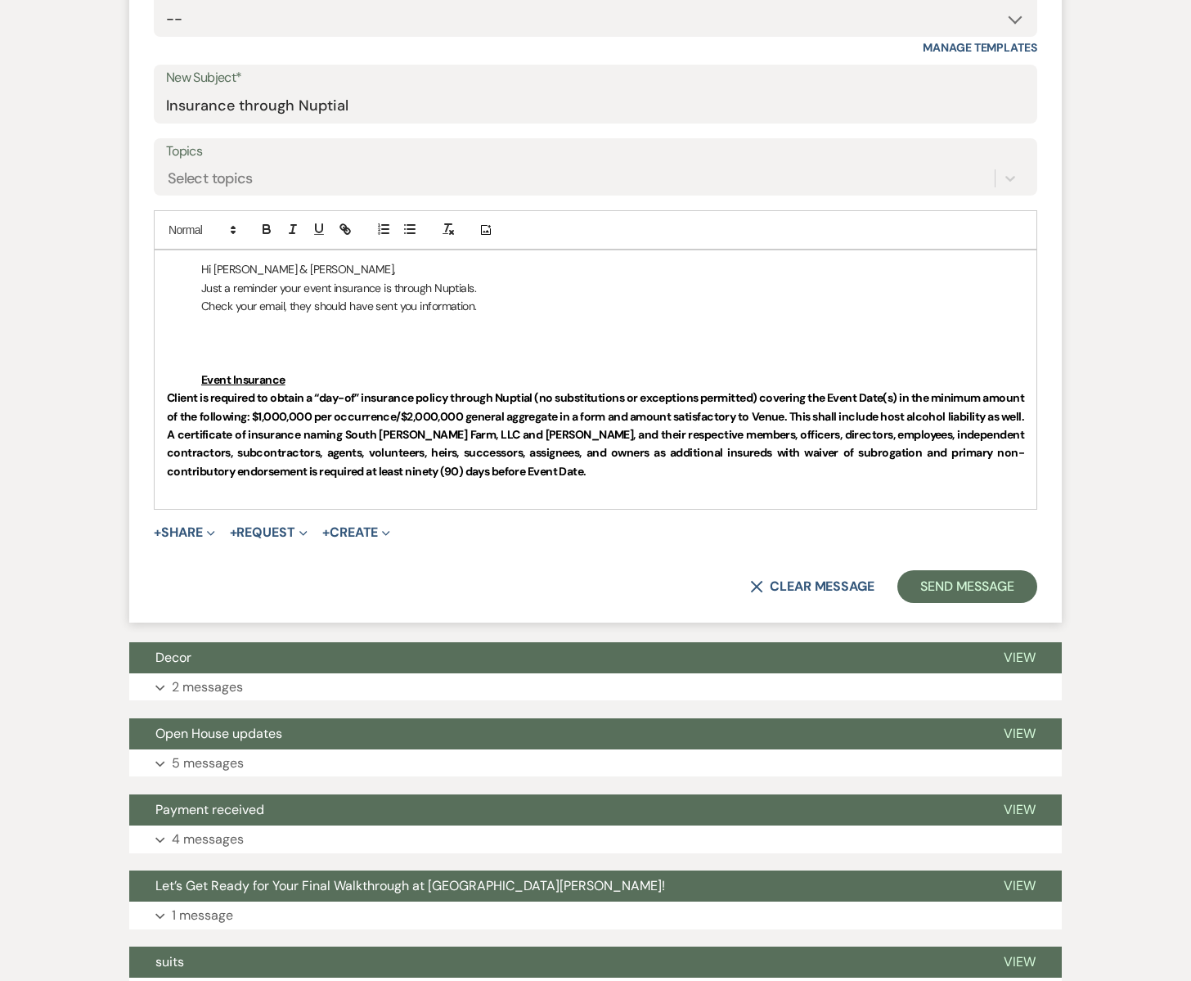
scroll to position [651, 0]
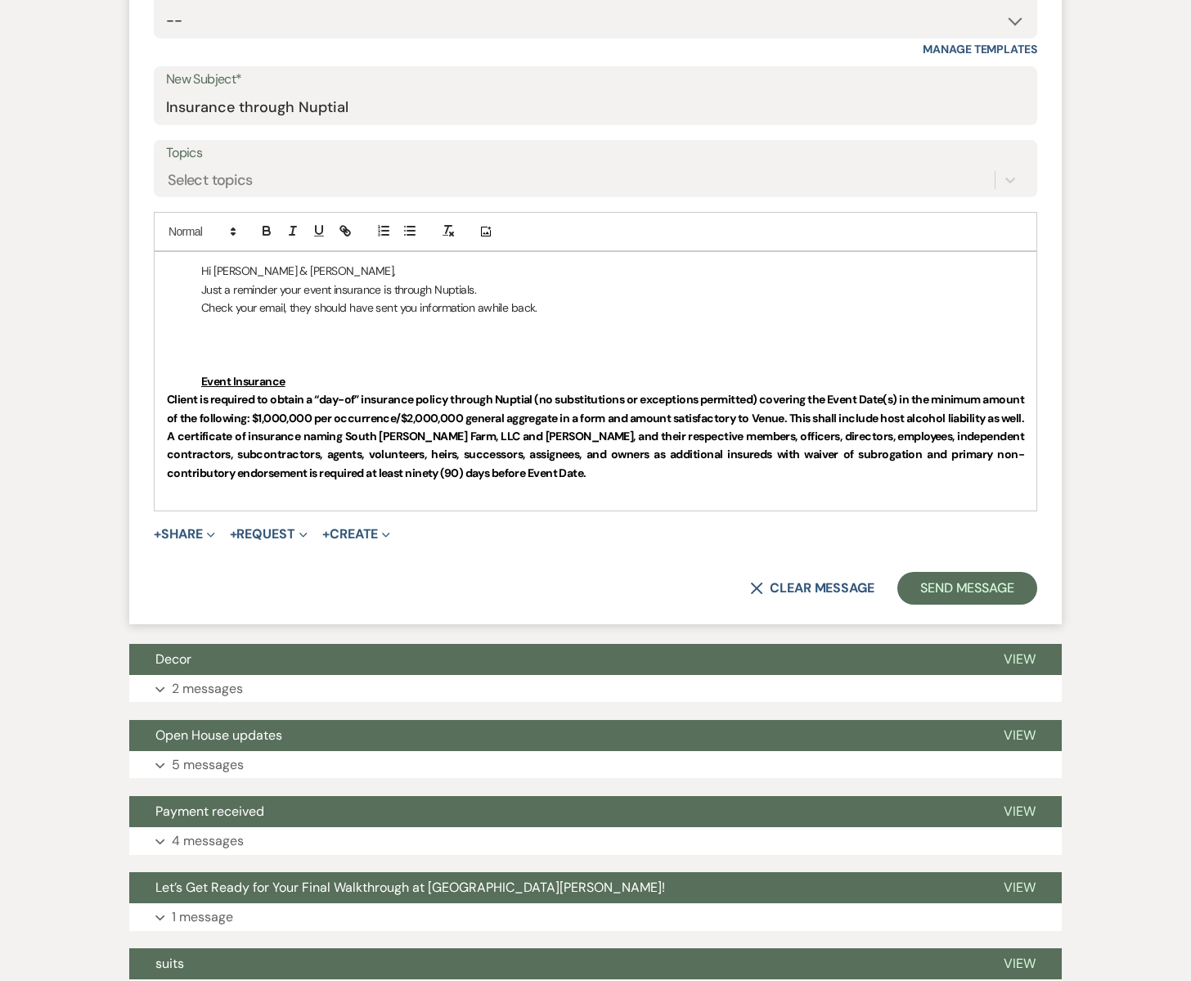
click at [541, 308] on p "Check your email, they should have sent you information awhile back." at bounding box center [595, 308] width 857 height 18
click at [348, 235] on icon "button" at bounding box center [347, 233] width 6 height 6
drag, startPoint x: 442, startPoint y: 341, endPoint x: 200, endPoint y: 333, distance: 242.2
click at [182, 340] on p "[URL][DOMAIN_NAME][PERSON_NAME]" at bounding box center [595, 344] width 857 height 18
click at [348, 227] on icon "button" at bounding box center [345, 230] width 15 height 15
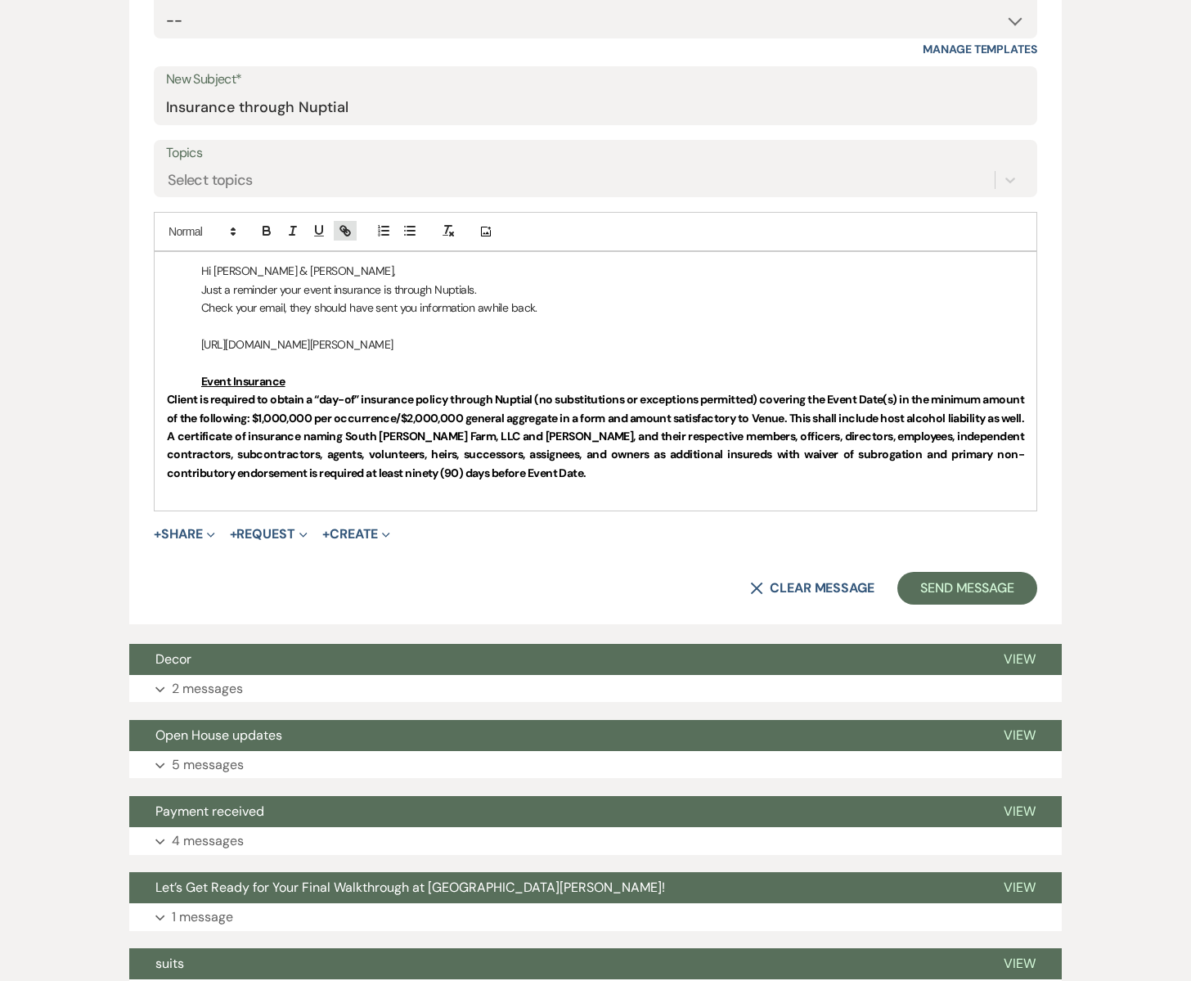
type input "[URL][DOMAIN_NAME][PERSON_NAME]"
click at [415, 379] on link at bounding box center [411, 377] width 35 height 12
click at [478, 343] on p "[URL][DOMAIN_NAME][PERSON_NAME]" at bounding box center [595, 344] width 857 height 18
drag, startPoint x: 540, startPoint y: 308, endPoint x: 195, endPoint y: 309, distance: 344.3
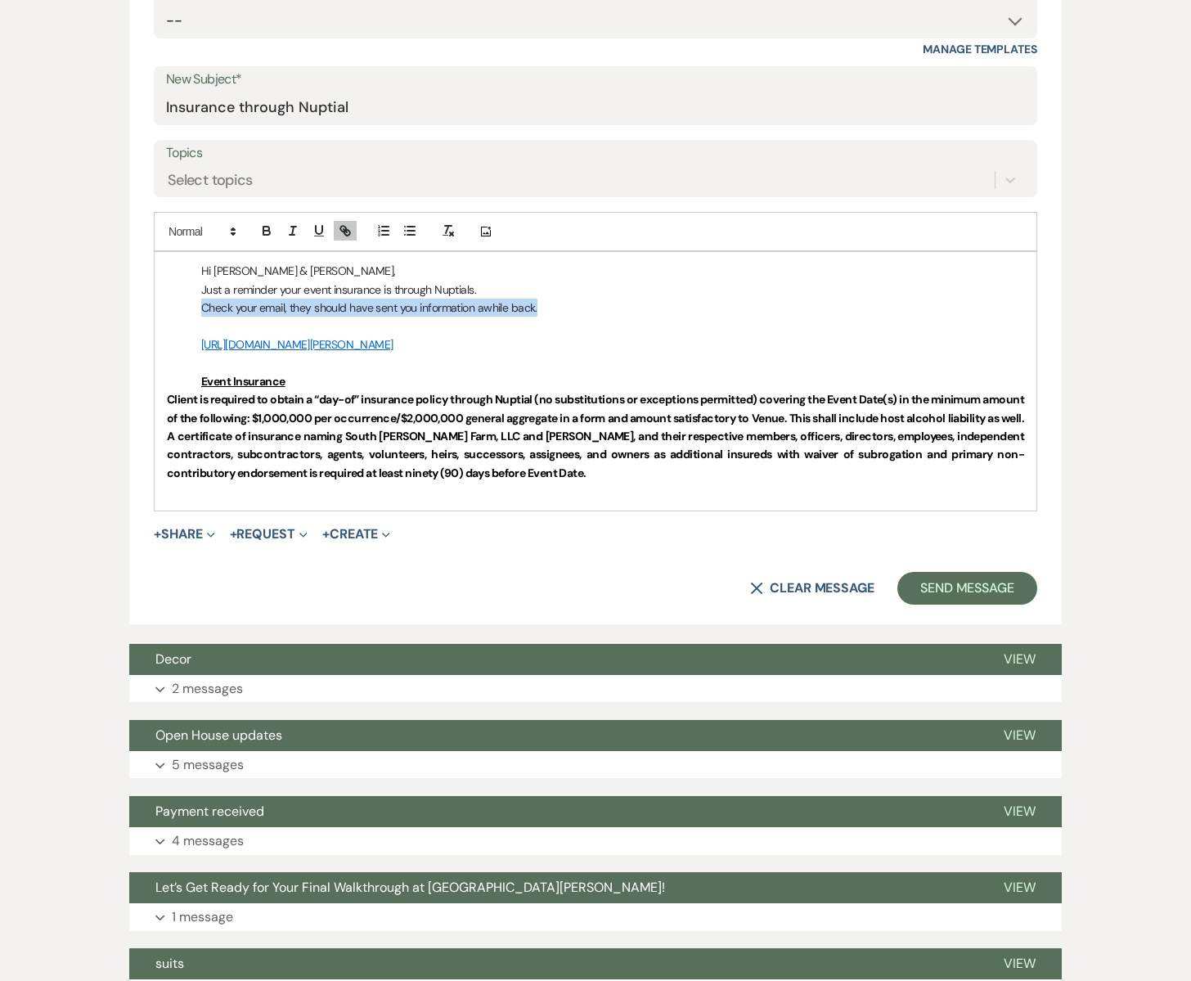
click at [195, 309] on p "Check your email, they should have sent you information awhile back." at bounding box center [595, 308] width 857 height 18
click at [276, 288] on p "Just a reminder your event insurance is through Nuptials." at bounding box center [595, 290] width 857 height 18
click at [444, 348] on p "[URL][DOMAIN_NAME][PERSON_NAME]" at bounding box center [595, 344] width 857 height 18
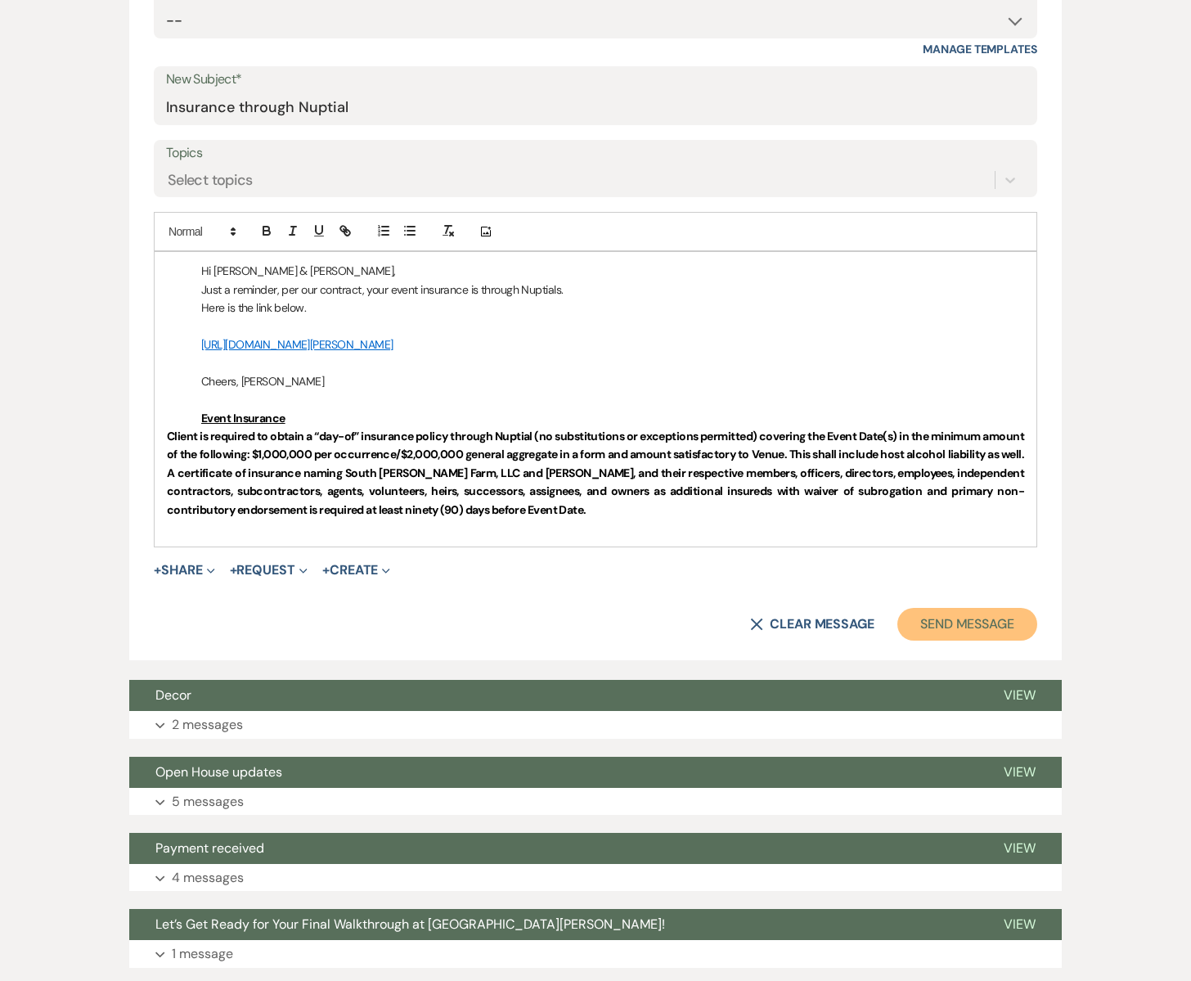
click at [935, 621] on button "Send Message" at bounding box center [967, 624] width 140 height 33
